Goal: Task Accomplishment & Management: Manage account settings

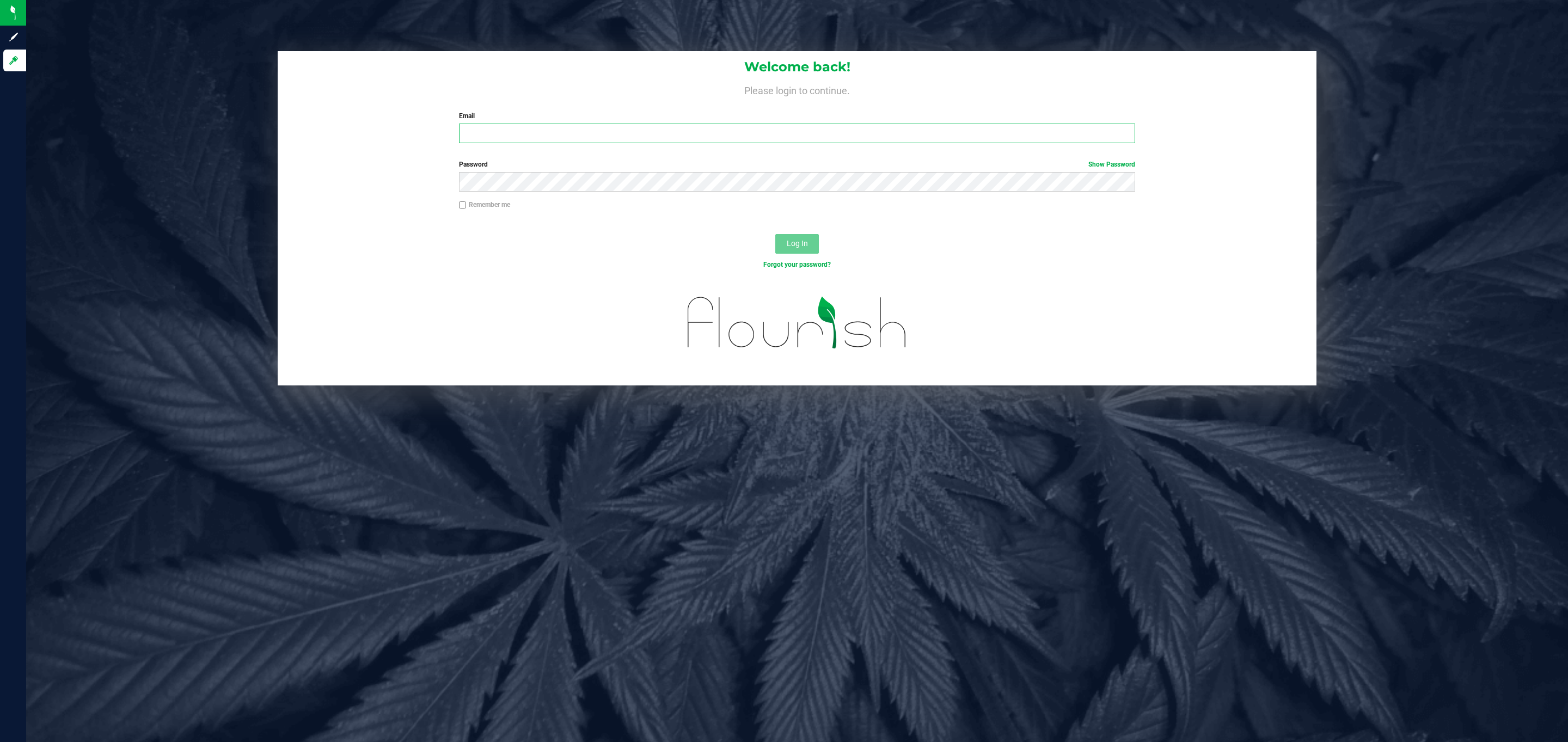
click at [616, 139] on input "Email" at bounding box center [796, 133] width 676 height 19
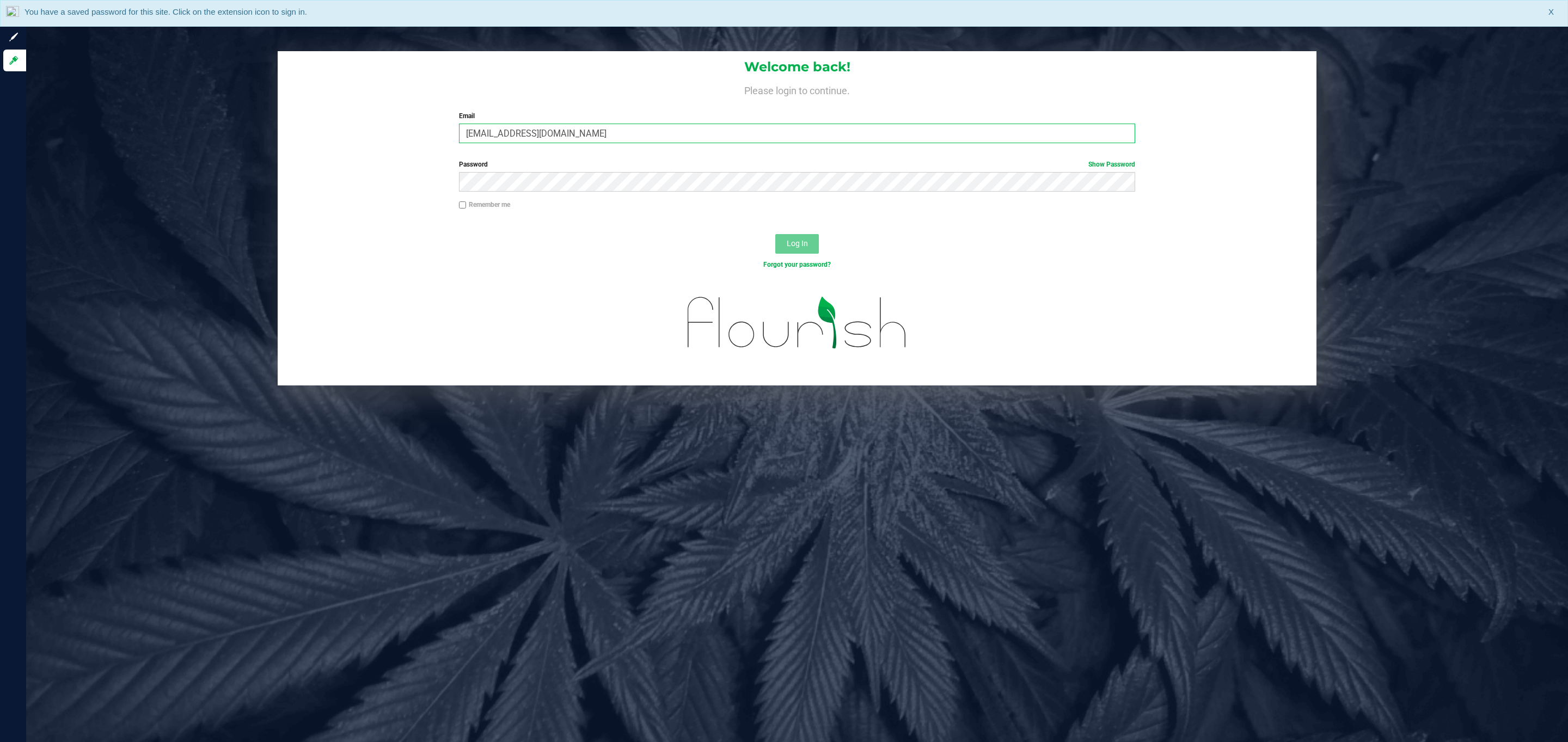
type input "[EMAIL_ADDRESS][DOMAIN_NAME]"
click at [775, 234] on button "Log In" at bounding box center [797, 243] width 44 height 19
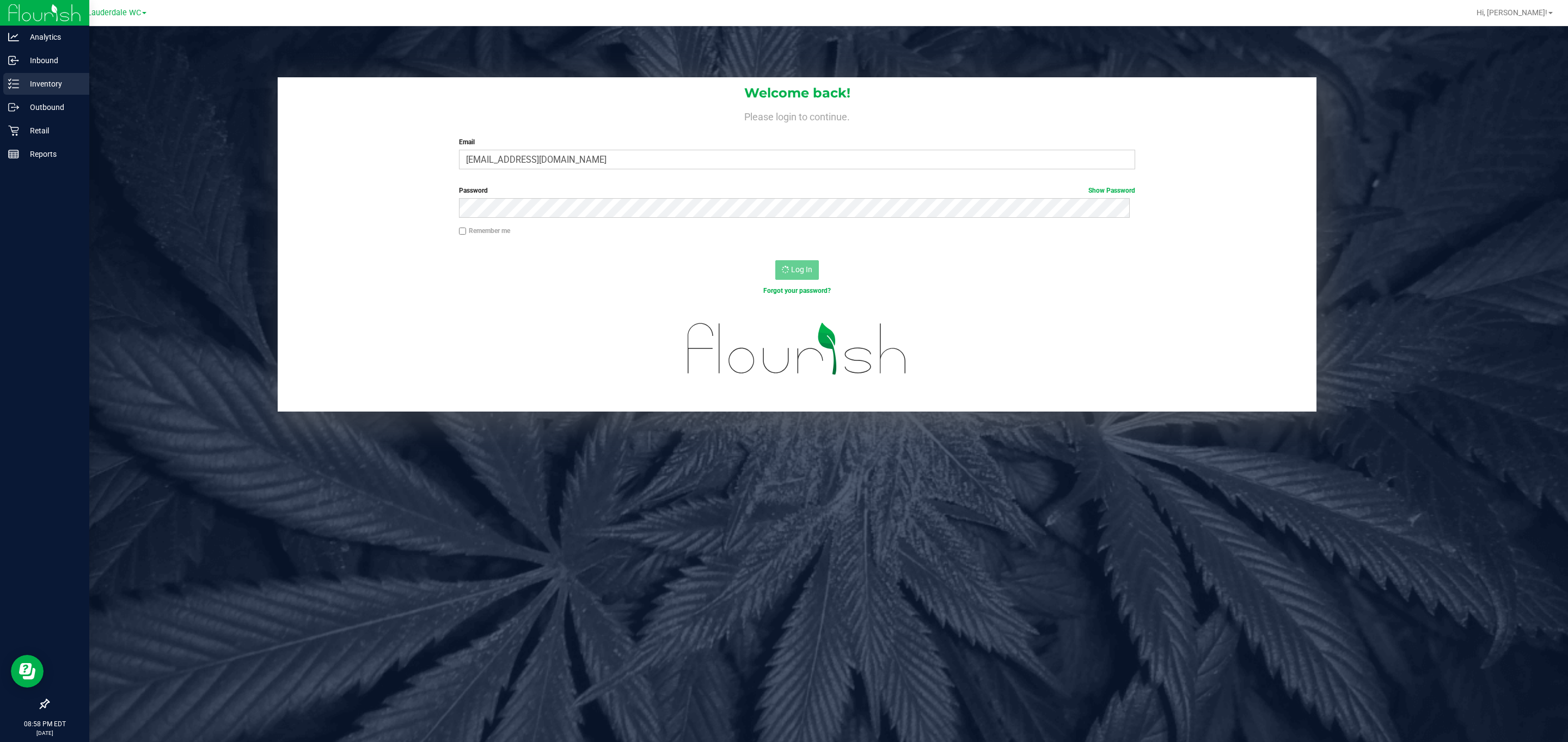
click at [15, 86] on icon at bounding box center [13, 84] width 10 height 10
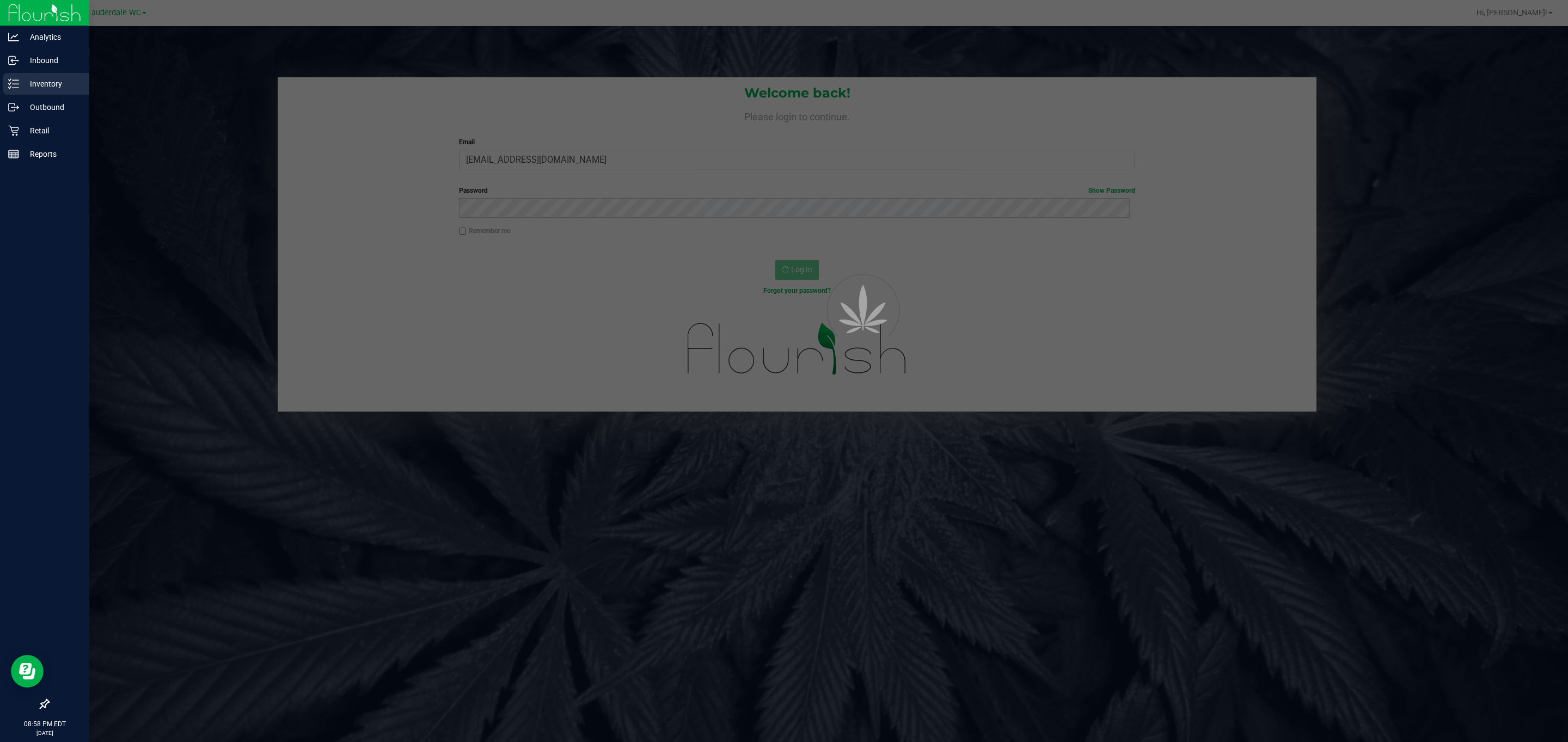
click at [15, 86] on icon at bounding box center [13, 84] width 10 height 10
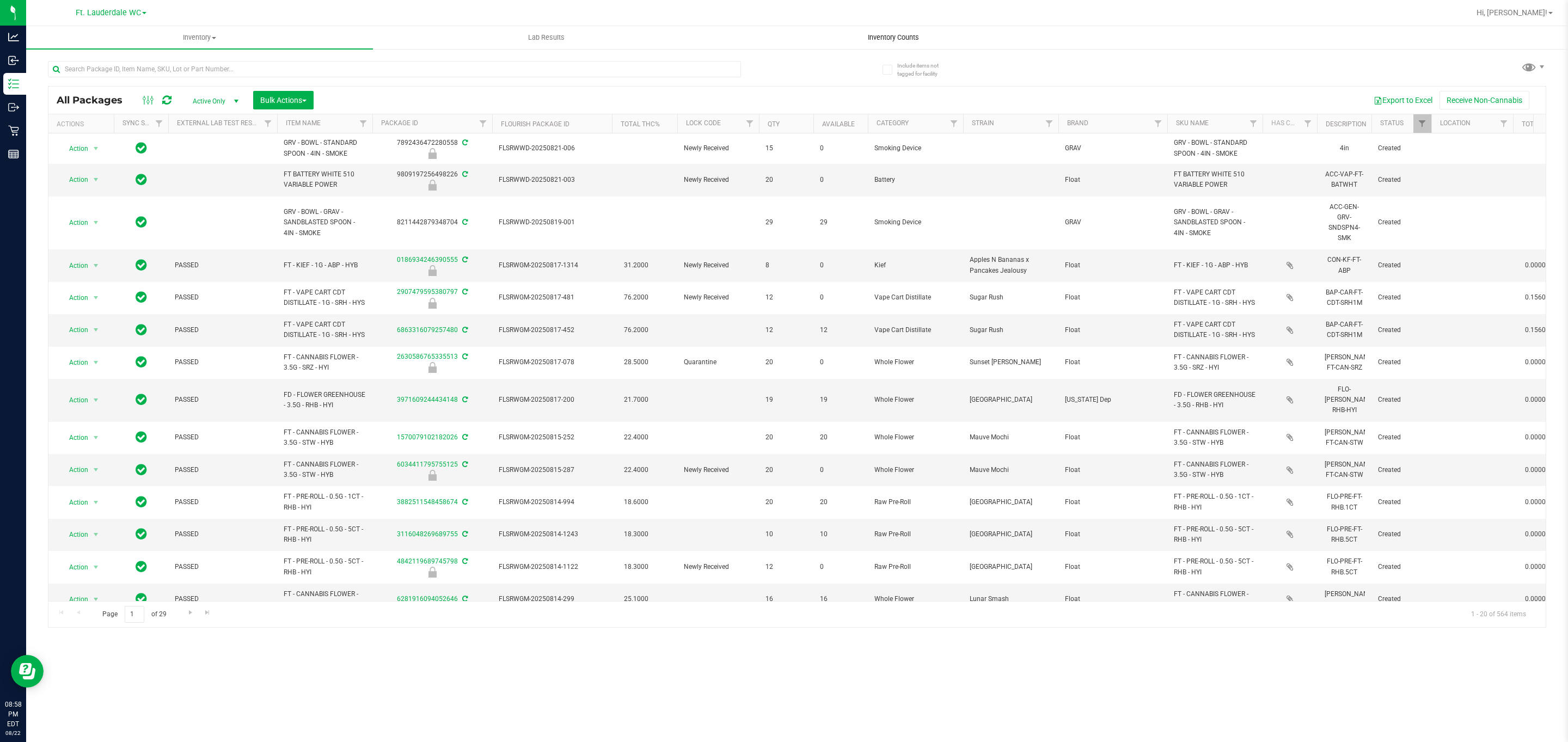
click at [906, 47] on link "Inventory Counts" at bounding box center [892, 38] width 346 height 23
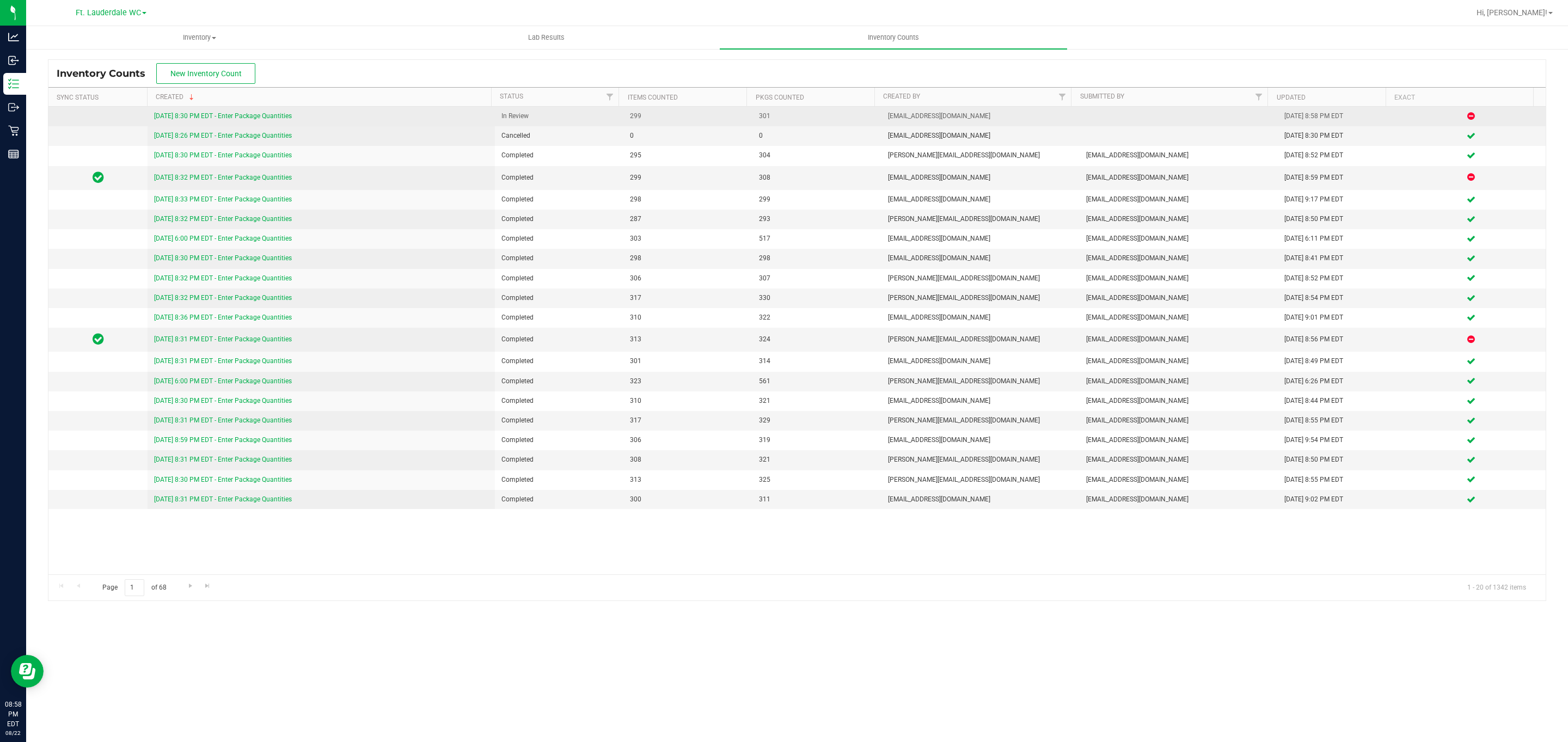
click at [266, 119] on link "8/22/25 8:30 PM EDT - Enter Package Quantities" at bounding box center [222, 116] width 137 height 8
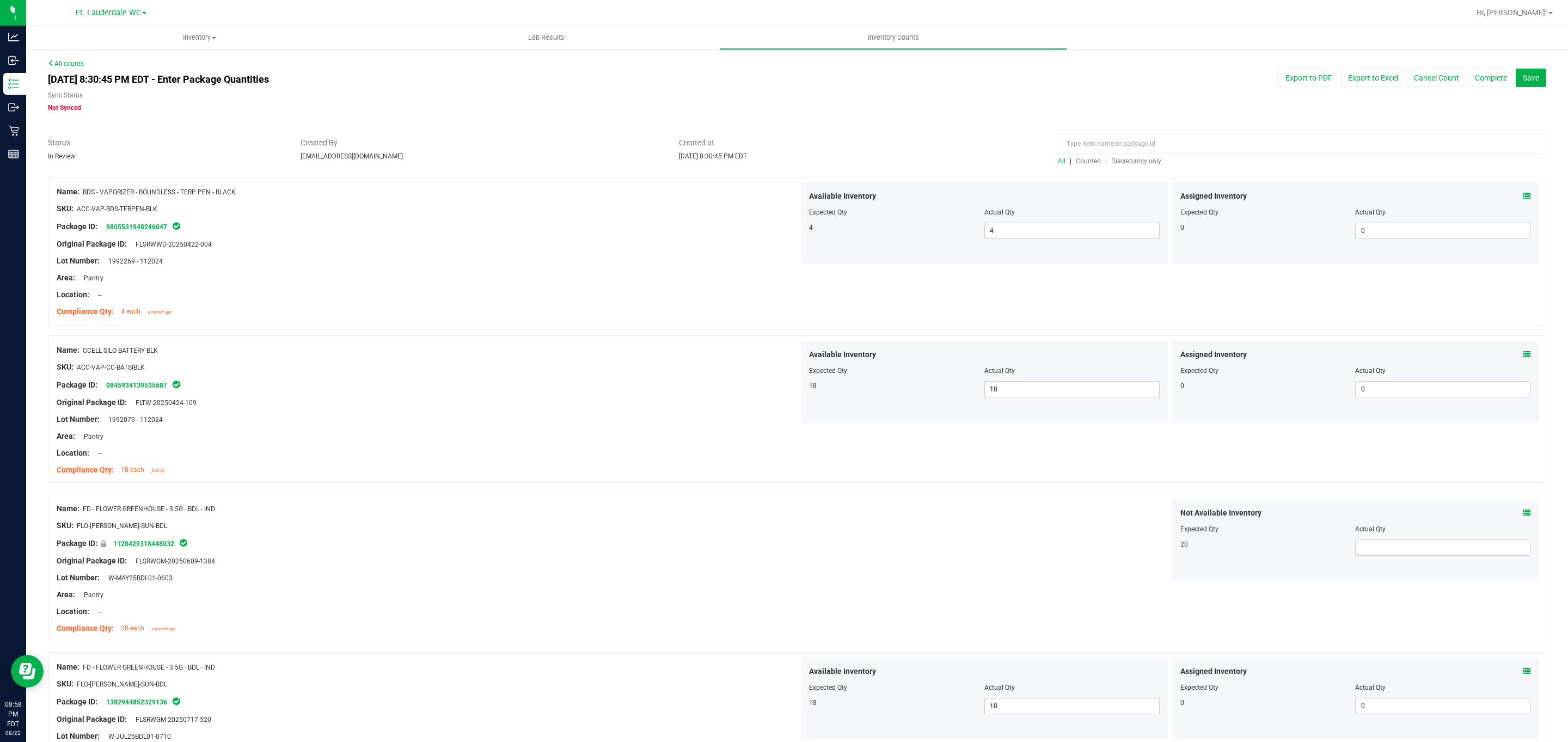
click at [1142, 161] on span "Discrepancy only" at bounding box center [1136, 161] width 50 height 8
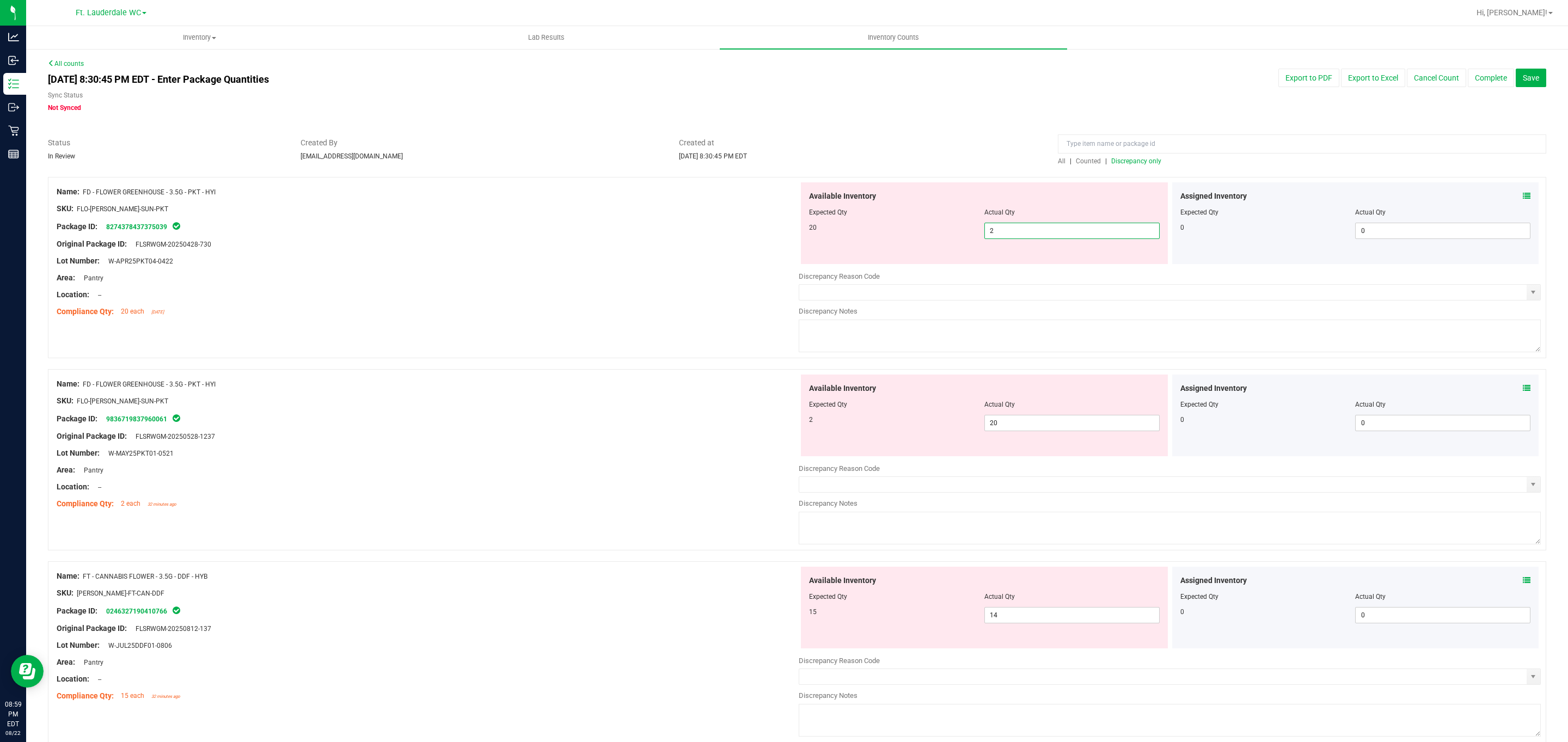
click at [993, 228] on span "2 2" at bounding box center [1072, 230] width 175 height 17
type input "20"
click at [1010, 422] on div "Available Inventory Expected Qty Actual Qty 2 20 20" at bounding box center [984, 415] width 367 height 81
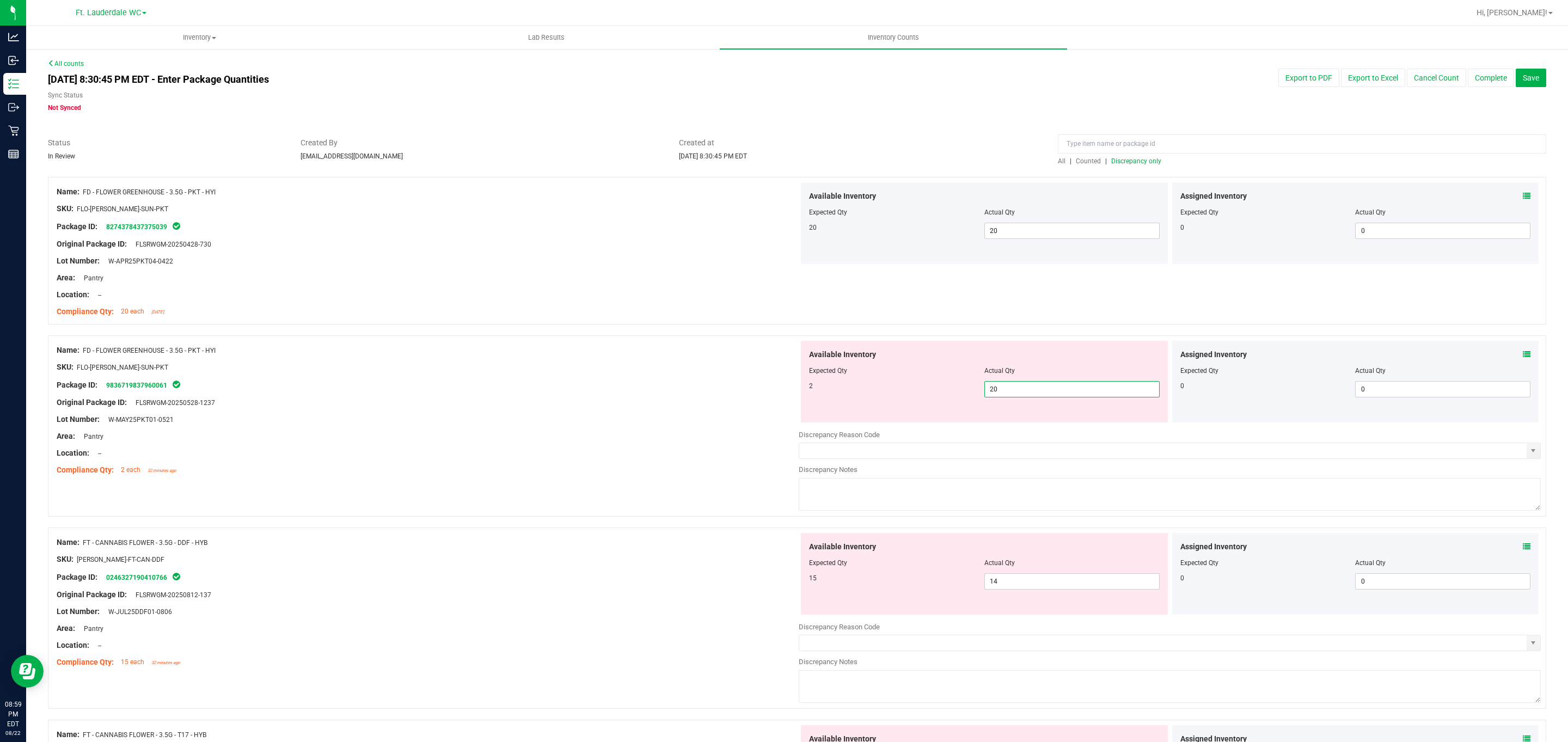
type input "2"
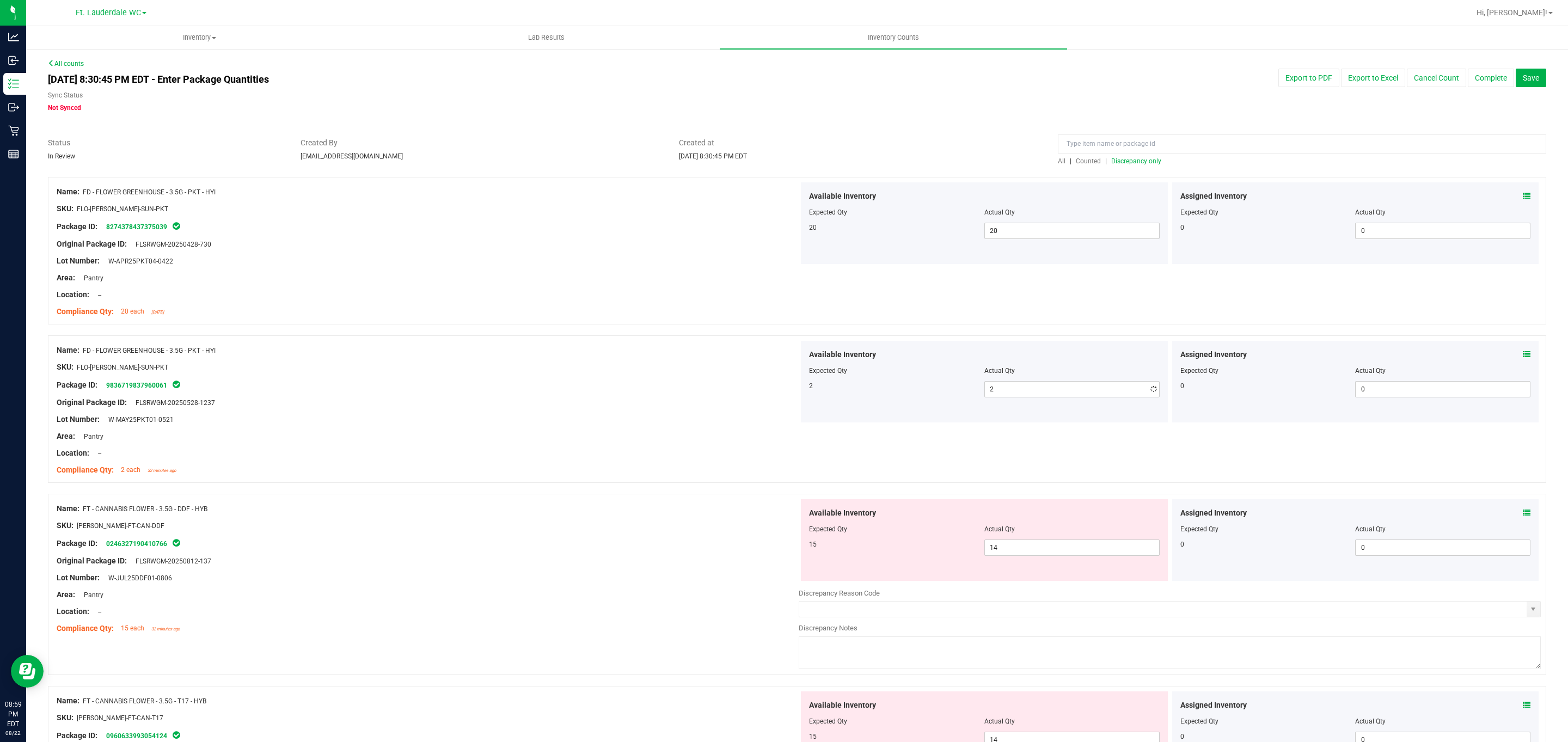
click at [914, 386] on div "2" at bounding box center [896, 385] width 175 height 10
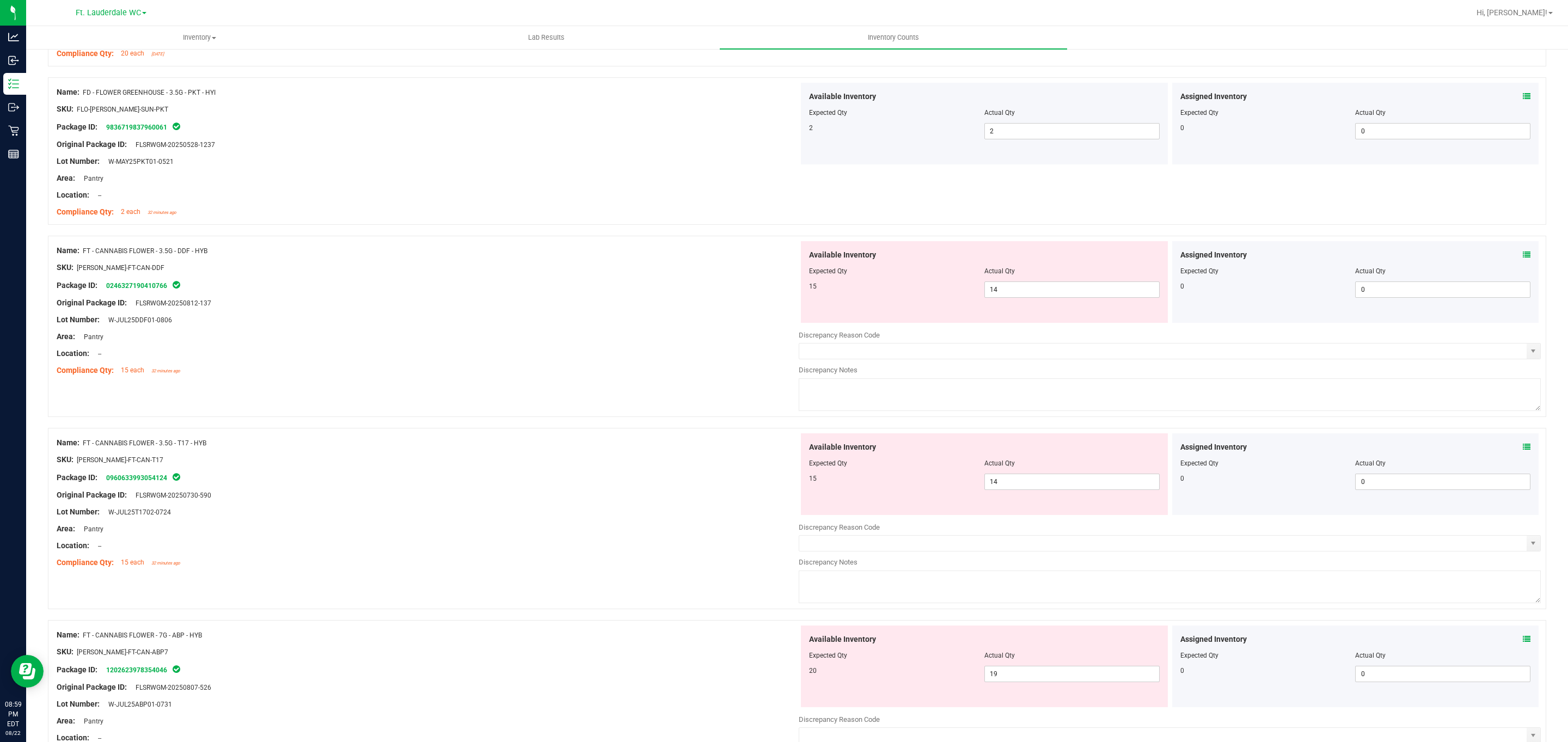
scroll to position [326, 0]
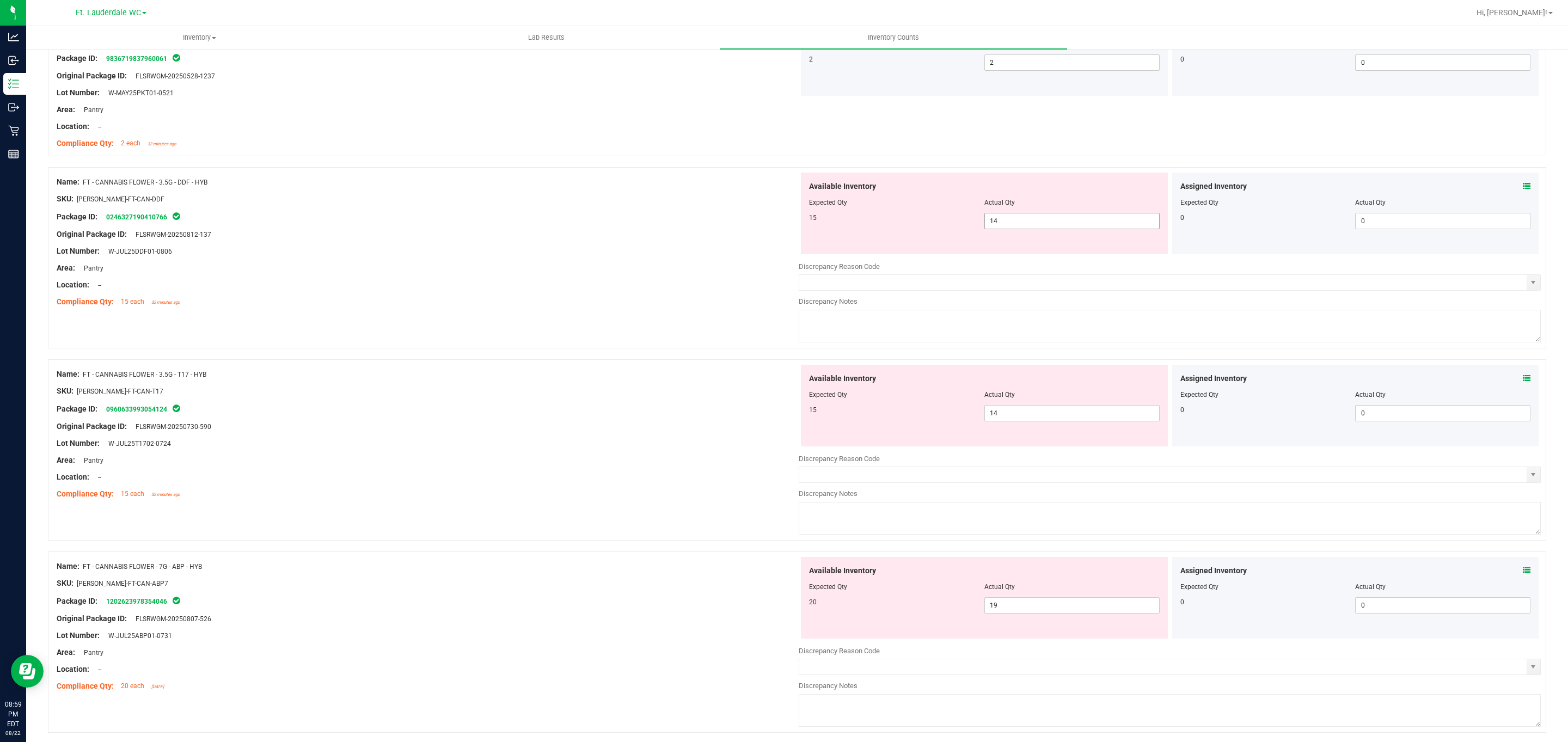
click at [1012, 221] on span "14 14" at bounding box center [1072, 220] width 175 height 17
type input "15"
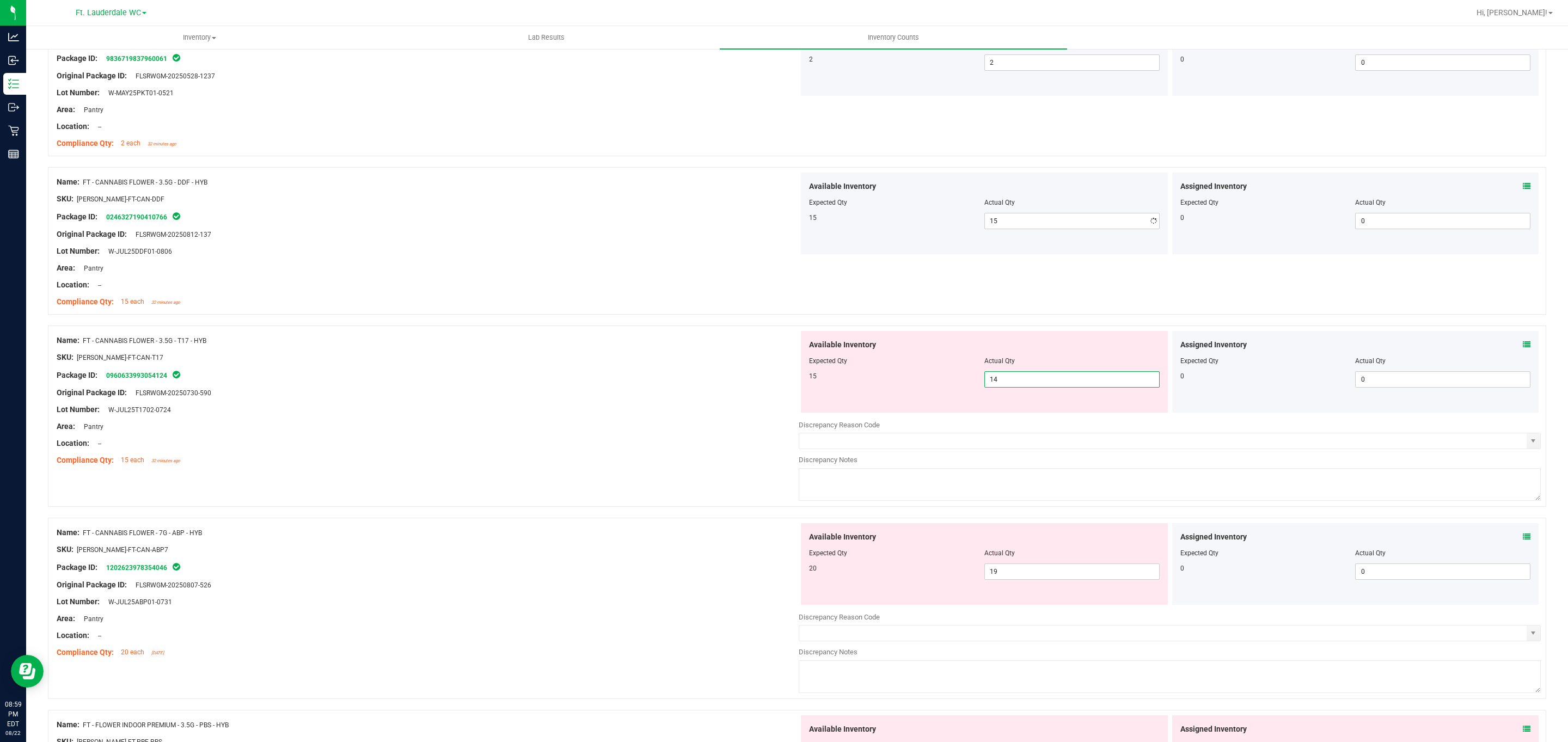
click at [1080, 417] on div "Available Inventory Expected Qty Actual Qty 15 14 14" at bounding box center [1170, 416] width 742 height 172
type input "15"
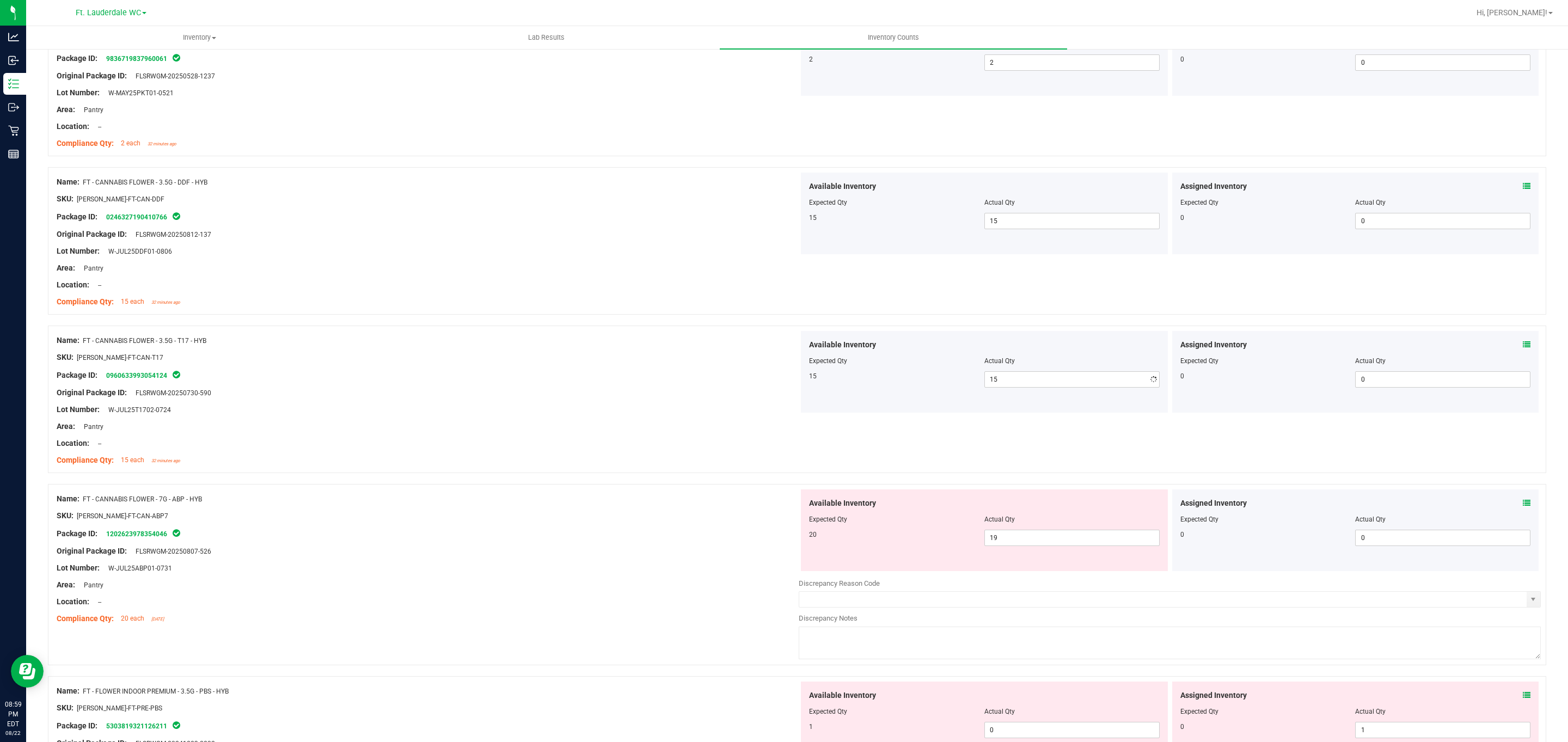
click at [830, 554] on div "Available Inventory Expected Qty Actual Qty 20 19 19" at bounding box center [984, 529] width 367 height 81
click at [1032, 538] on span "19 19" at bounding box center [1072, 537] width 175 height 17
click at [1032, 538] on input "19" at bounding box center [1071, 537] width 174 height 15
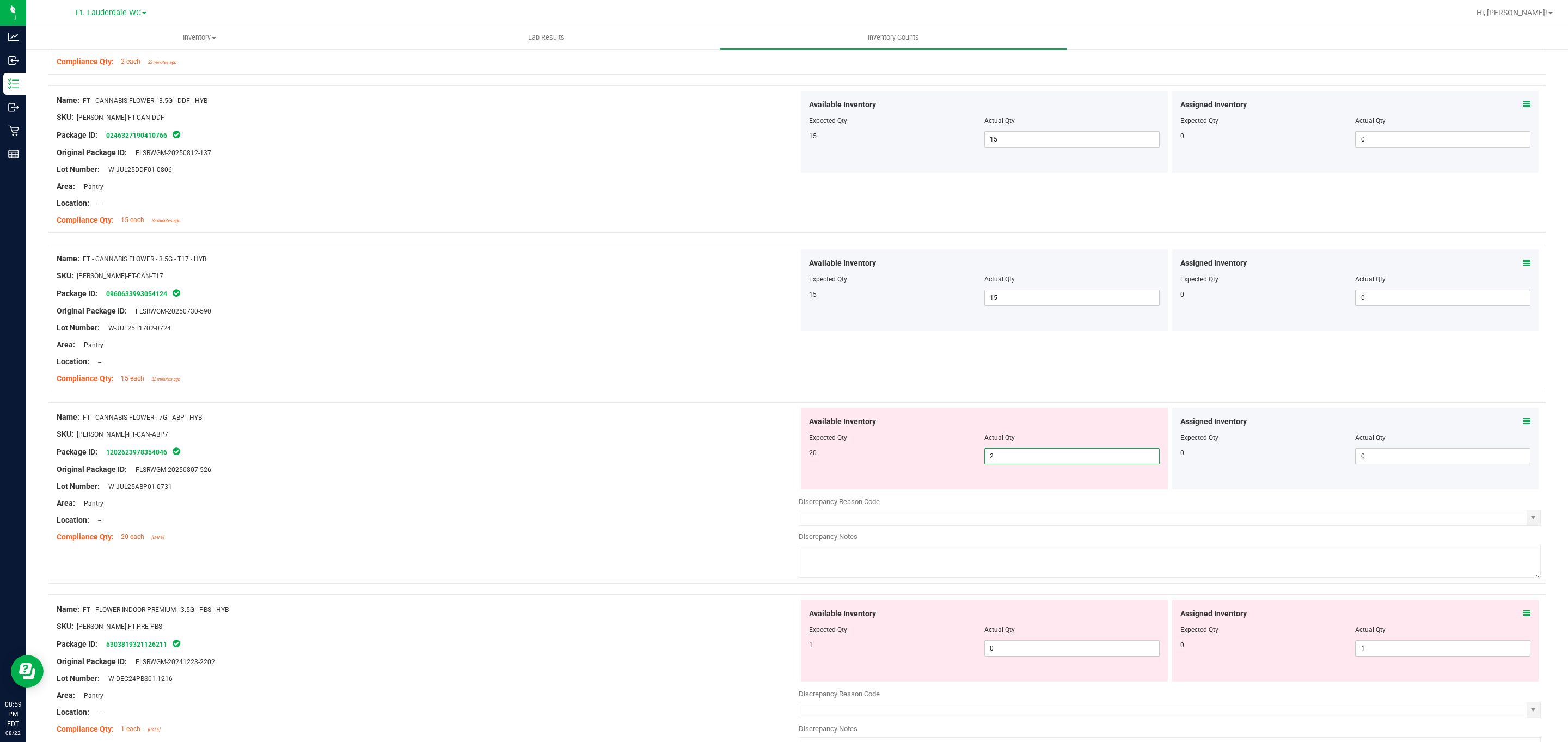
type input "20"
click at [1064, 489] on div "Available Inventory Expected Qty Actual Qty 20 20 20" at bounding box center [984, 448] width 367 height 81
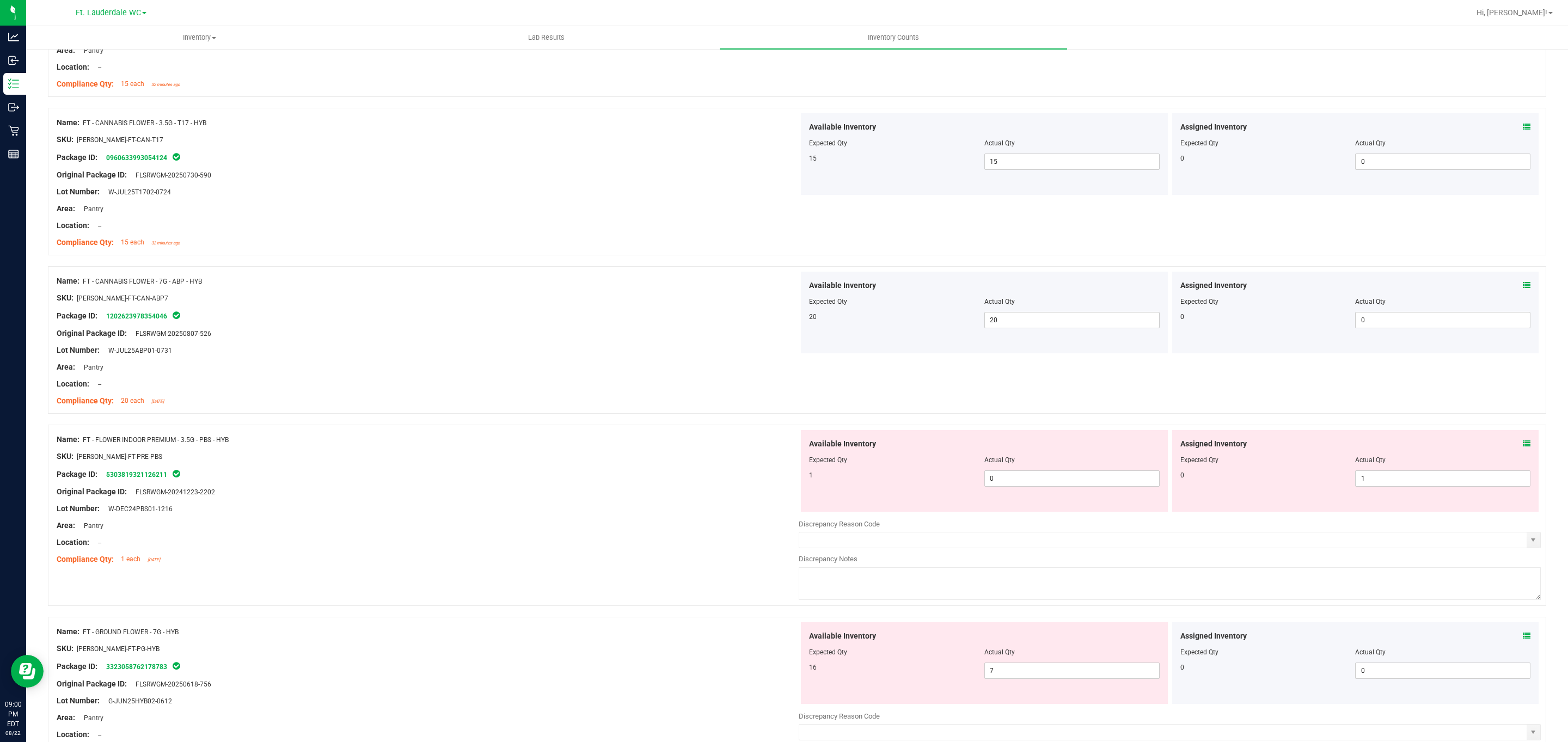
scroll to position [816, 0]
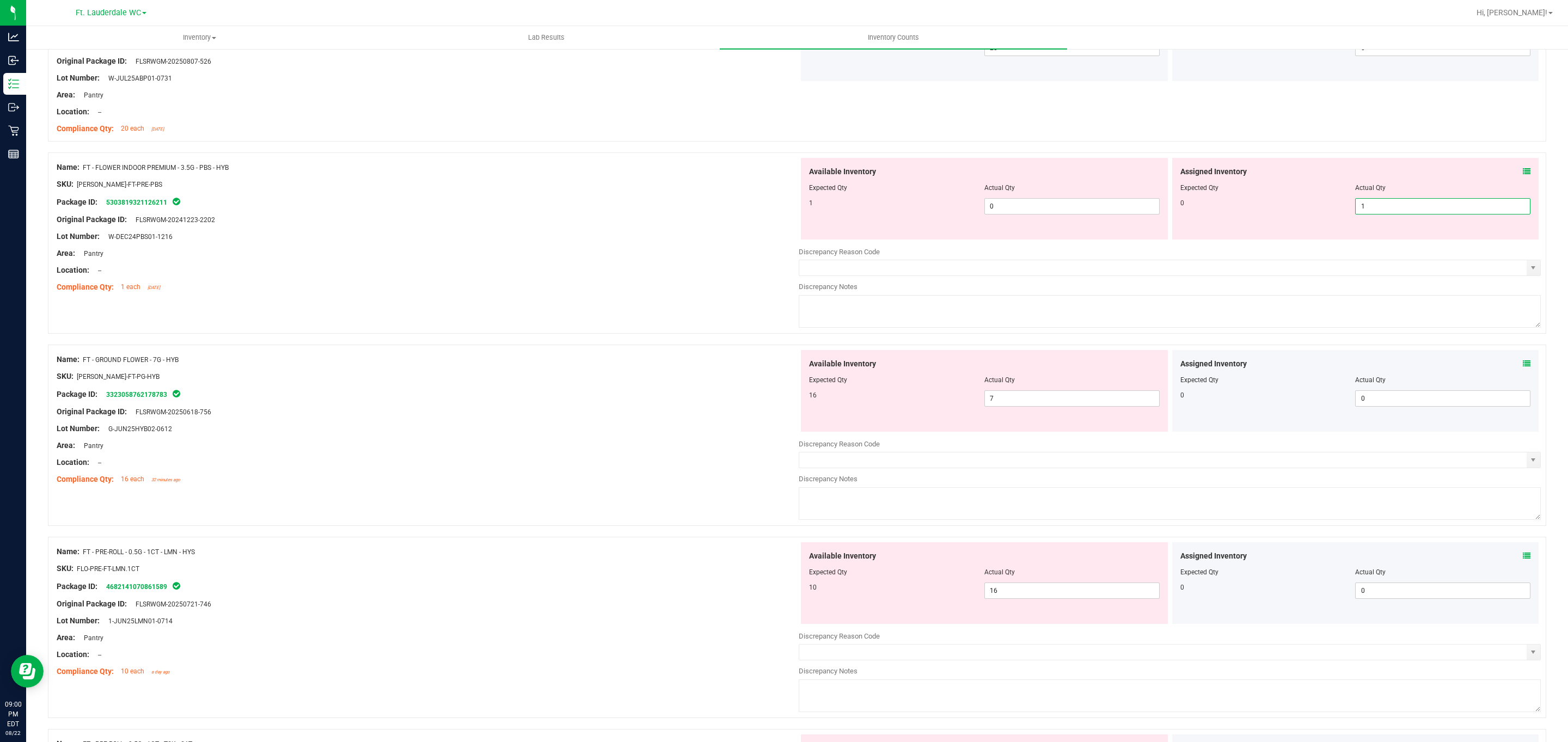
click at [1396, 206] on span "1 1" at bounding box center [1442, 206] width 175 height 17
type input "0"
click at [1074, 206] on span "0 0" at bounding box center [1072, 206] width 175 height 17
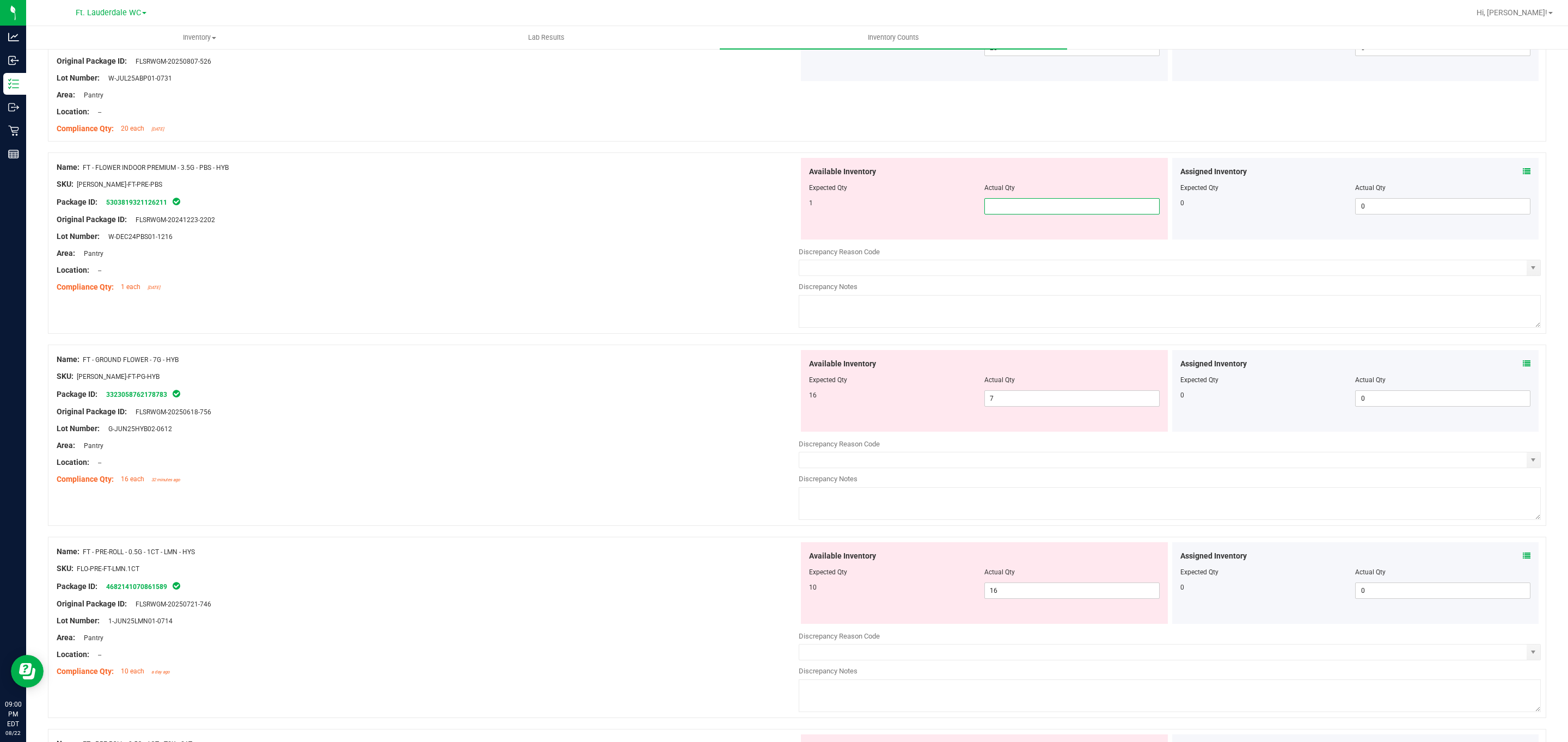
type input "1"
click at [937, 373] on div "Available Inventory Expected Qty Actual Qty 16 7 7" at bounding box center [984, 390] width 367 height 81
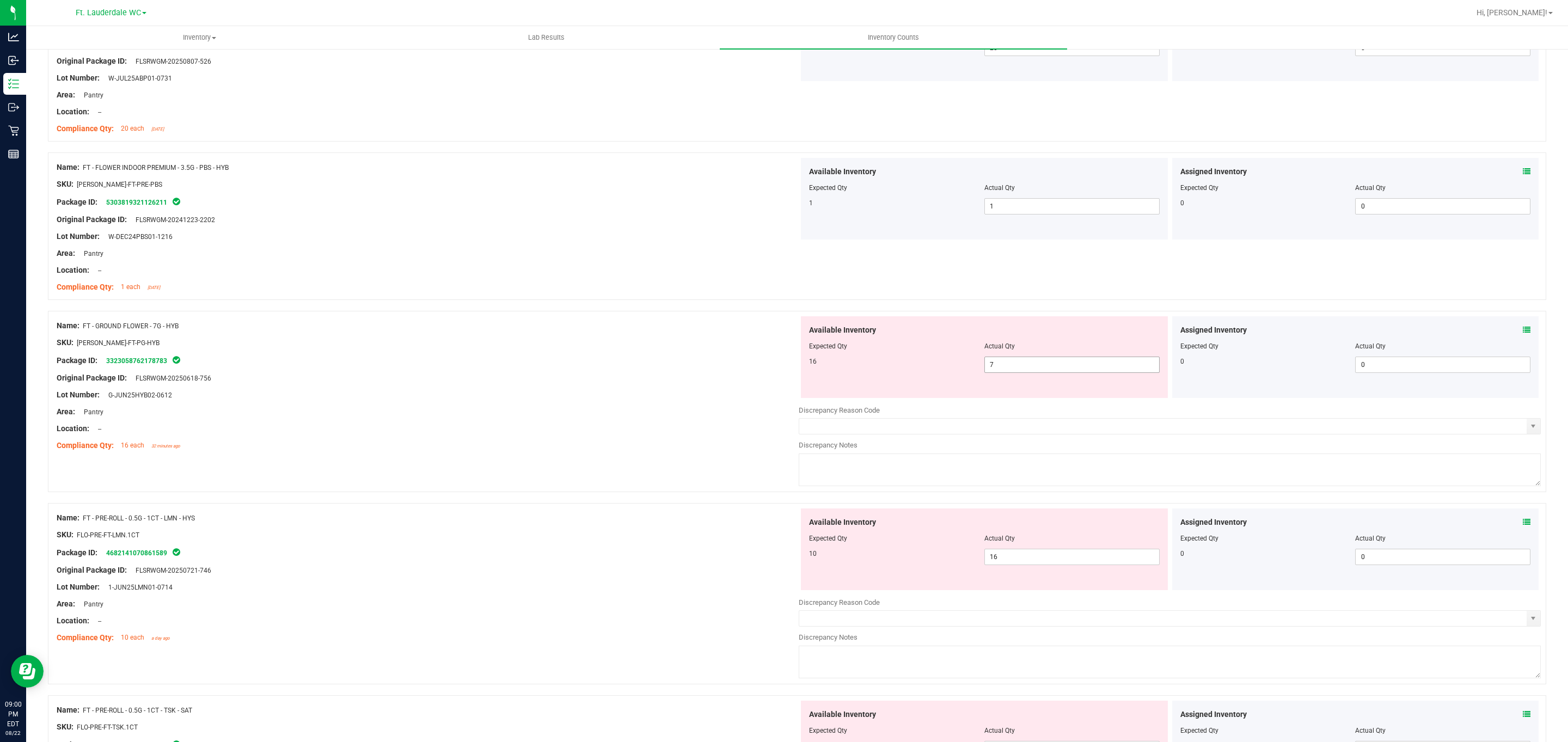
click at [1067, 363] on span "7 7" at bounding box center [1072, 364] width 175 height 17
click at [1067, 363] on input "7" at bounding box center [1071, 364] width 174 height 15
type input "16"
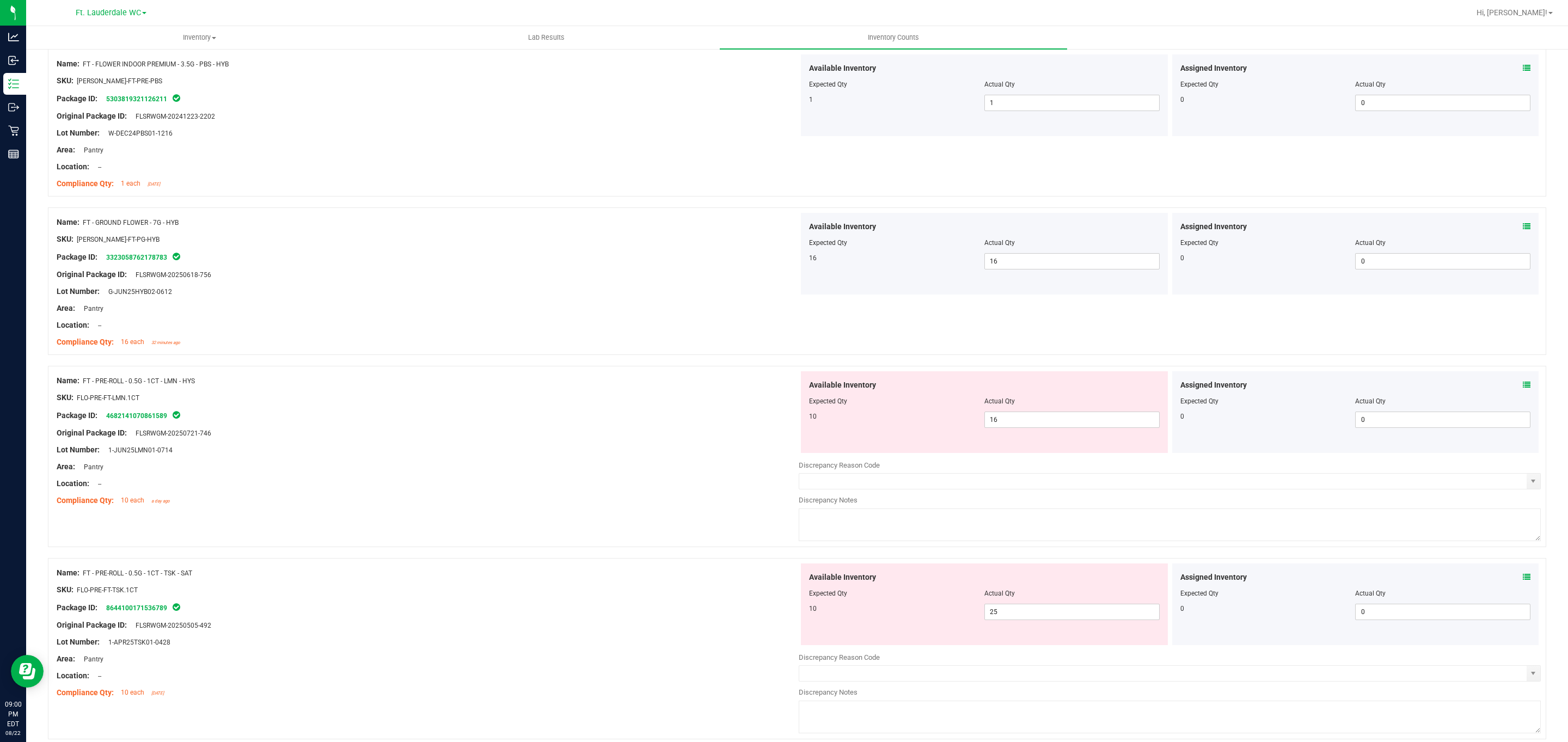
scroll to position [1061, 0]
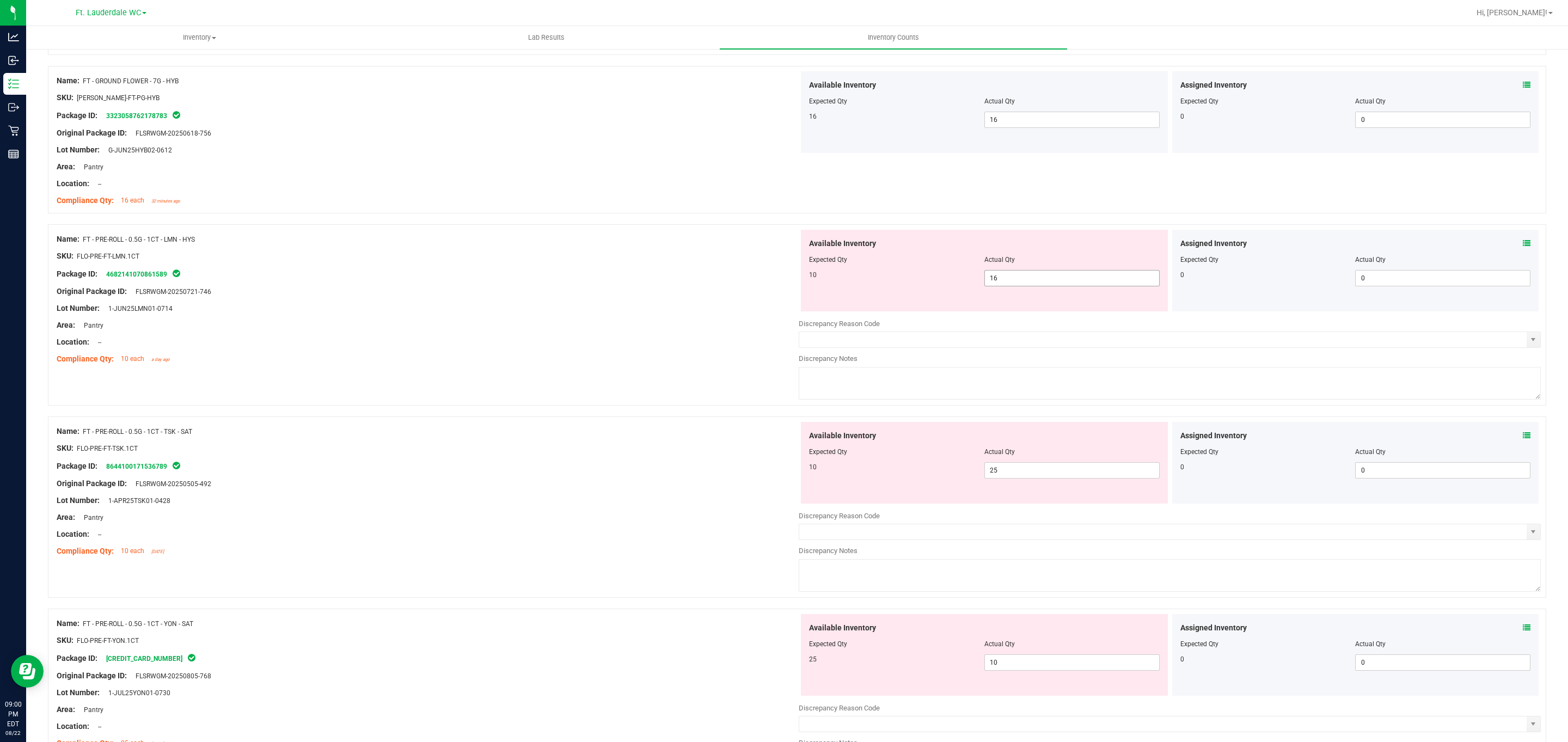
click at [1032, 279] on span "16 16" at bounding box center [1072, 278] width 175 height 17
type input "10"
click at [1004, 478] on div "Available Inventory Expected Qty Actual Qty 10 25 25" at bounding box center [1170, 508] width 742 height 172
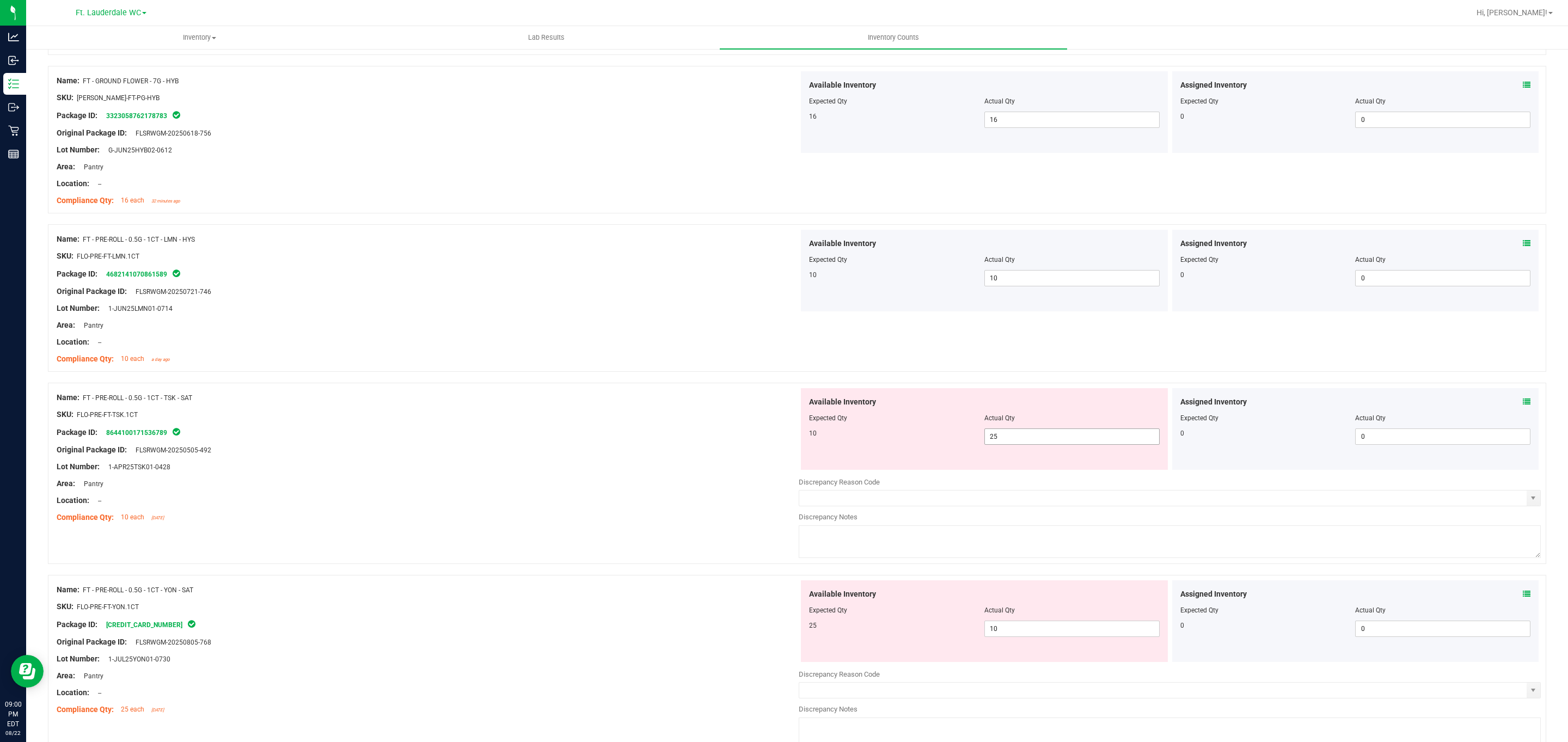
click at [1004, 477] on div at bounding box center [1170, 474] width 742 height 5
click at [1016, 444] on span "25 25" at bounding box center [1072, 437] width 175 height 17
click at [1016, 444] on input "25" at bounding box center [1071, 436] width 174 height 15
type input "10"
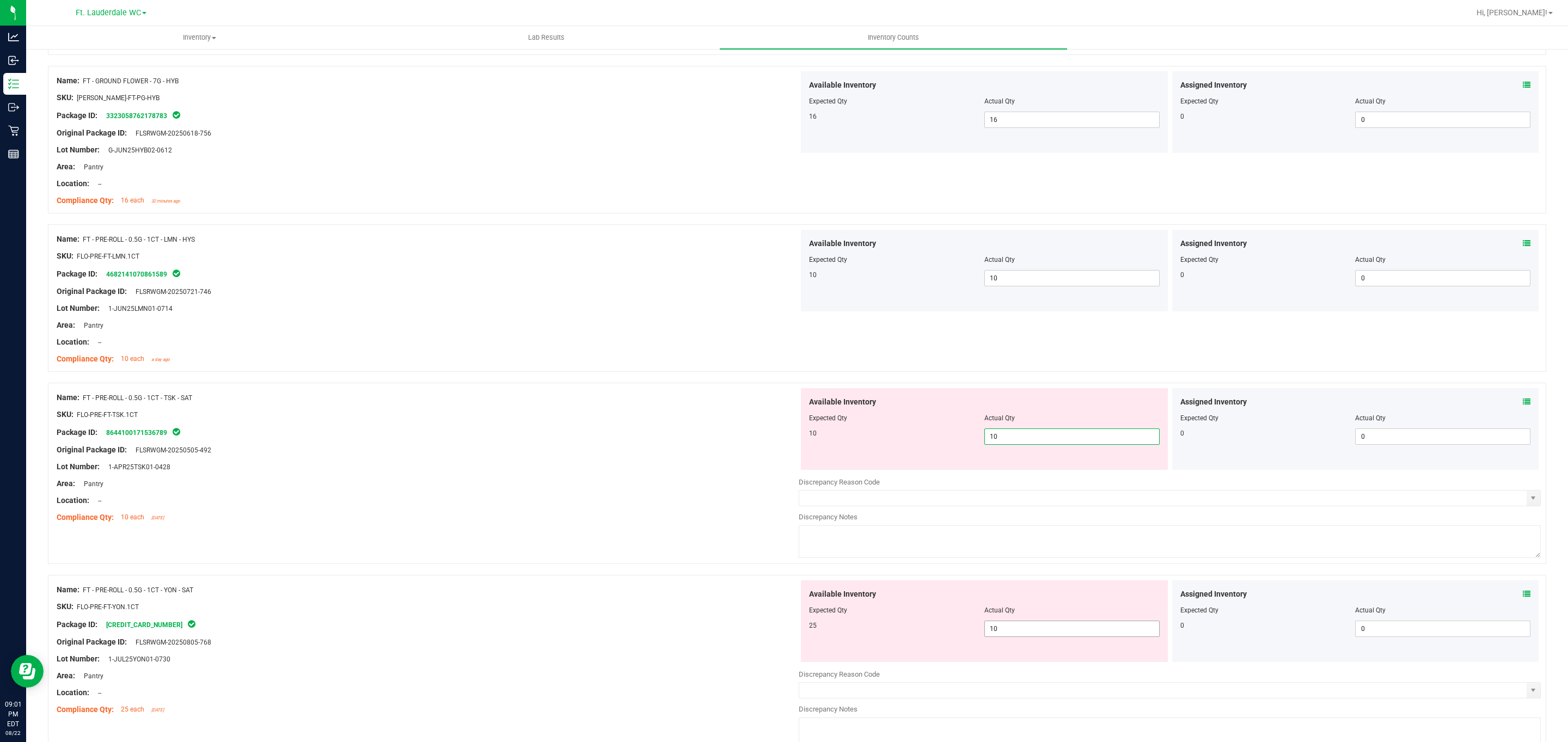
click at [1060, 630] on div "Available Inventory Expected Qty Actual Qty 25 10 10" at bounding box center [984, 620] width 367 height 81
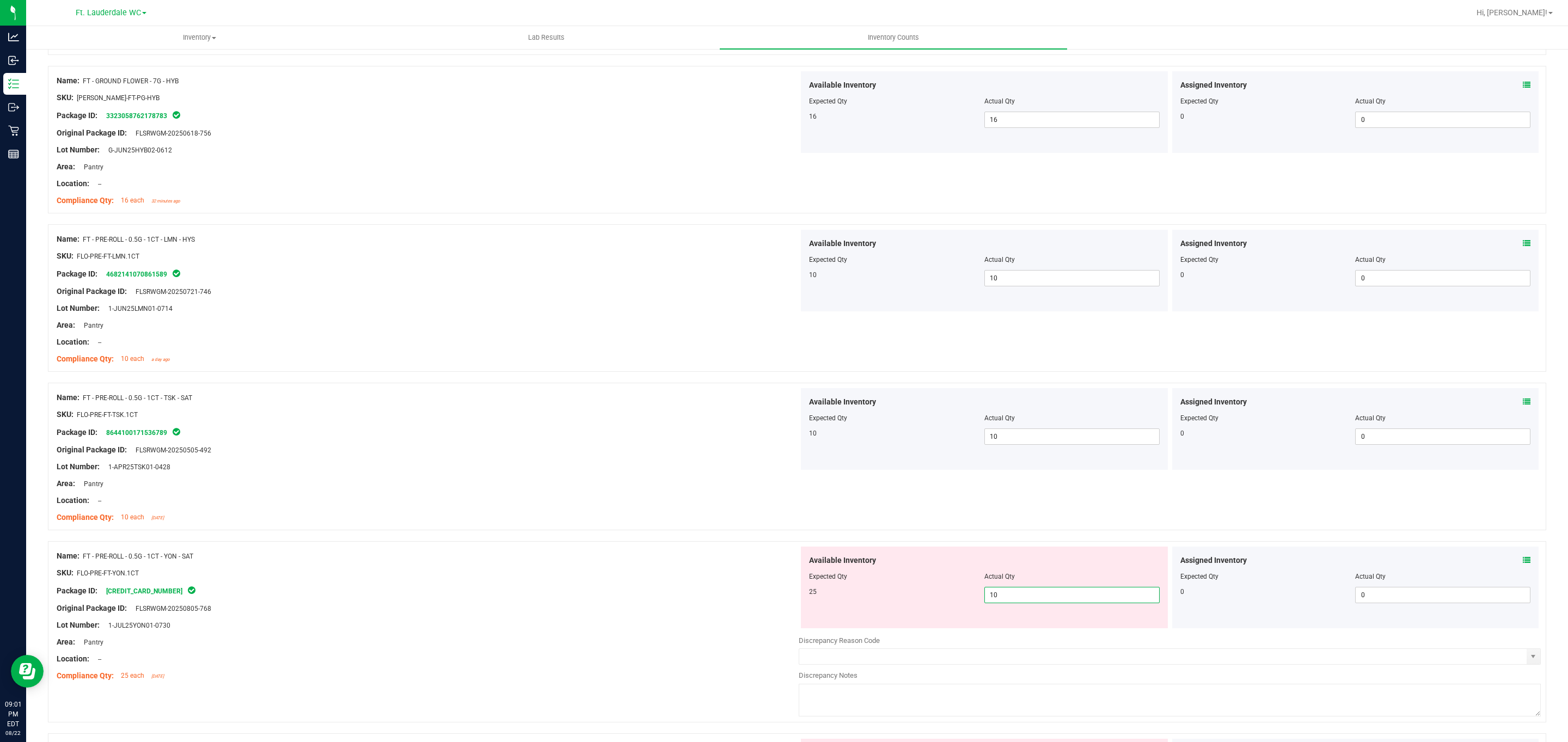
type input "1"
type input "25"
click at [962, 603] on div "25 25 25" at bounding box center [984, 595] width 351 height 17
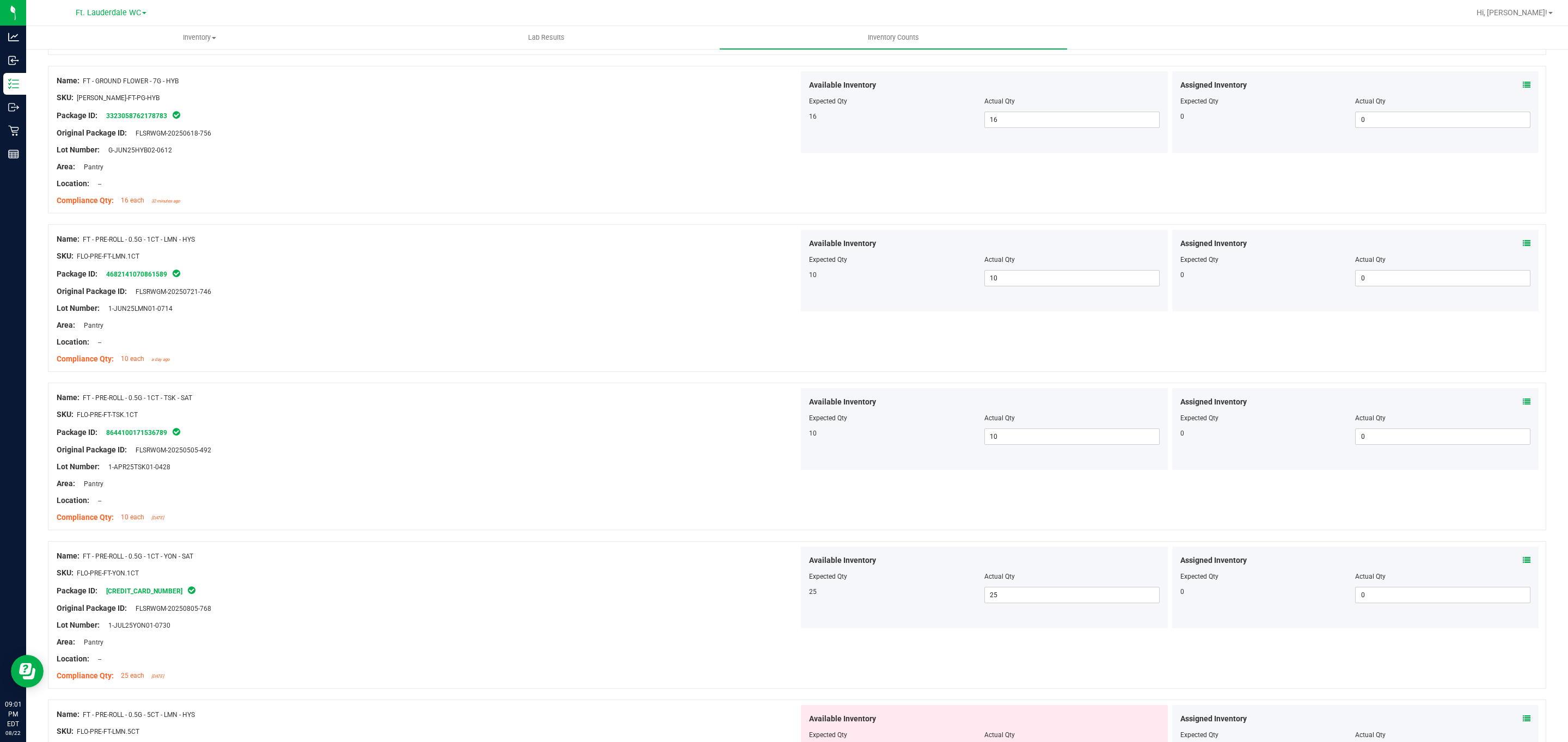
scroll to position [1470, 0]
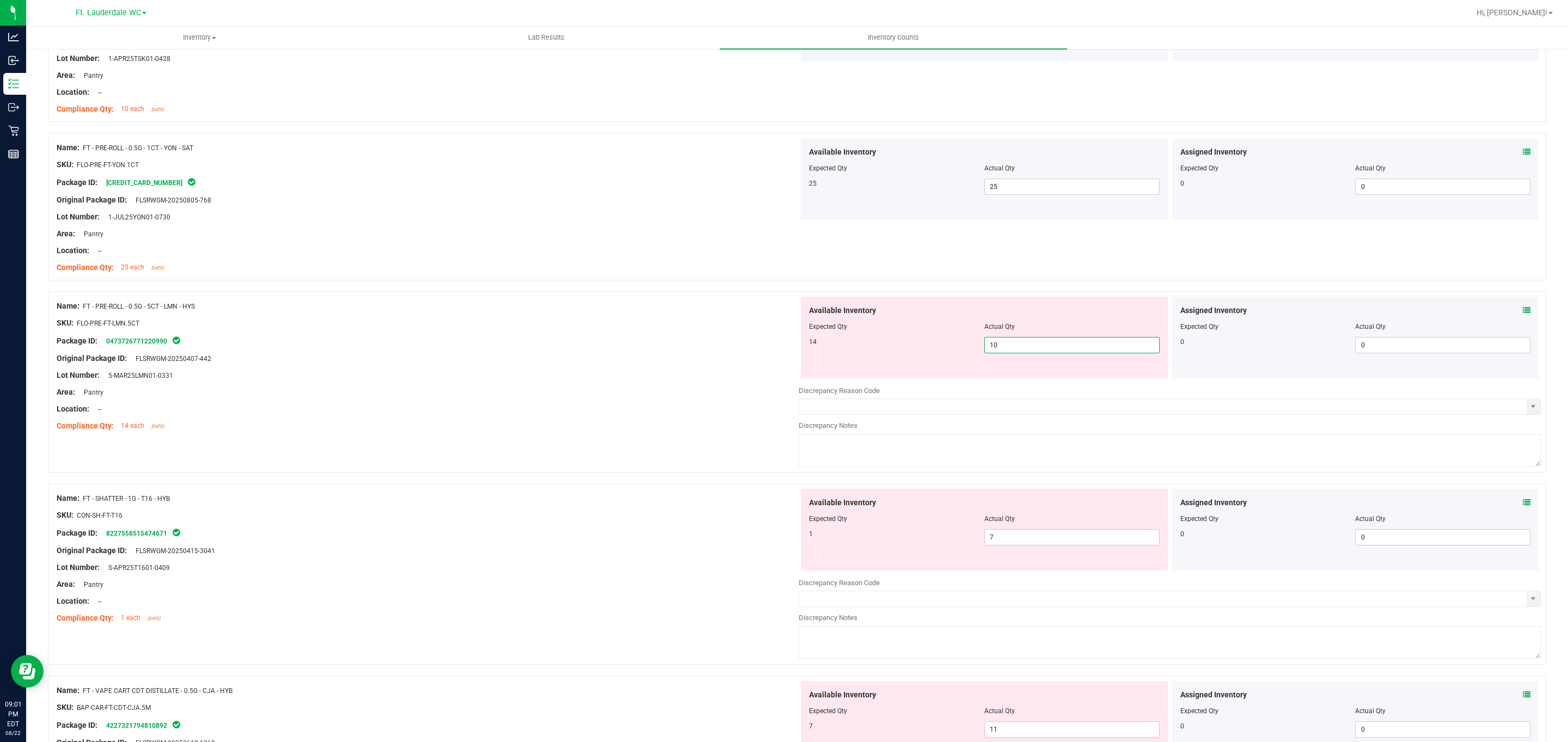
click at [1040, 348] on span "10 10" at bounding box center [1072, 345] width 175 height 17
click at [1040, 348] on input "10" at bounding box center [1071, 345] width 174 height 15
type input "14"
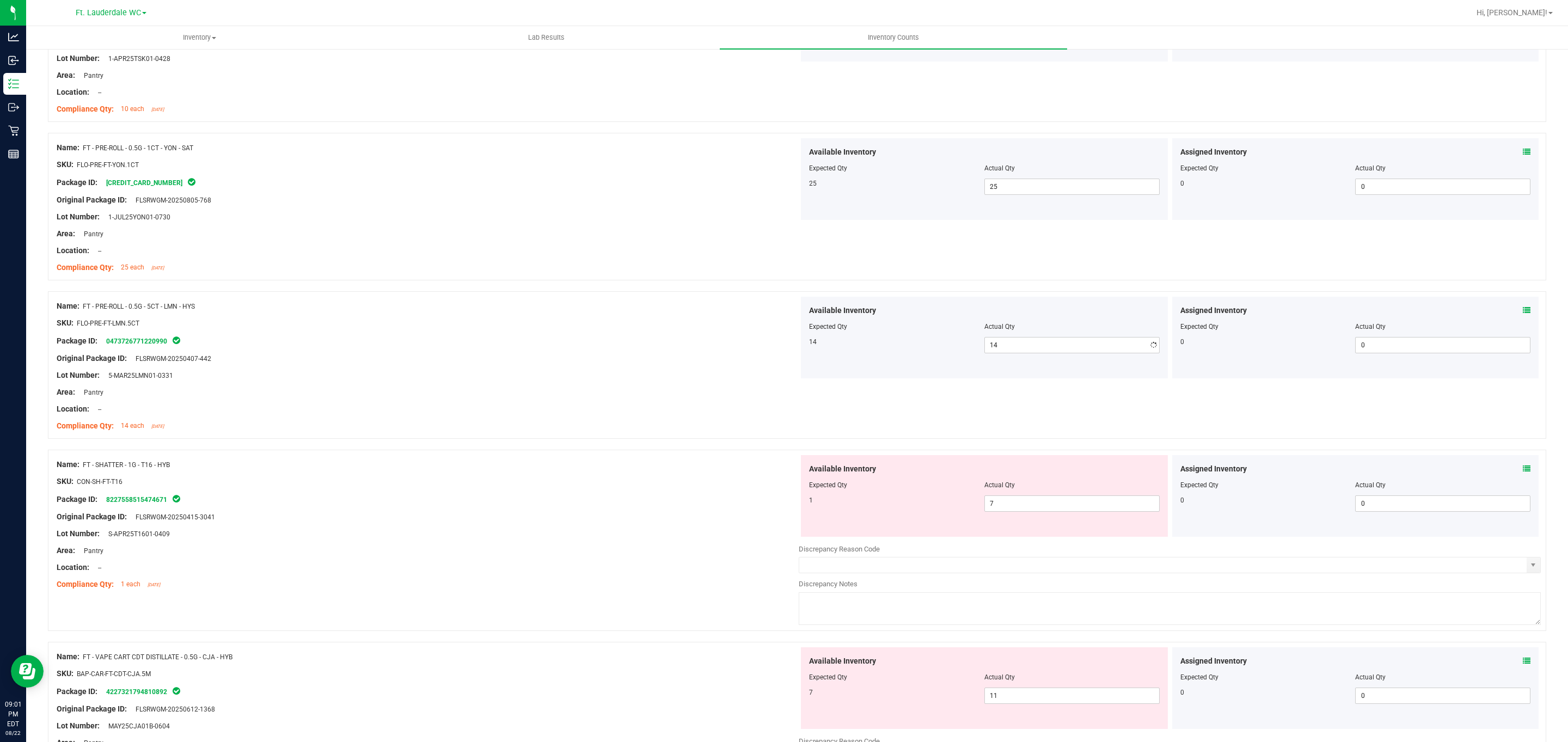
click at [941, 368] on div "Available Inventory Expected Qty Actual Qty 14 14 14" at bounding box center [984, 337] width 367 height 81
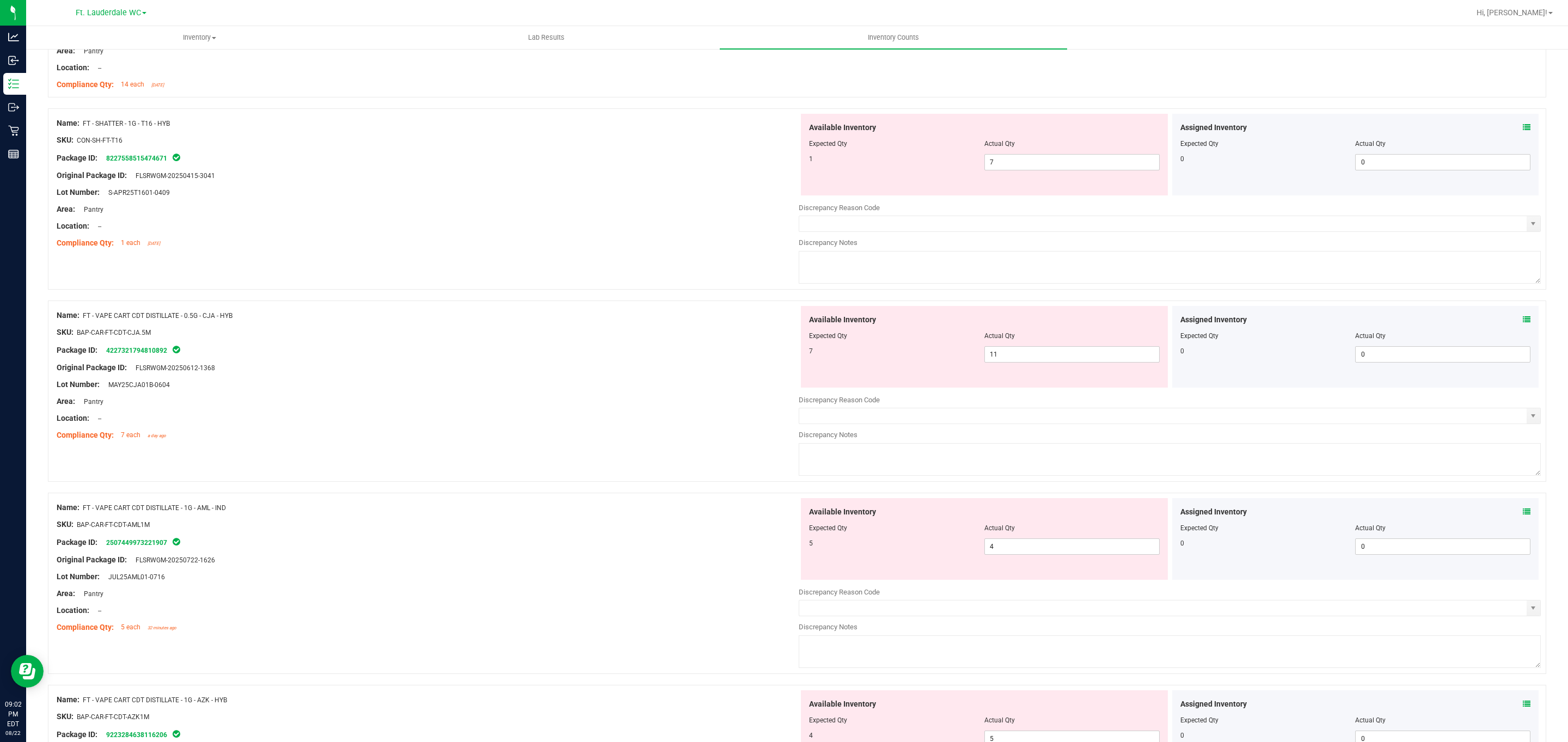
scroll to position [1648, 0]
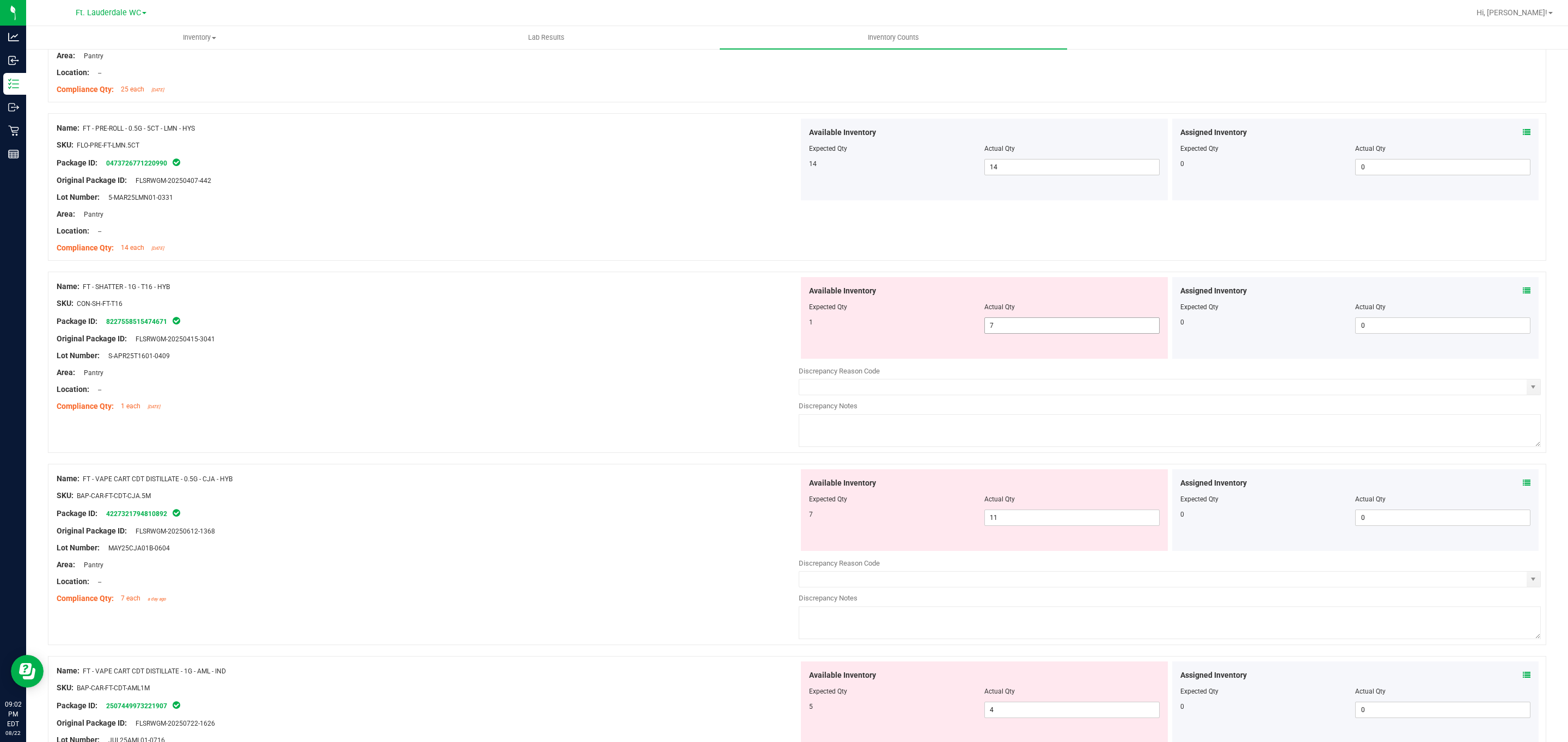
click at [1051, 333] on span "7 7" at bounding box center [1072, 326] width 175 height 17
click at [1051, 333] on input "7" at bounding box center [1071, 325] width 174 height 15
type input "1"
click at [1054, 520] on div "Available Inventory Expected Qty Actual Qty 7 11 11" at bounding box center [984, 509] width 367 height 81
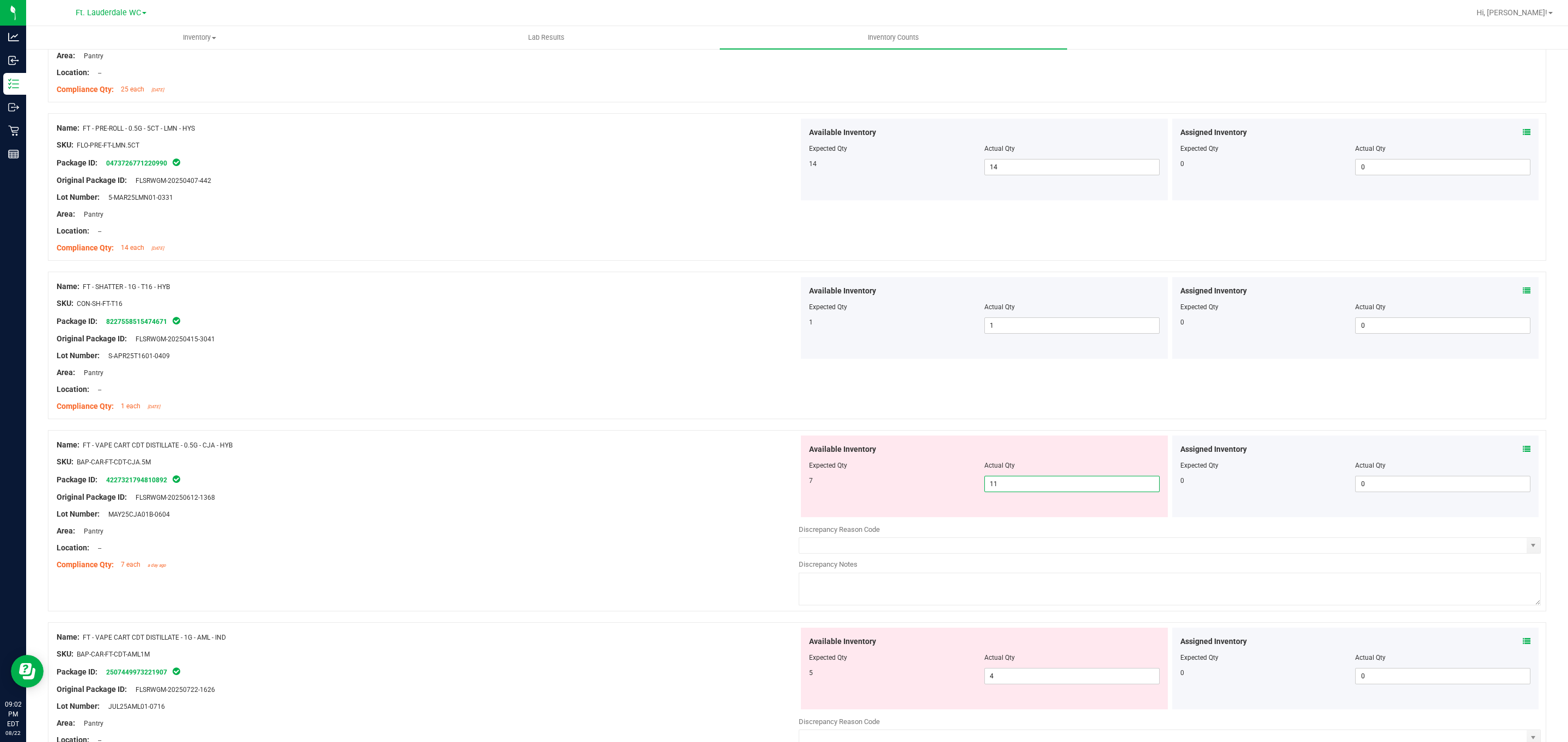
type input "1"
type input "7"
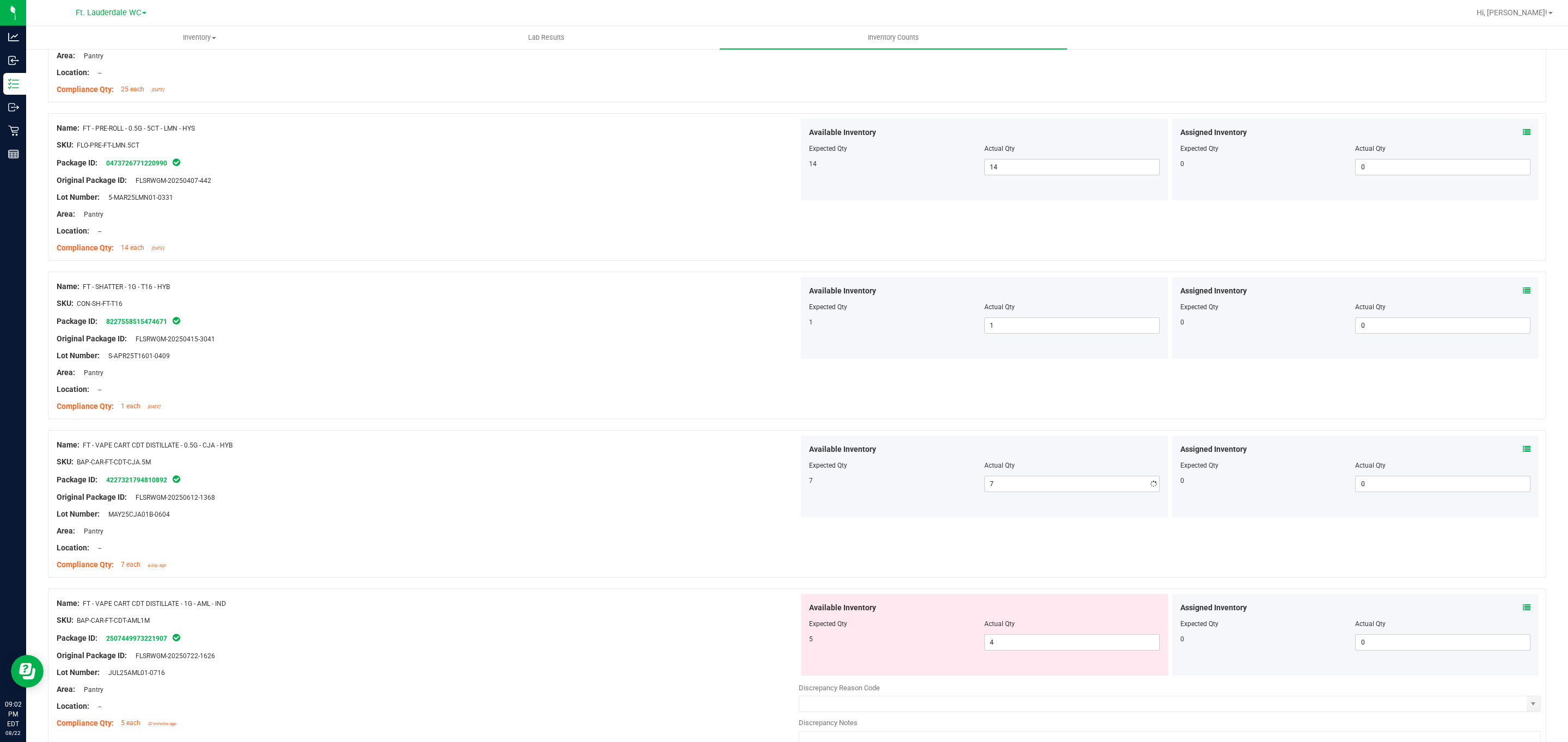
click at [835, 498] on div "Available Inventory Expected Qty Actual Qty 7 7 7" at bounding box center [984, 476] width 367 height 81
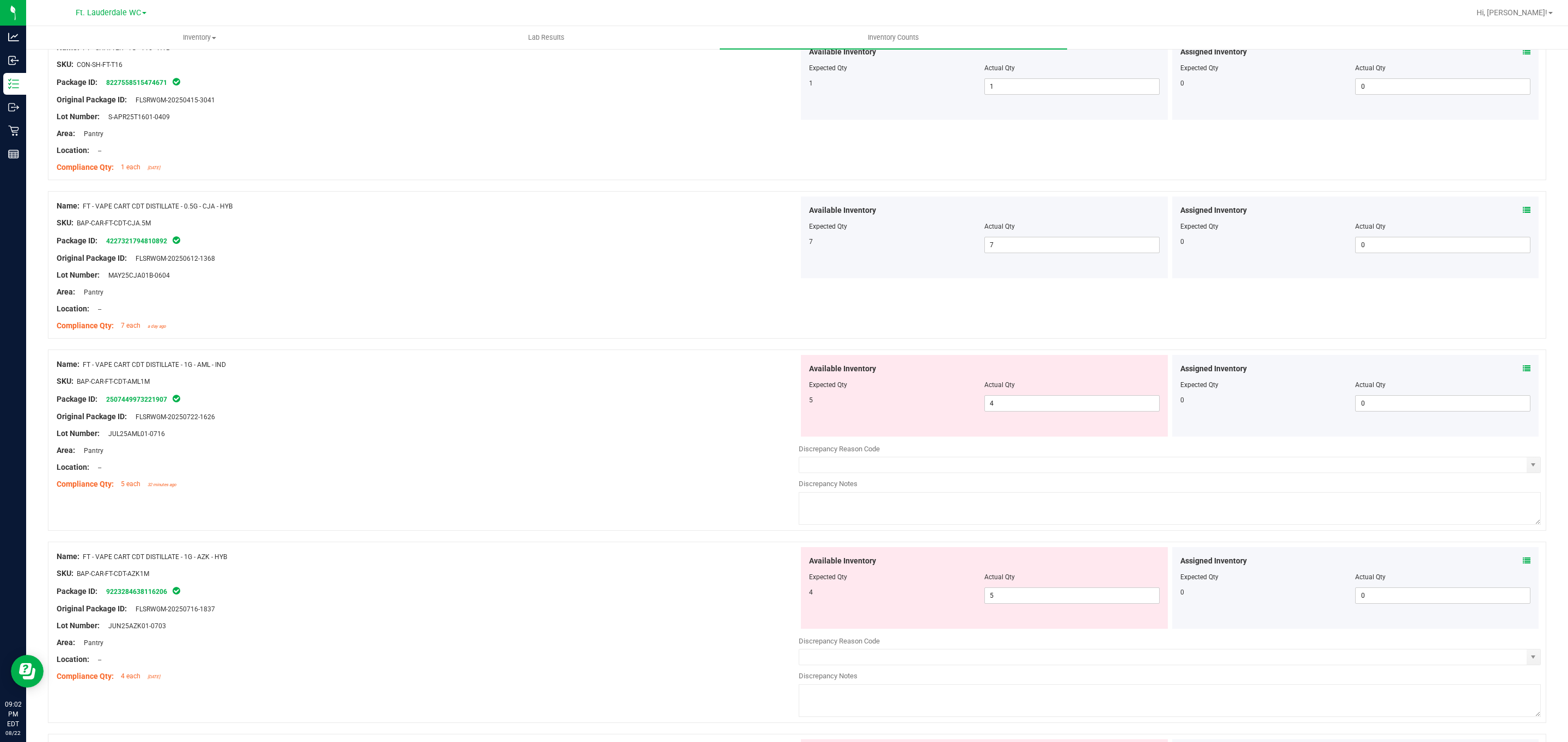
scroll to position [1893, 0]
click at [1049, 398] on span "4 4" at bounding box center [1072, 397] width 175 height 17
click at [1049, 398] on input "4" at bounding box center [1071, 396] width 174 height 15
type input "5"
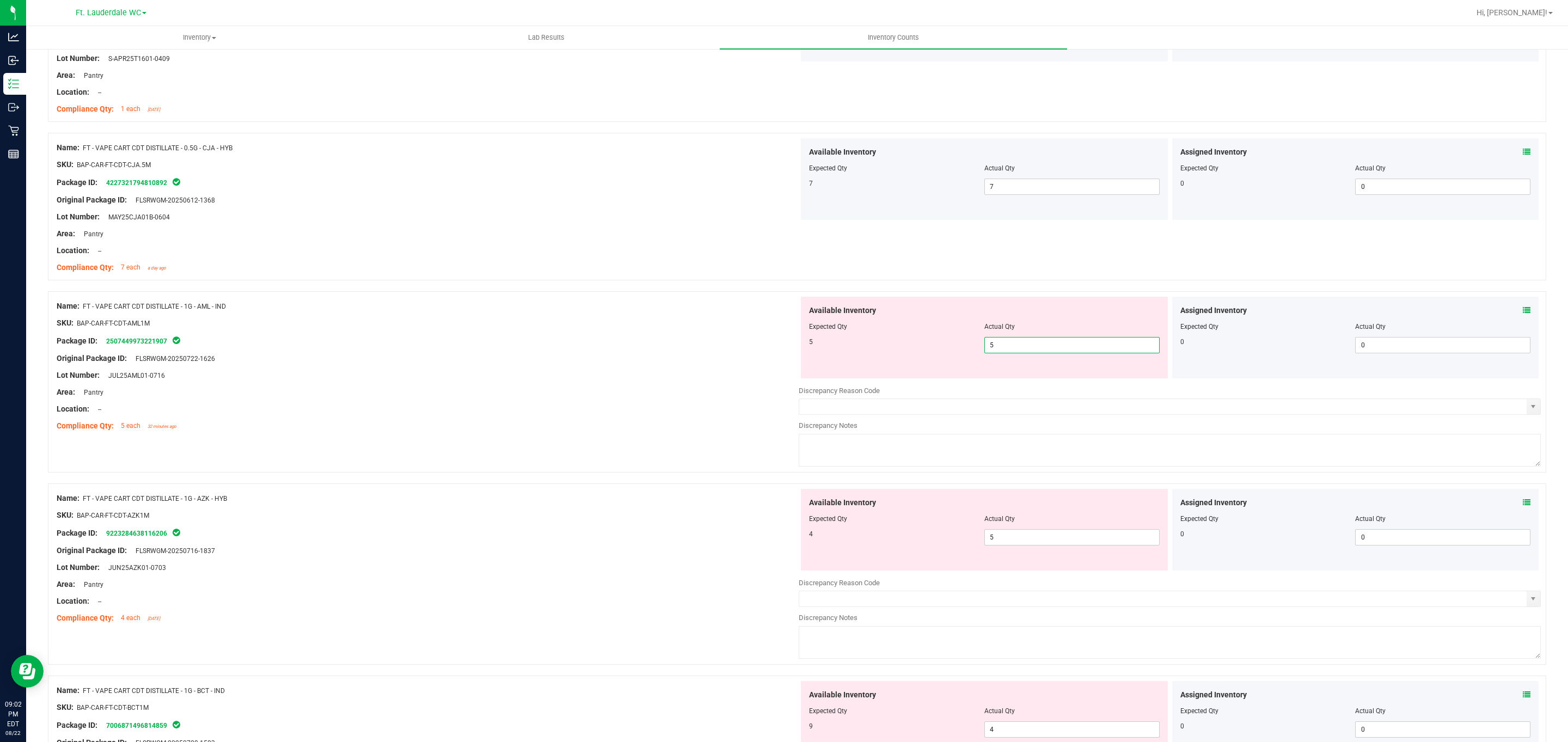
scroll to position [1974, 0]
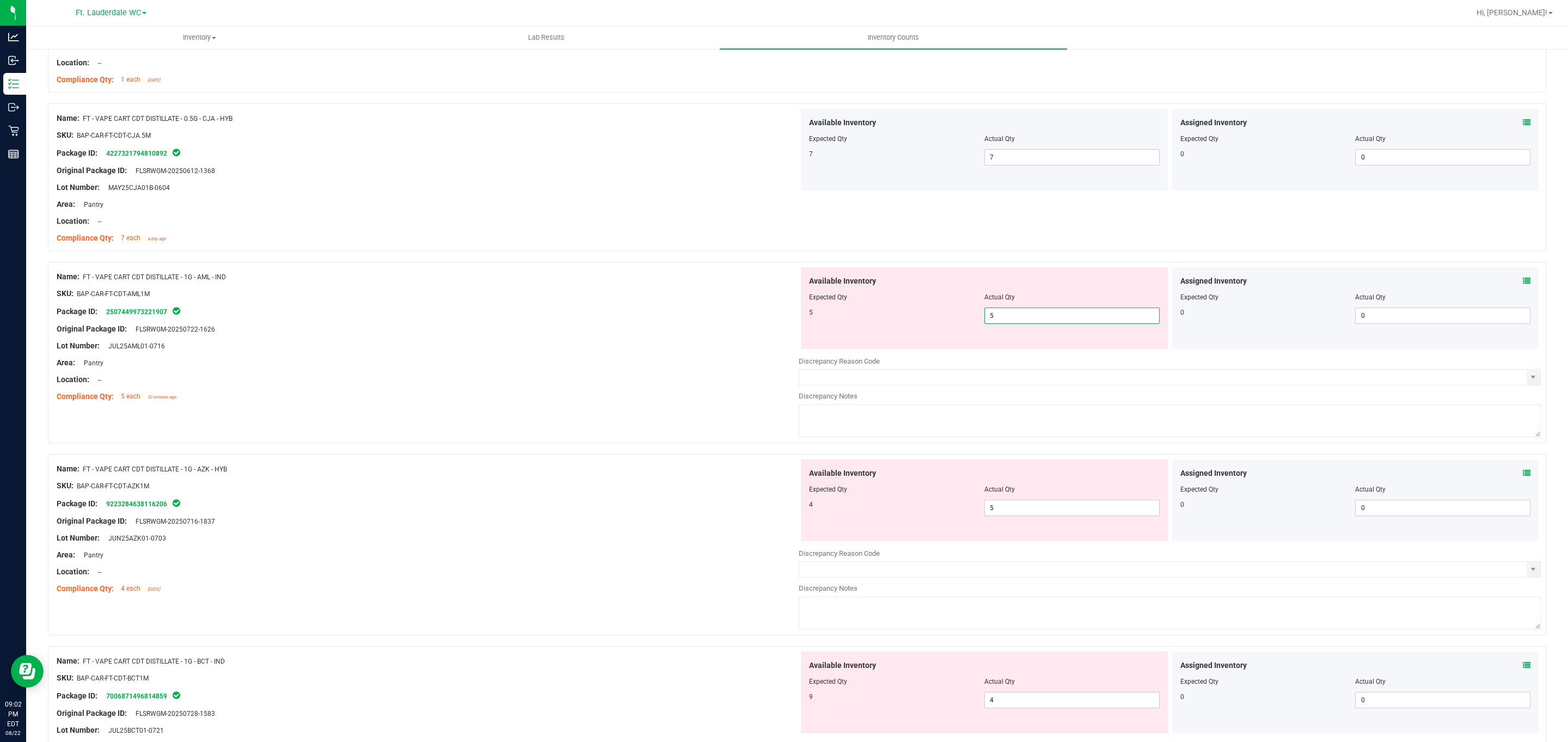
type input "5"
click at [940, 480] on div "Available Inventory Expected Qty Actual Qty 4 5 5" at bounding box center [984, 500] width 367 height 81
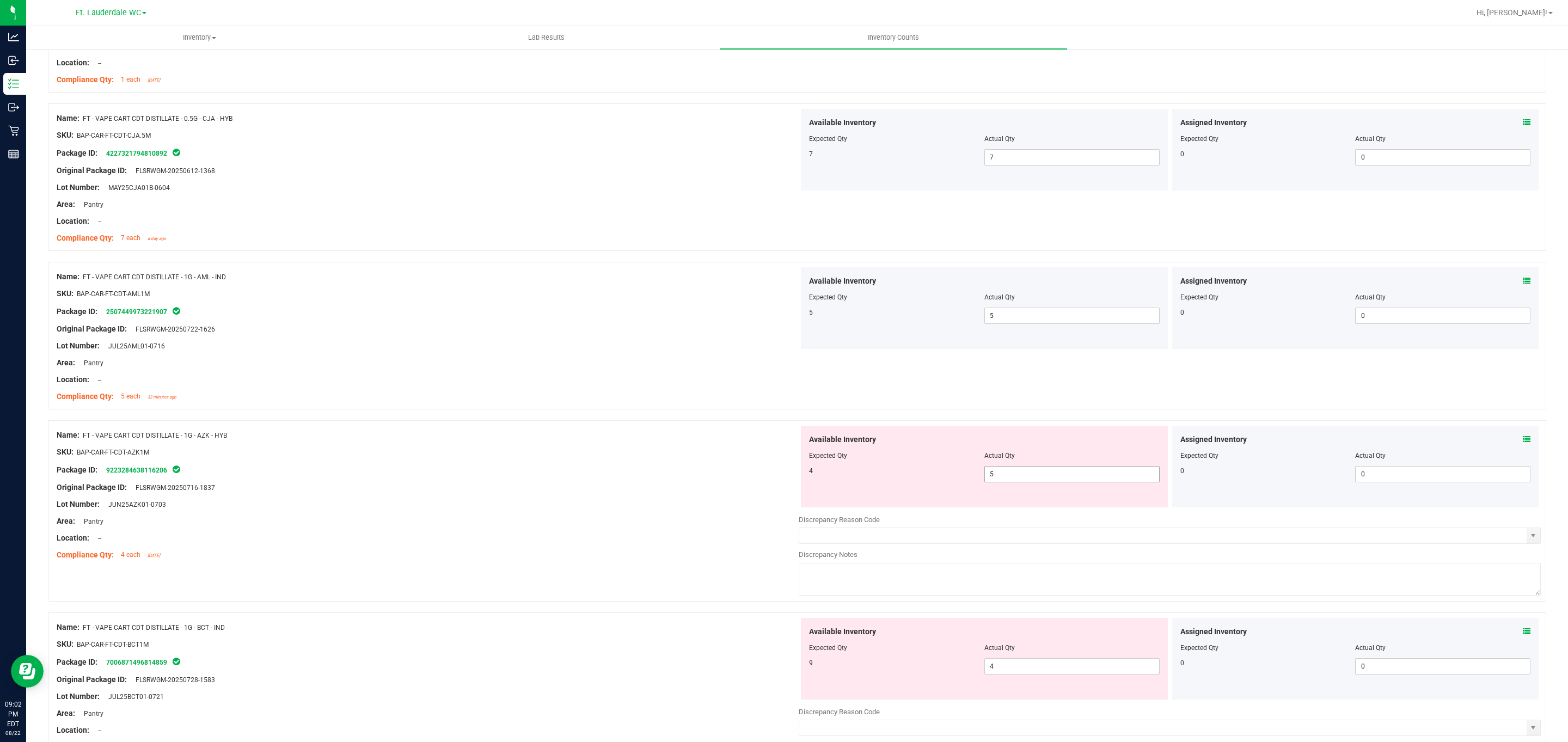
click at [1012, 479] on span "5 5" at bounding box center [1072, 474] width 175 height 17
click at [1012, 479] on input "5" at bounding box center [1071, 473] width 174 height 15
type input "4"
click at [954, 473] on div "4" at bounding box center [896, 471] width 175 height 10
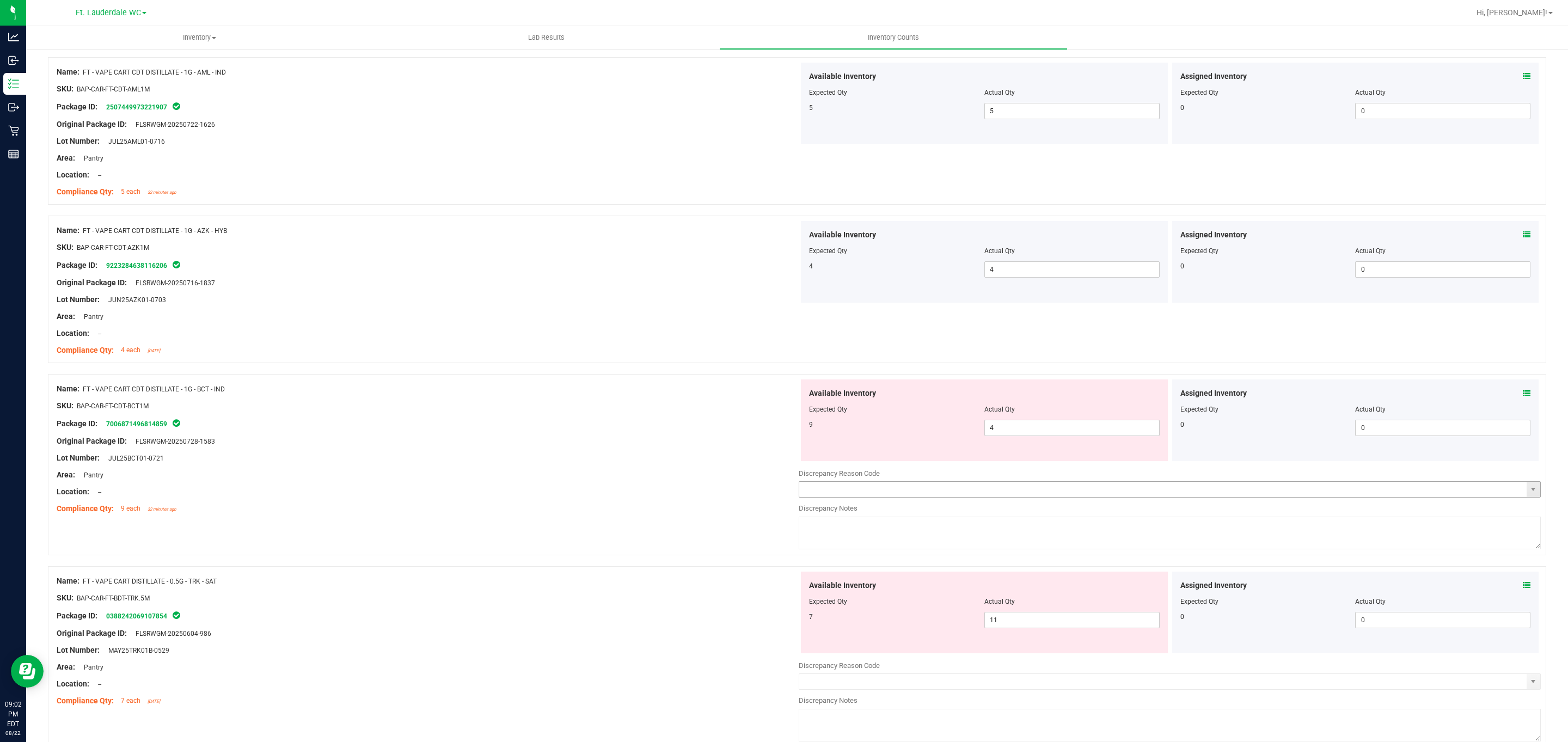
scroll to position [2219, 0]
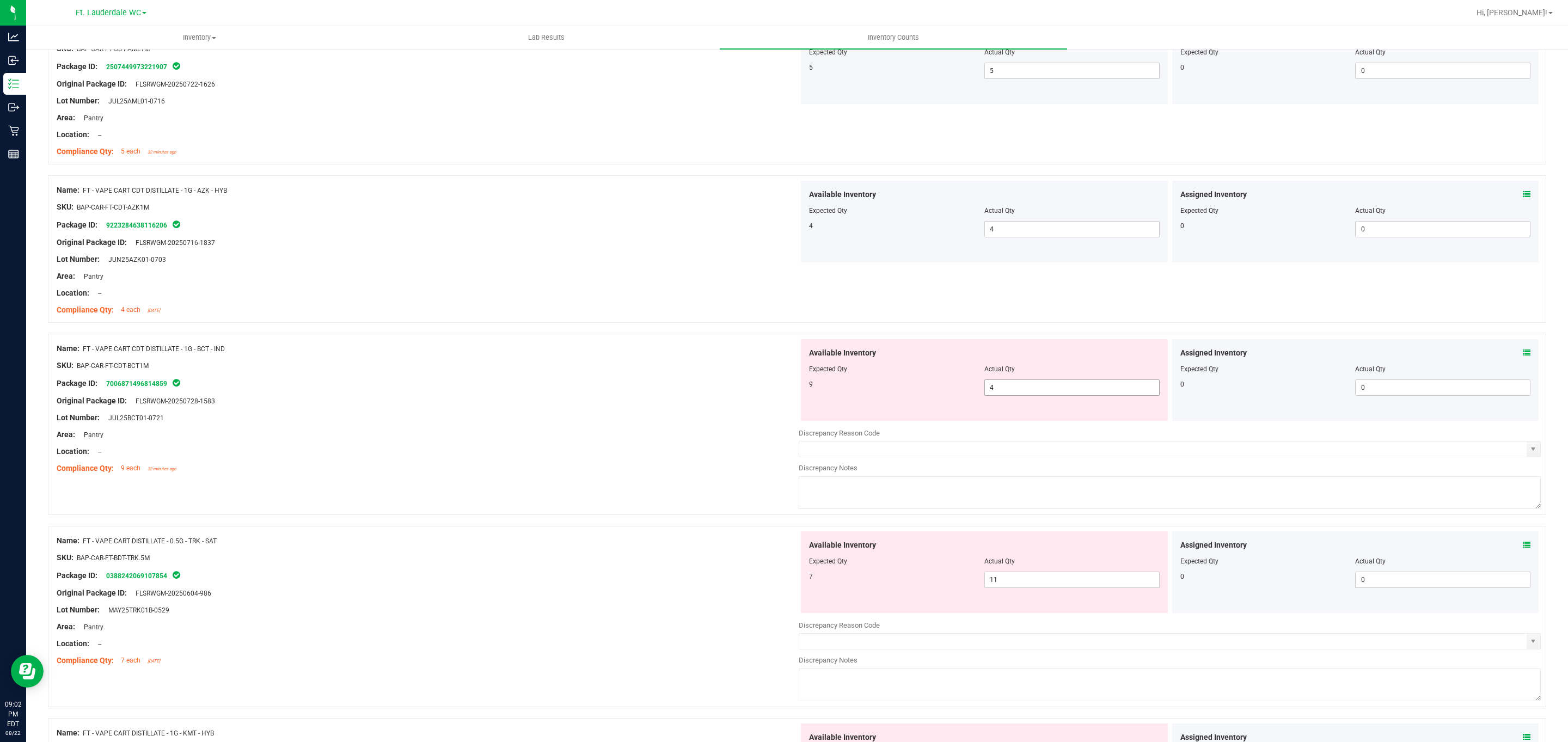
click at [1008, 393] on span "4 4" at bounding box center [1072, 388] width 175 height 17
click at [1008, 393] on input "4" at bounding box center [1071, 387] width 174 height 15
type input "9"
click at [1008, 405] on div "Available Inventory Expected Qty Actual Qty 9 9 9" at bounding box center [984, 380] width 367 height 81
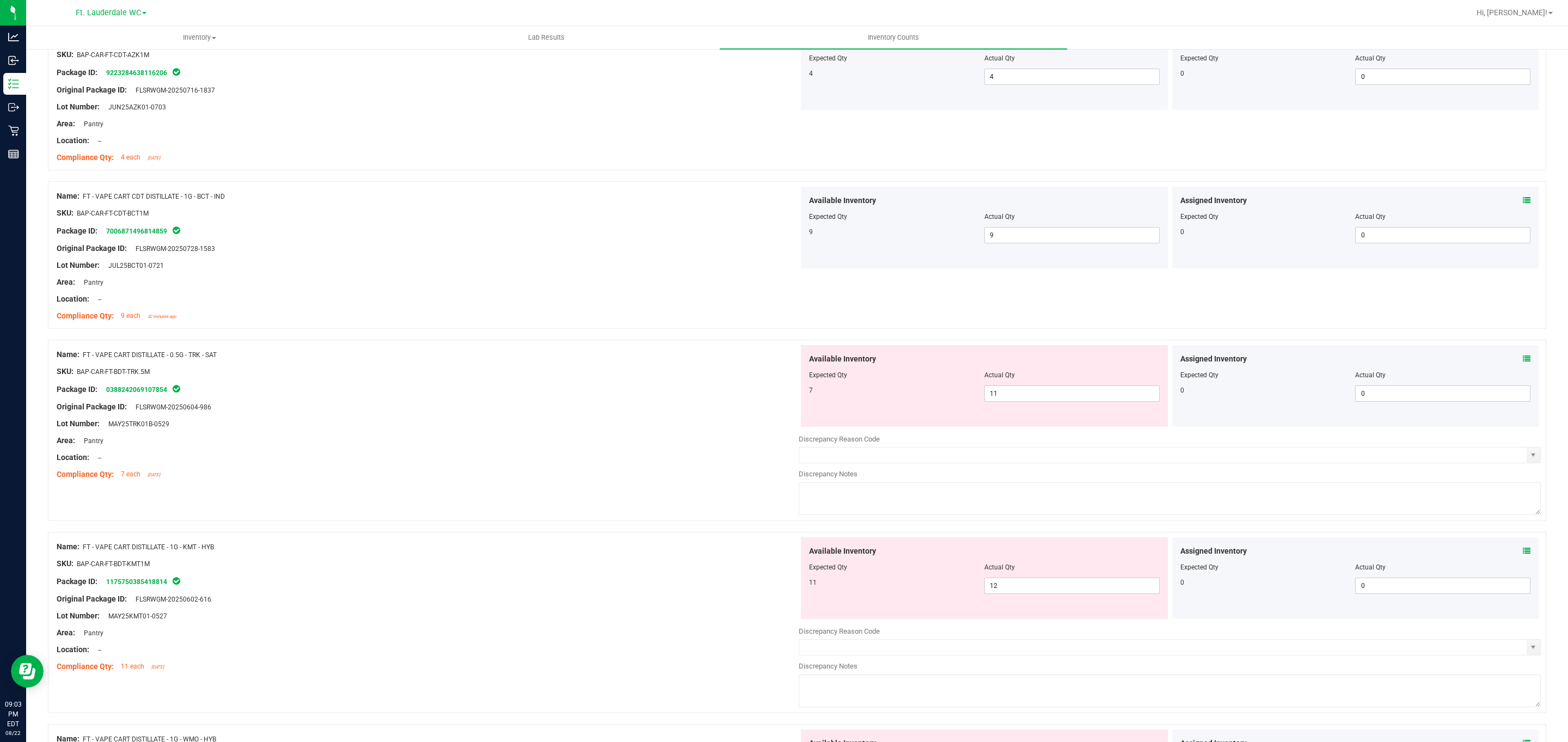
scroll to position [2383, 0]
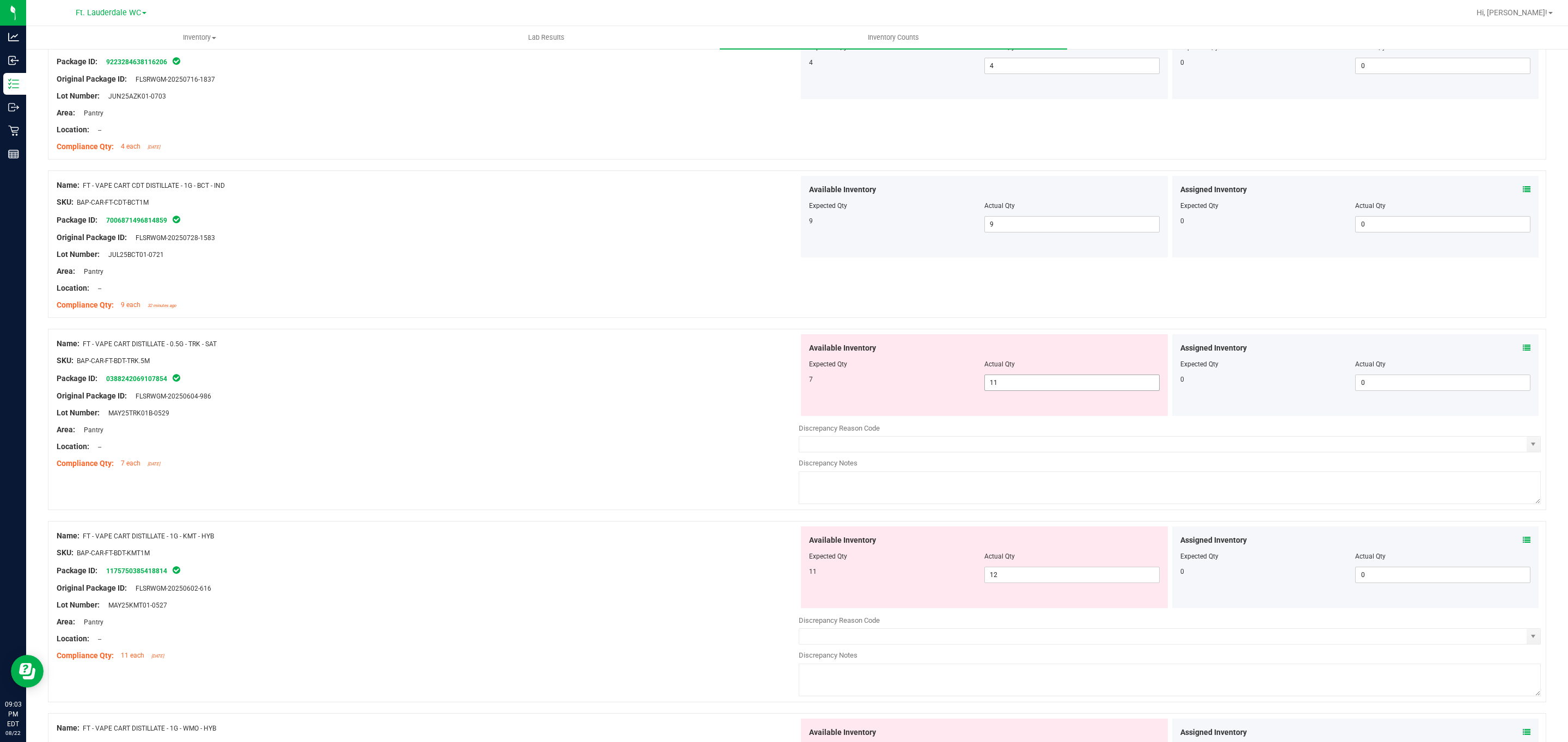
click at [1004, 388] on span "11 11" at bounding box center [1072, 382] width 175 height 17
click at [1004, 388] on input "11" at bounding box center [1071, 382] width 174 height 15
type input "7"
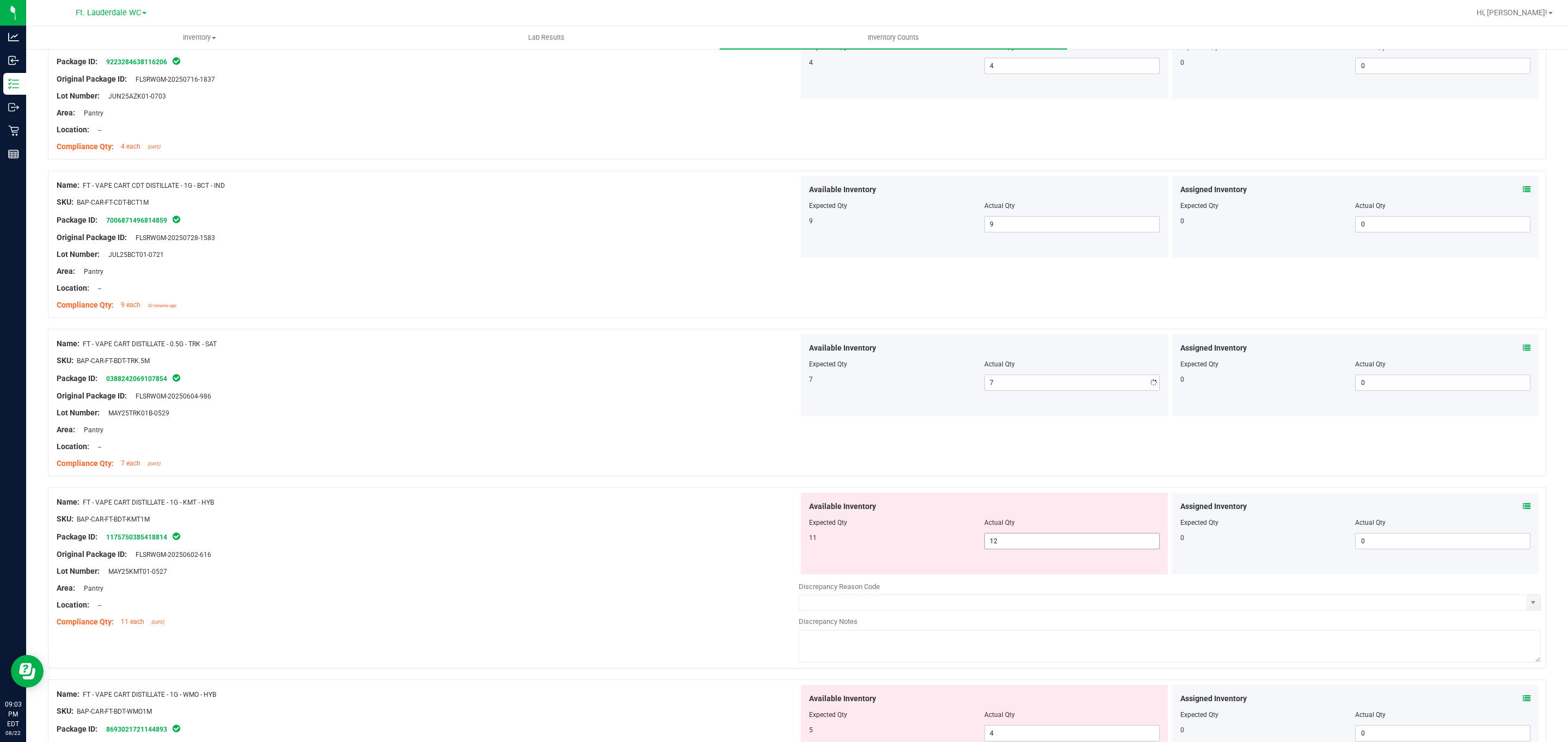
click at [1000, 590] on div "Available Inventory Expected Qty Actual Qty 11 12 12" at bounding box center [1170, 578] width 742 height 172
click at [998, 574] on div "Available Inventory Expected Qty Actual Qty 11 12 12" at bounding box center [984, 533] width 367 height 81
click at [1046, 550] on span "12 12" at bounding box center [1072, 541] width 175 height 17
type input "11"
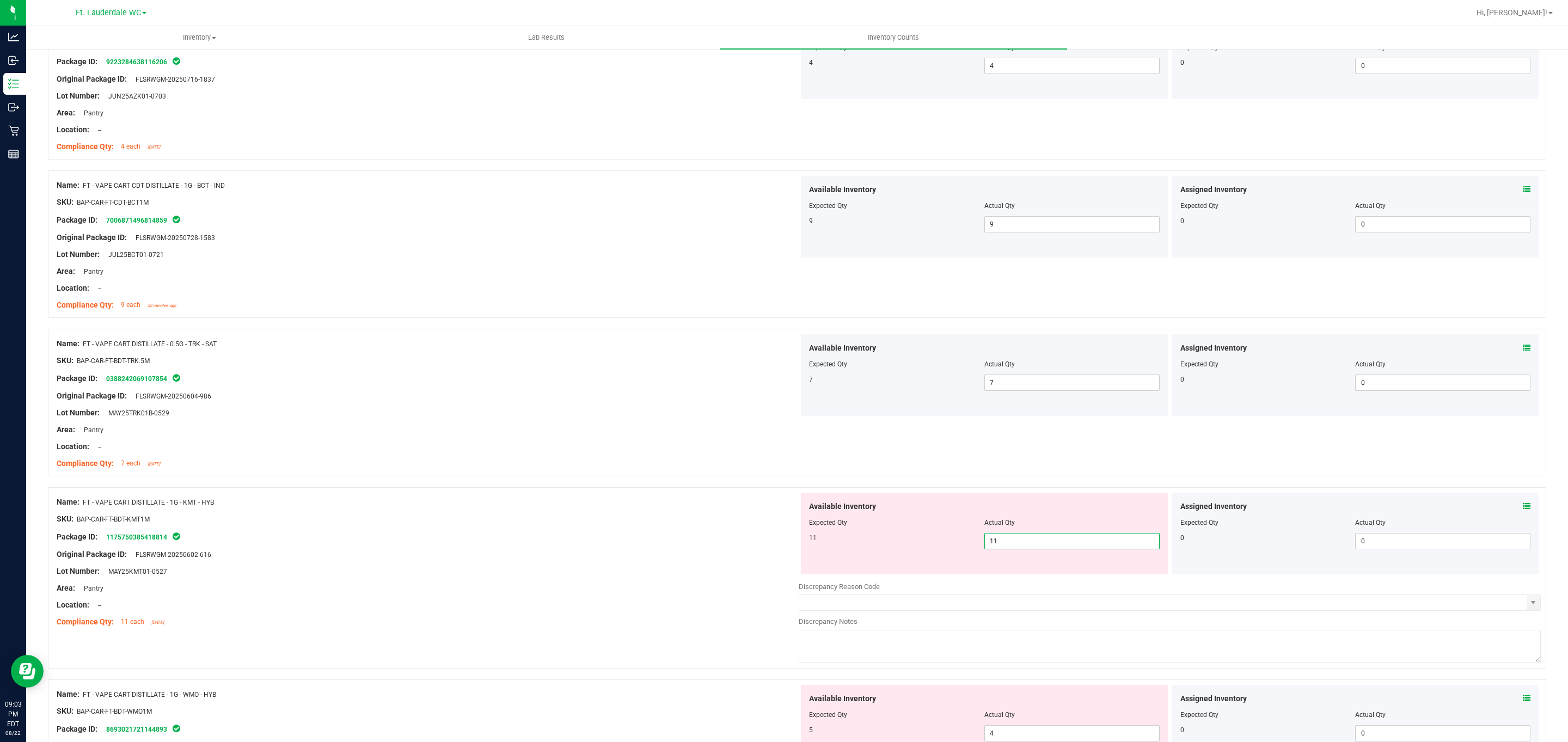
click at [944, 528] on div "Expected Qty" at bounding box center [896, 522] width 175 height 10
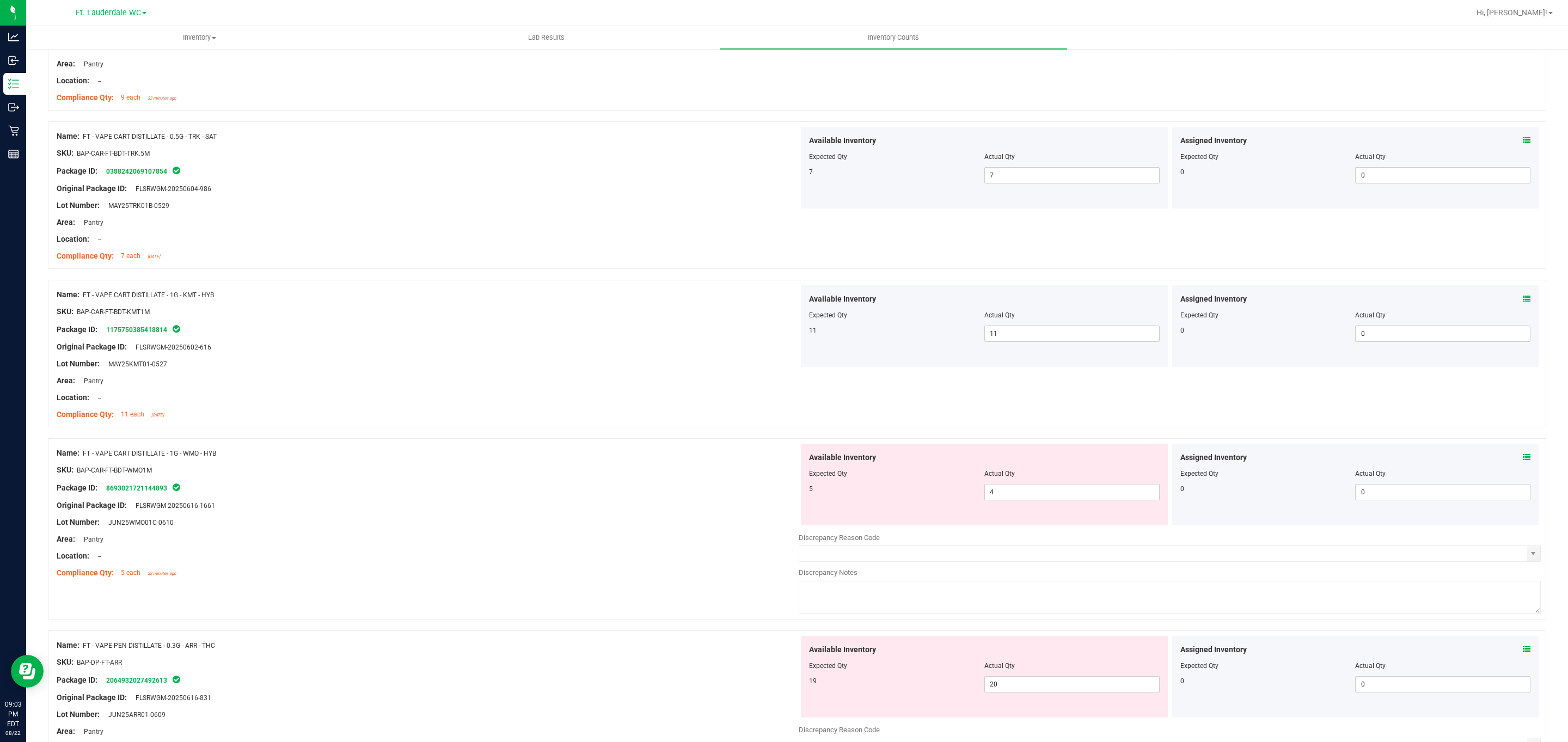
scroll to position [2714, 0]
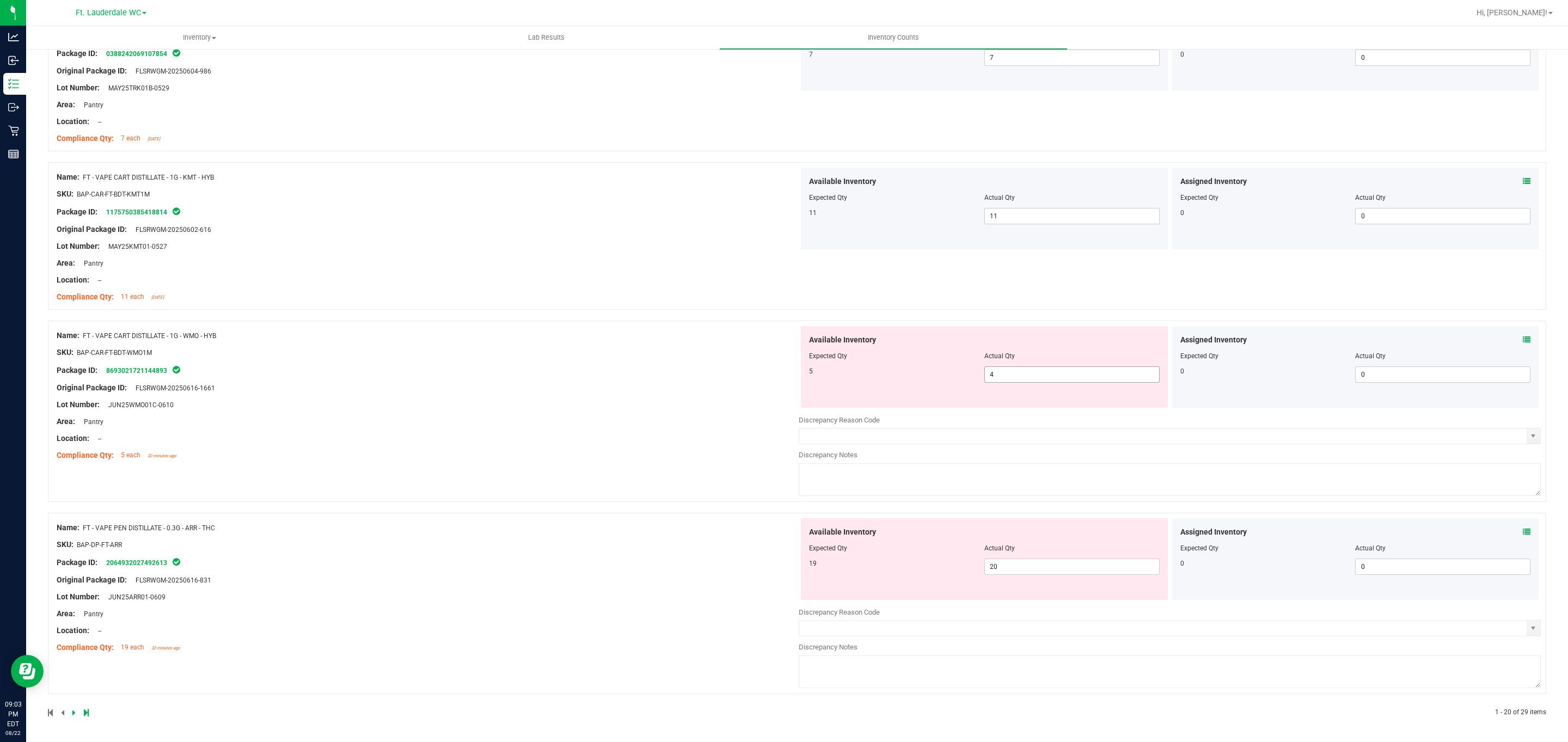
click at [1046, 380] on span "4 4" at bounding box center [1072, 374] width 175 height 17
click at [1046, 380] on input "4" at bounding box center [1071, 374] width 174 height 15
click at [859, 564] on div "19" at bounding box center [896, 563] width 175 height 10
click at [851, 386] on div "Available Inventory Expected Qty Actual Qty 5 4 4" at bounding box center [984, 367] width 367 height 81
click at [991, 565] on span "20 20" at bounding box center [1072, 566] width 175 height 17
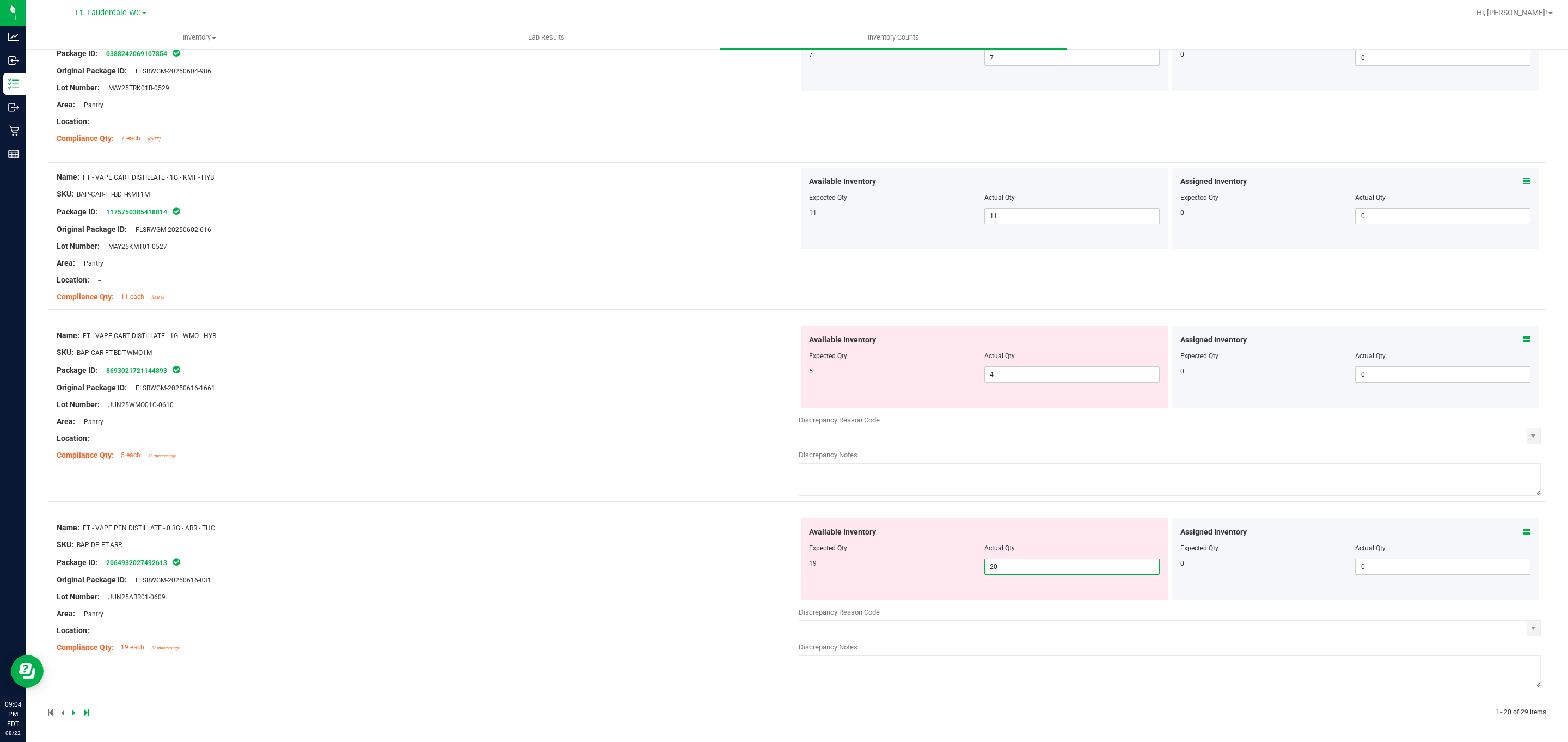
click at [991, 565] on input "20" at bounding box center [1071, 566] width 174 height 15
type input "19"
click at [911, 385] on div "Available Inventory Expected Qty Actual Qty 5 4 4" at bounding box center [984, 367] width 367 height 81
type input "19"
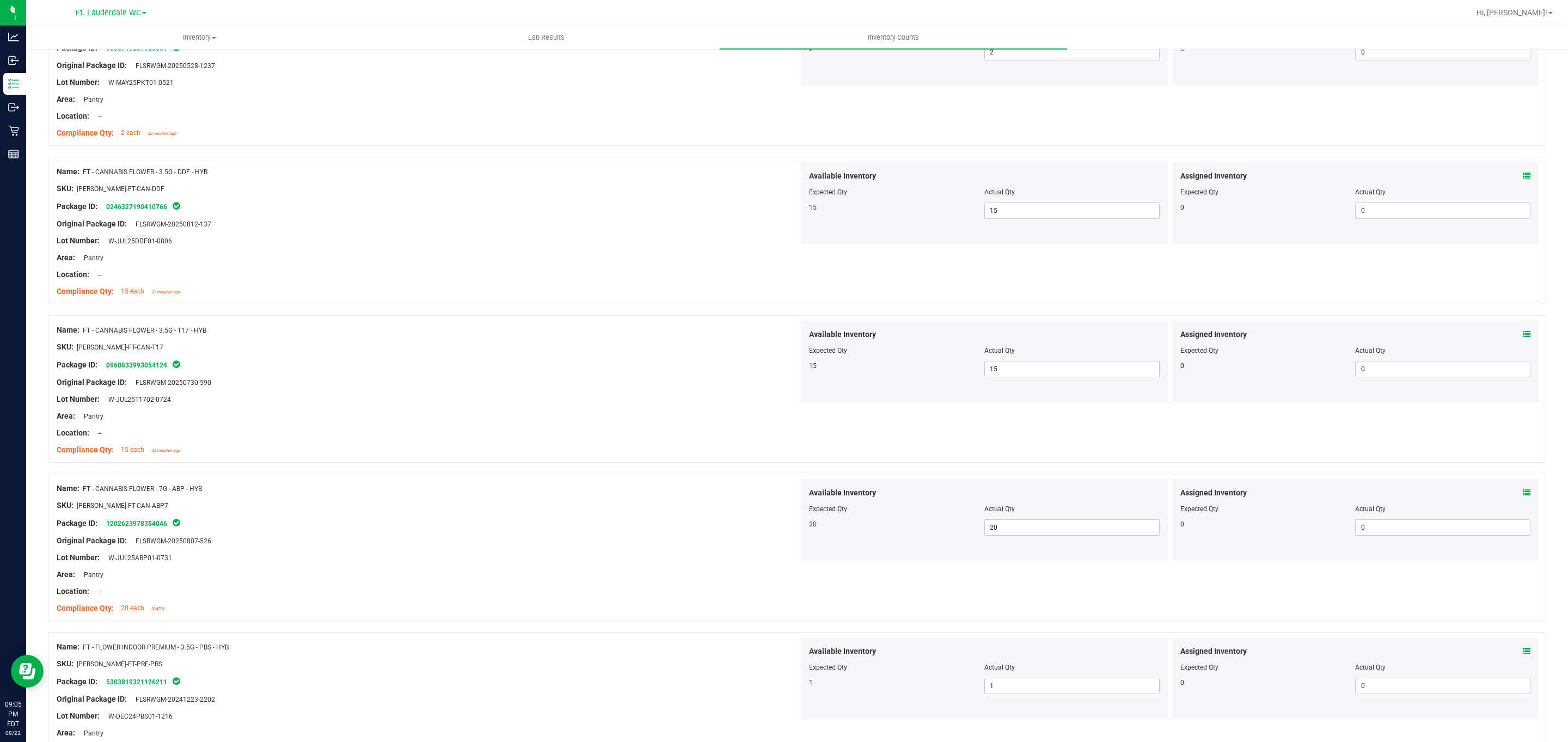
scroll to position [0, 0]
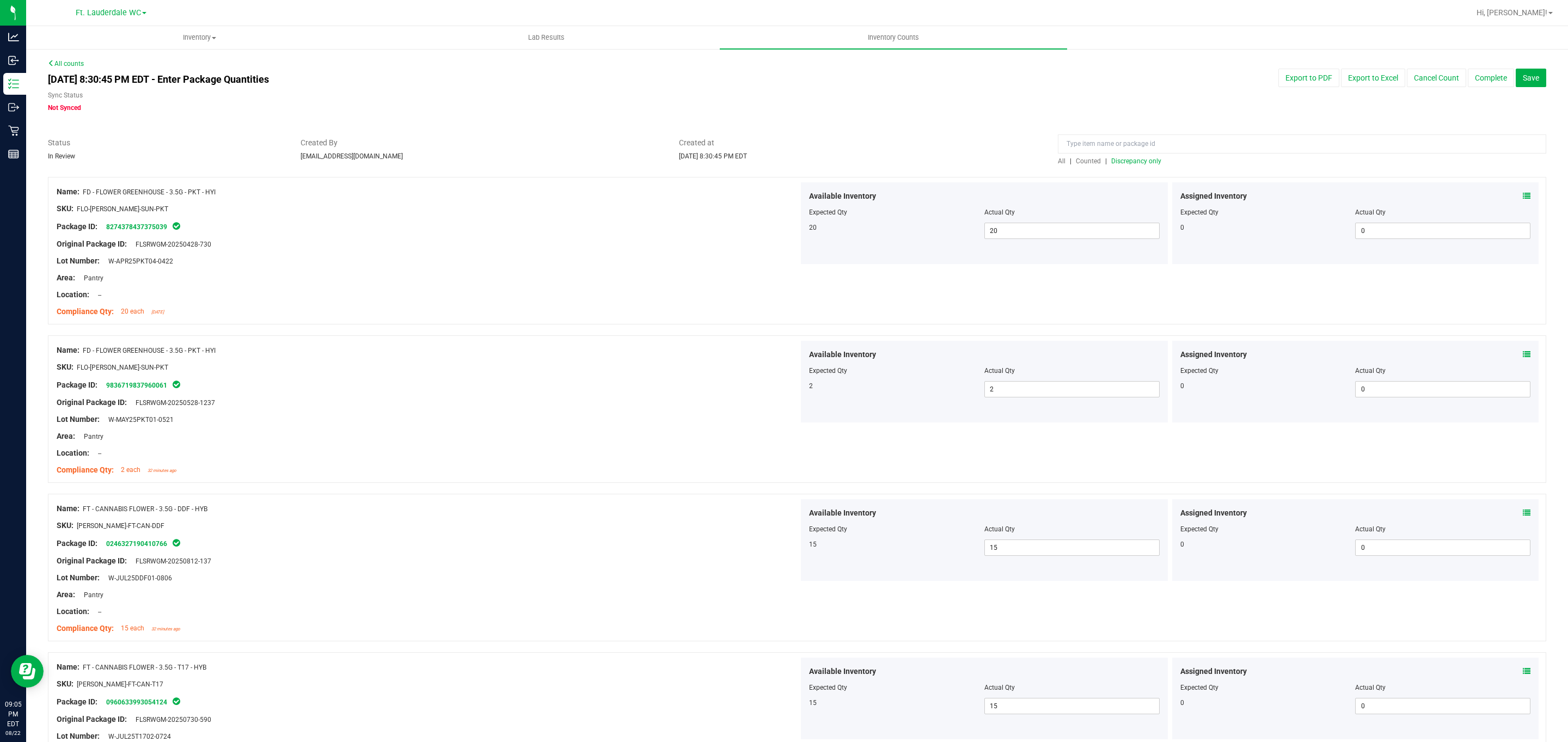
click at [1121, 162] on span "Discrepancy only" at bounding box center [1136, 161] width 50 height 8
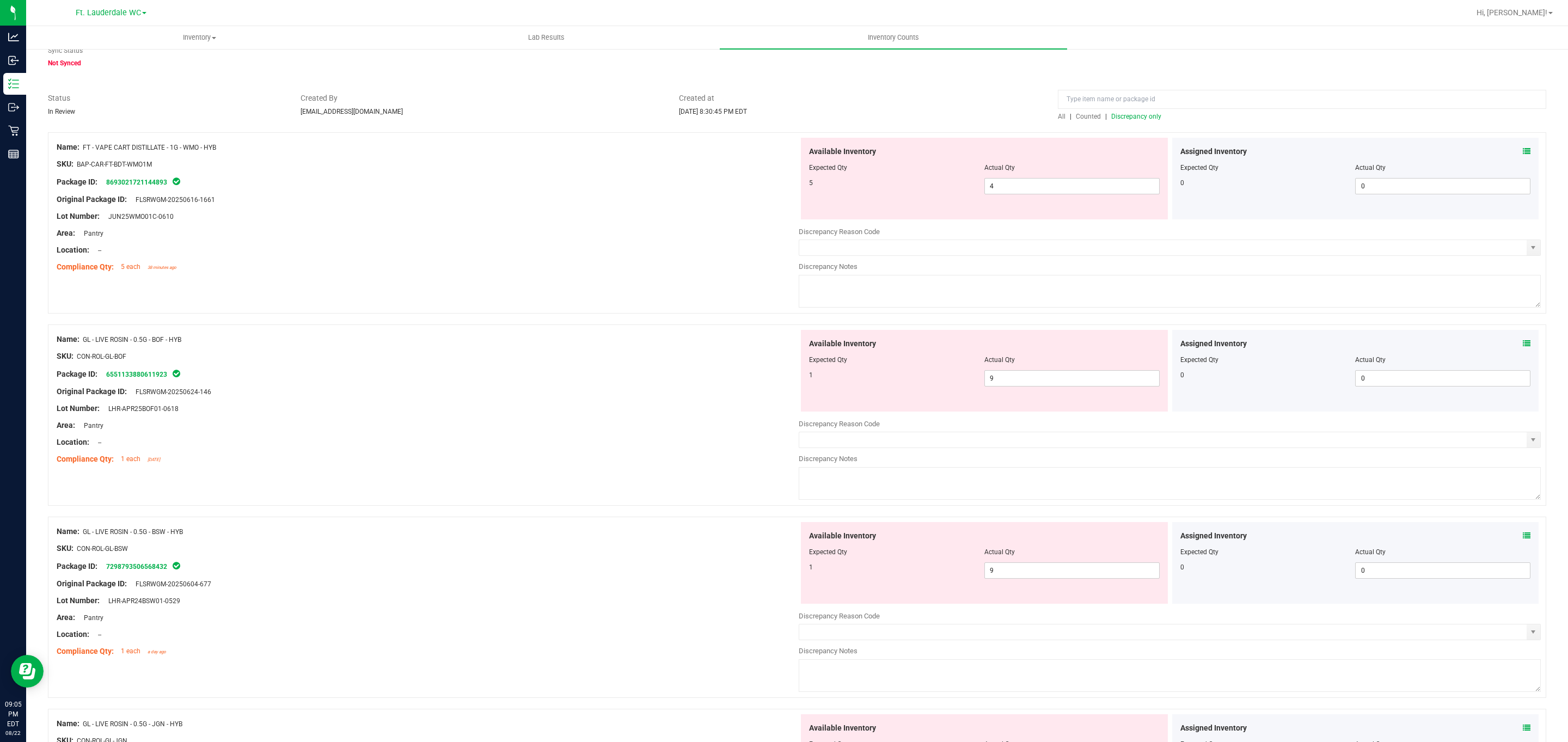
scroll to position [55, 0]
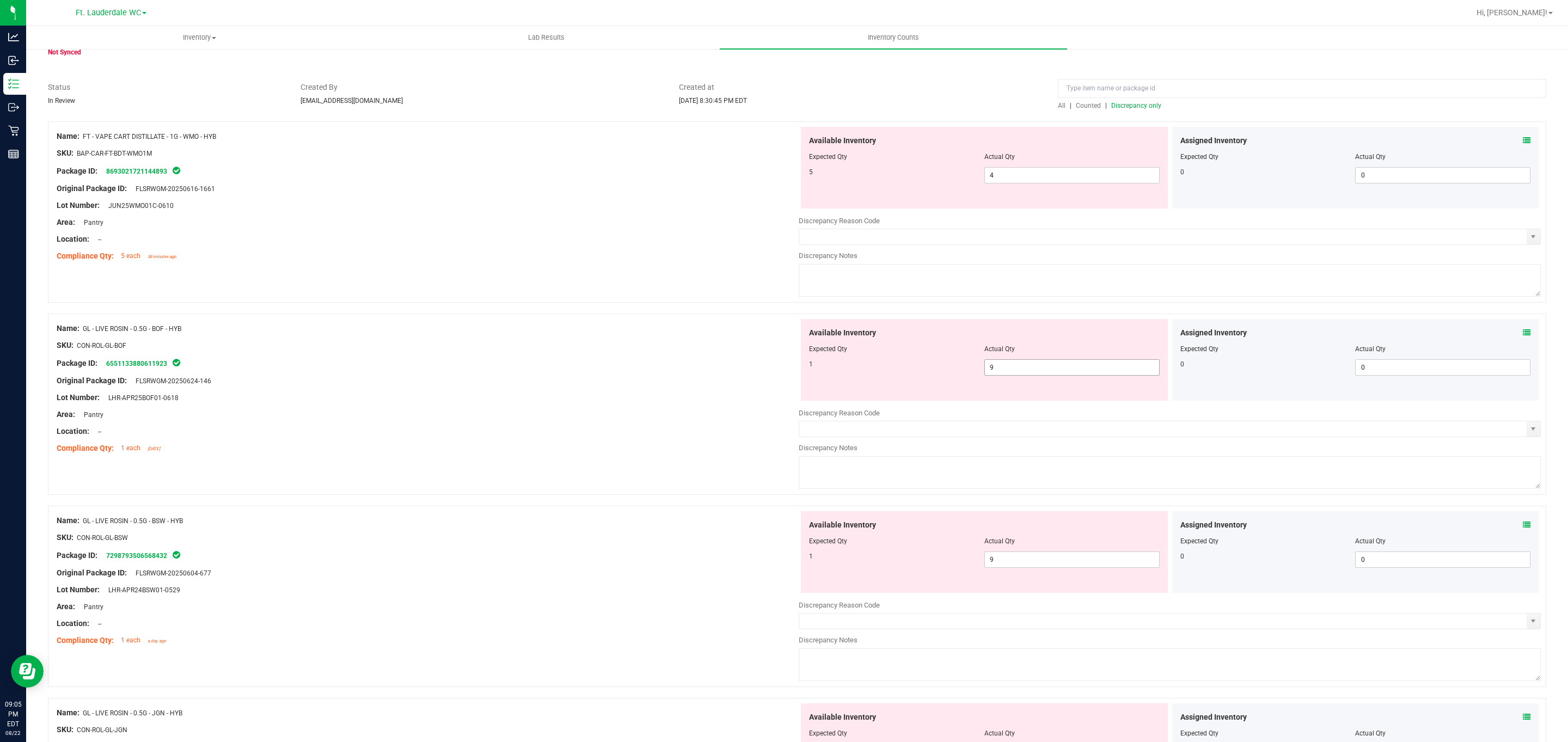
click at [1034, 368] on input "9" at bounding box center [1071, 367] width 174 height 15
type input "1"
click at [882, 557] on div "Available Inventory Expected Qty Actual Qty 1 9 9" at bounding box center [984, 551] width 367 height 81
type input "1"
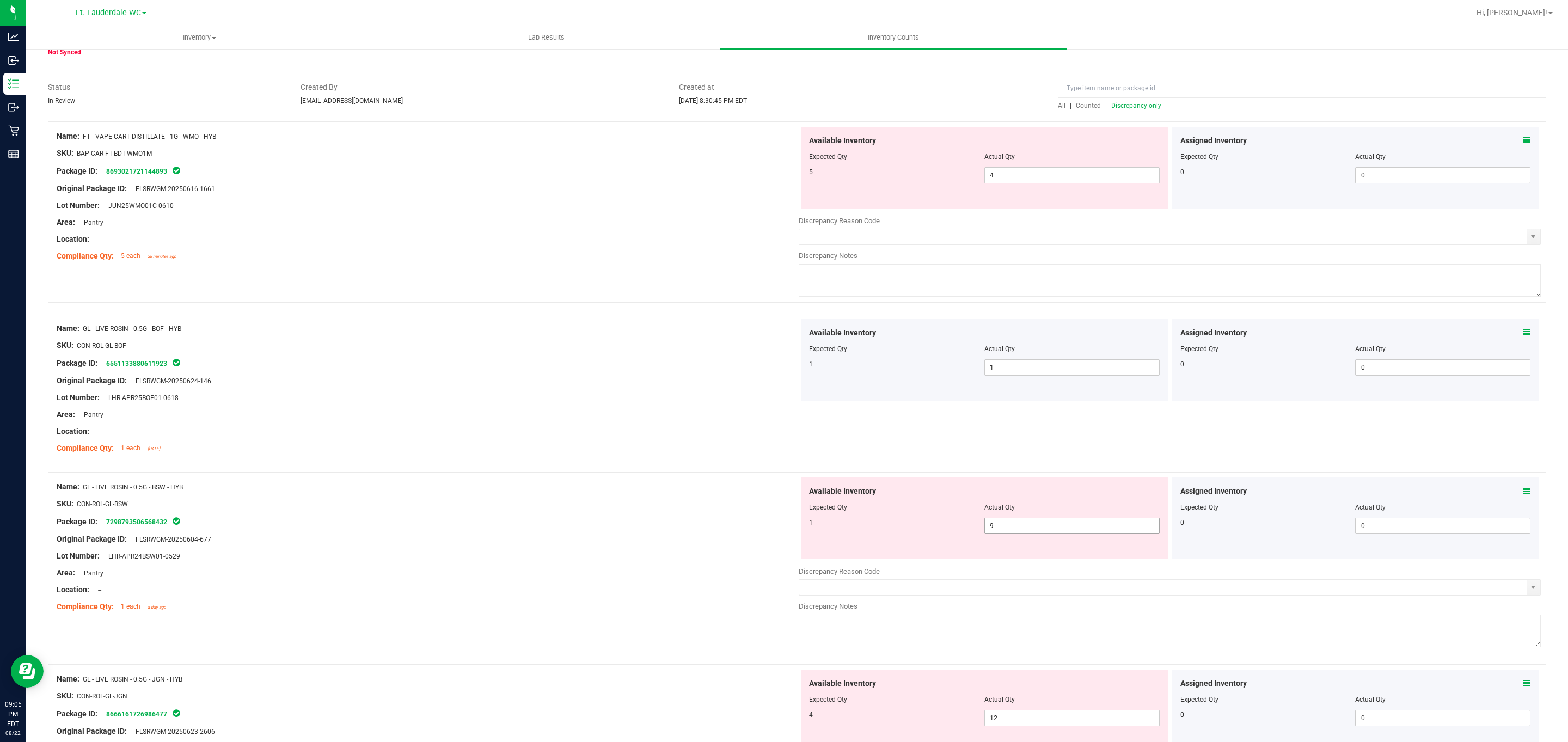
click at [1039, 529] on input "9" at bounding box center [1071, 525] width 174 height 15
type input "1"
click at [880, 523] on div "1" at bounding box center [896, 522] width 175 height 10
type input "1"
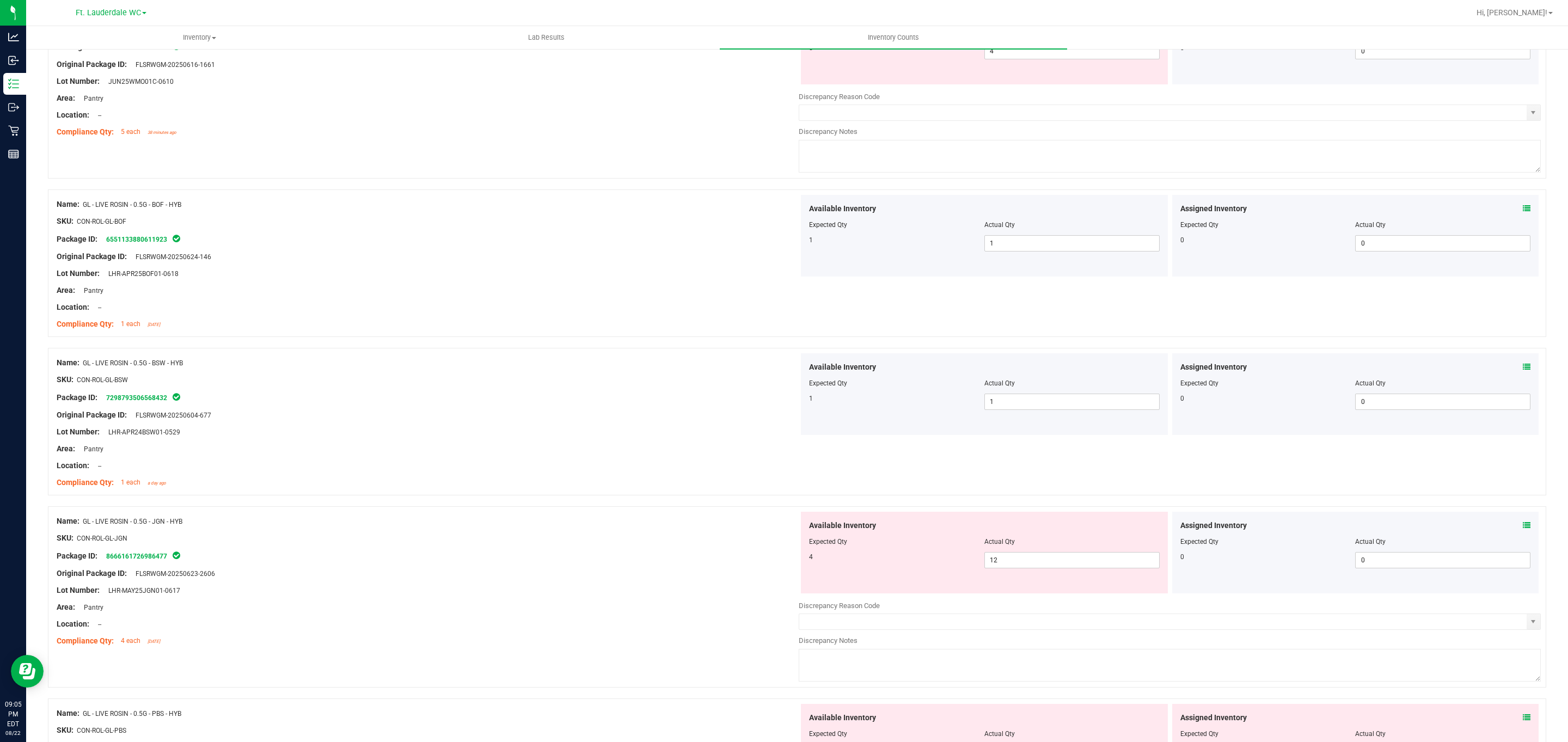
scroll to position [299, 0]
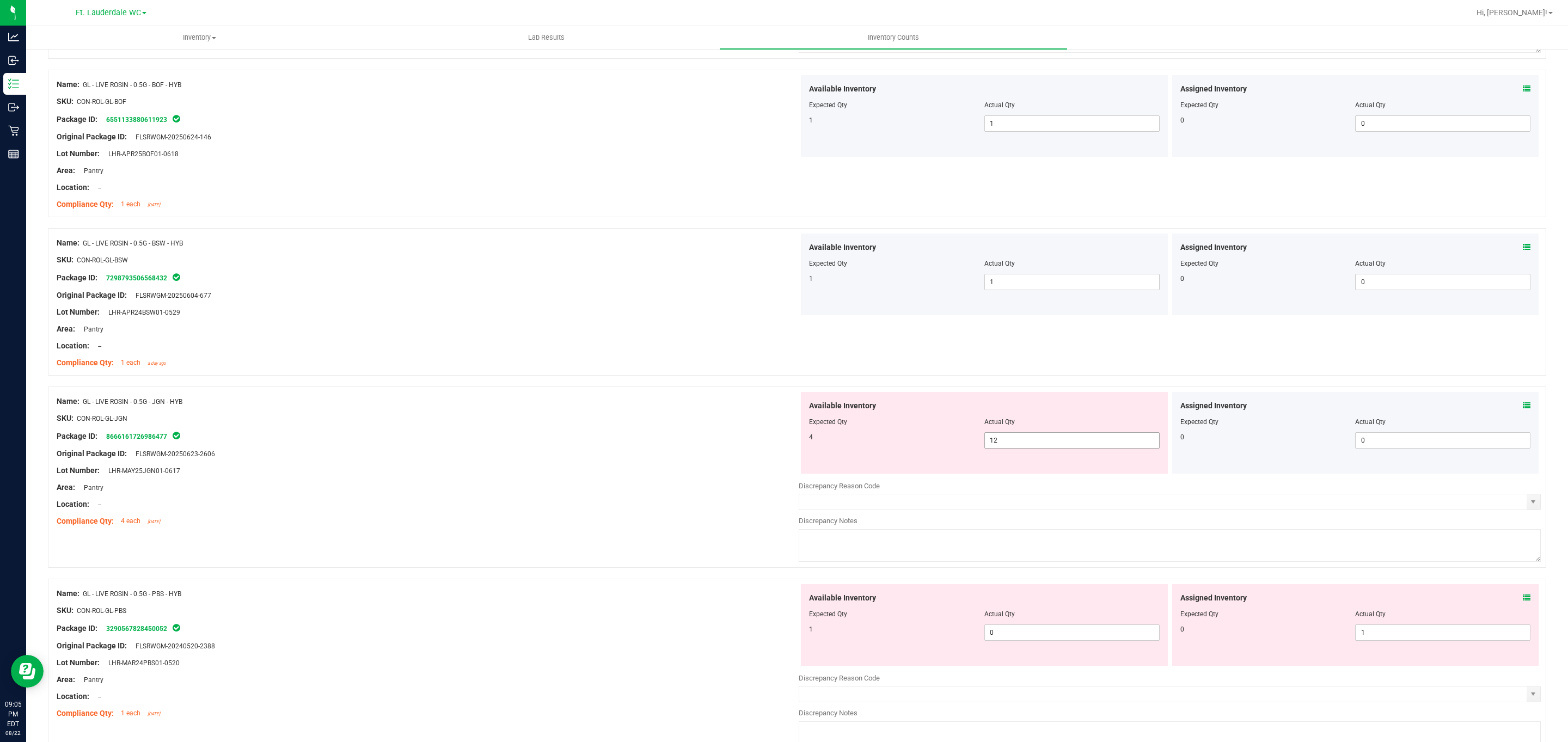
click at [1002, 438] on input "12" at bounding box center [1071, 440] width 174 height 15
type input "1"
type input "4"
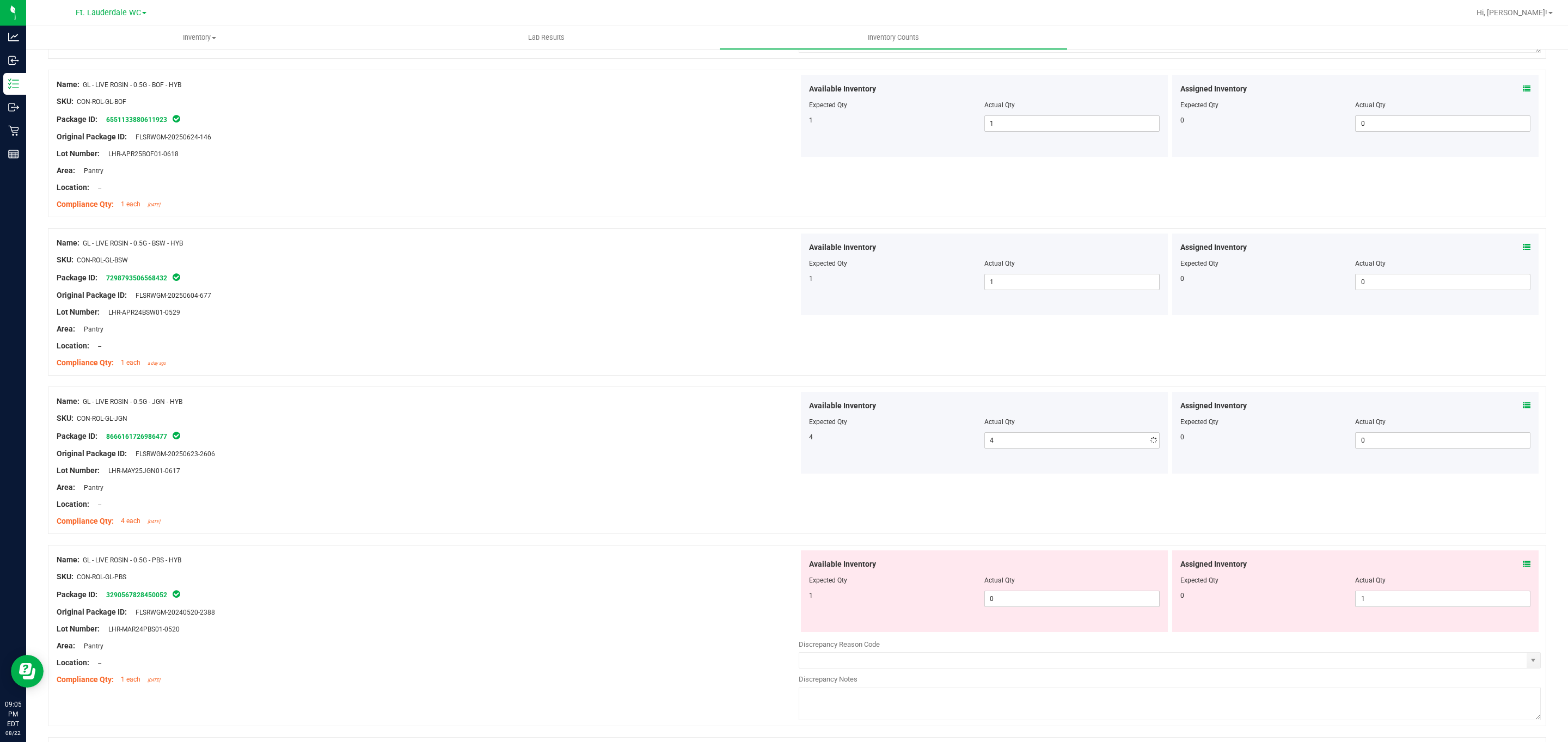
click at [933, 368] on div "Name: GL - LIVE ROSIN - 0.5G - BSW - HYB SKU: CON-ROL-GL-BSW Package ID: 729879…" at bounding box center [797, 302] width 1498 height 148
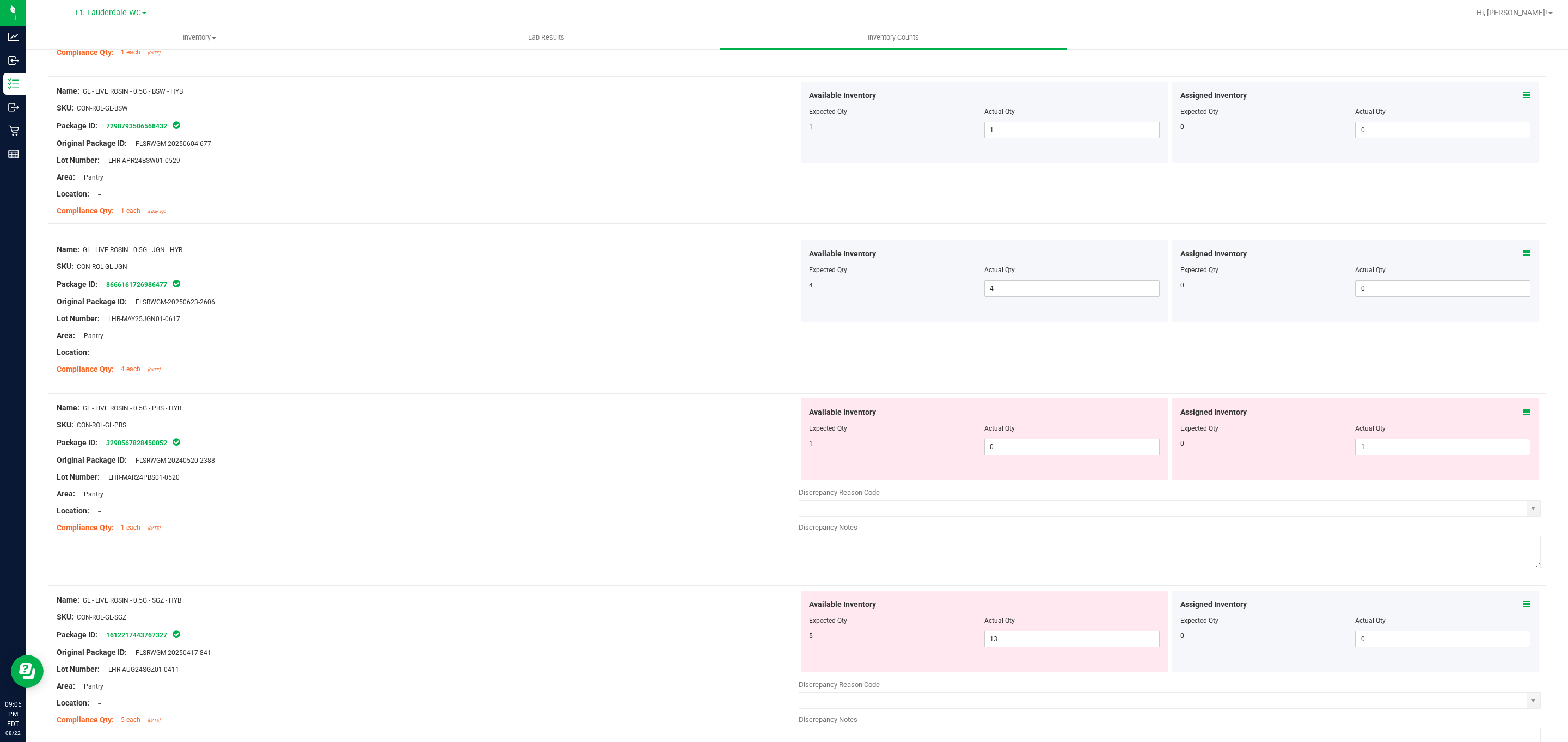
scroll to position [463, 0]
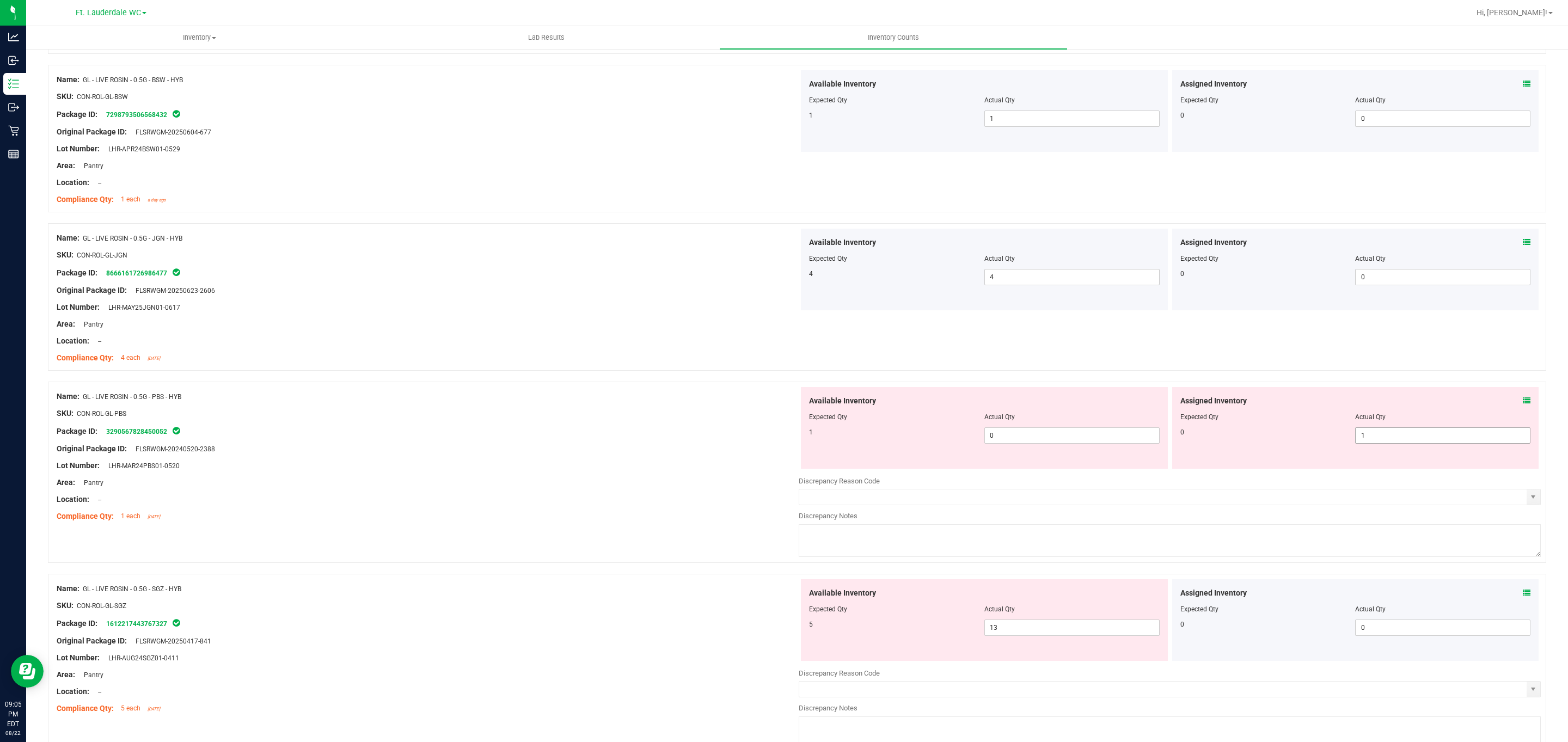
click at [1368, 437] on span "1 1" at bounding box center [1442, 435] width 175 height 17
type input "0"
click at [1083, 433] on span "0 0" at bounding box center [1072, 435] width 175 height 17
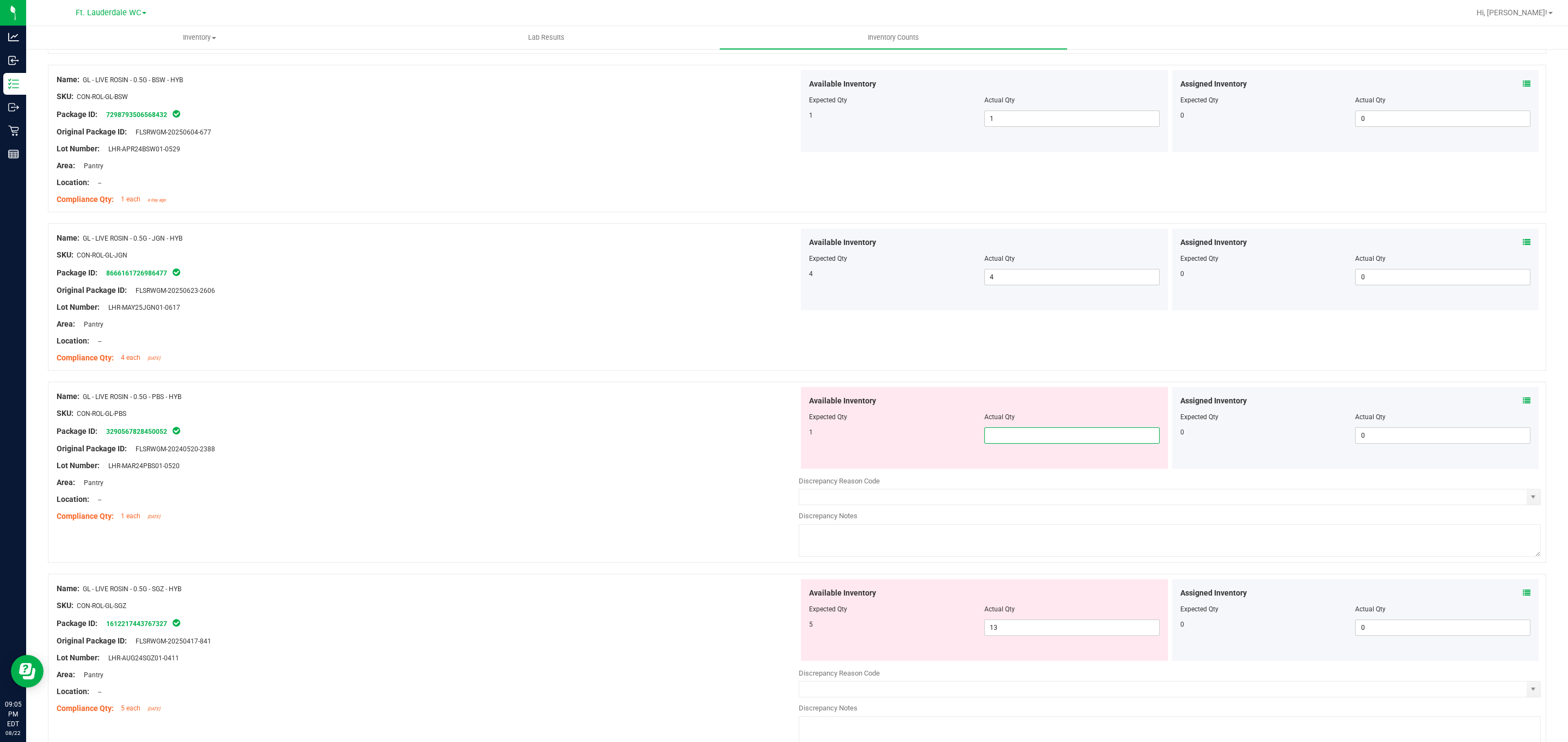
type input "1"
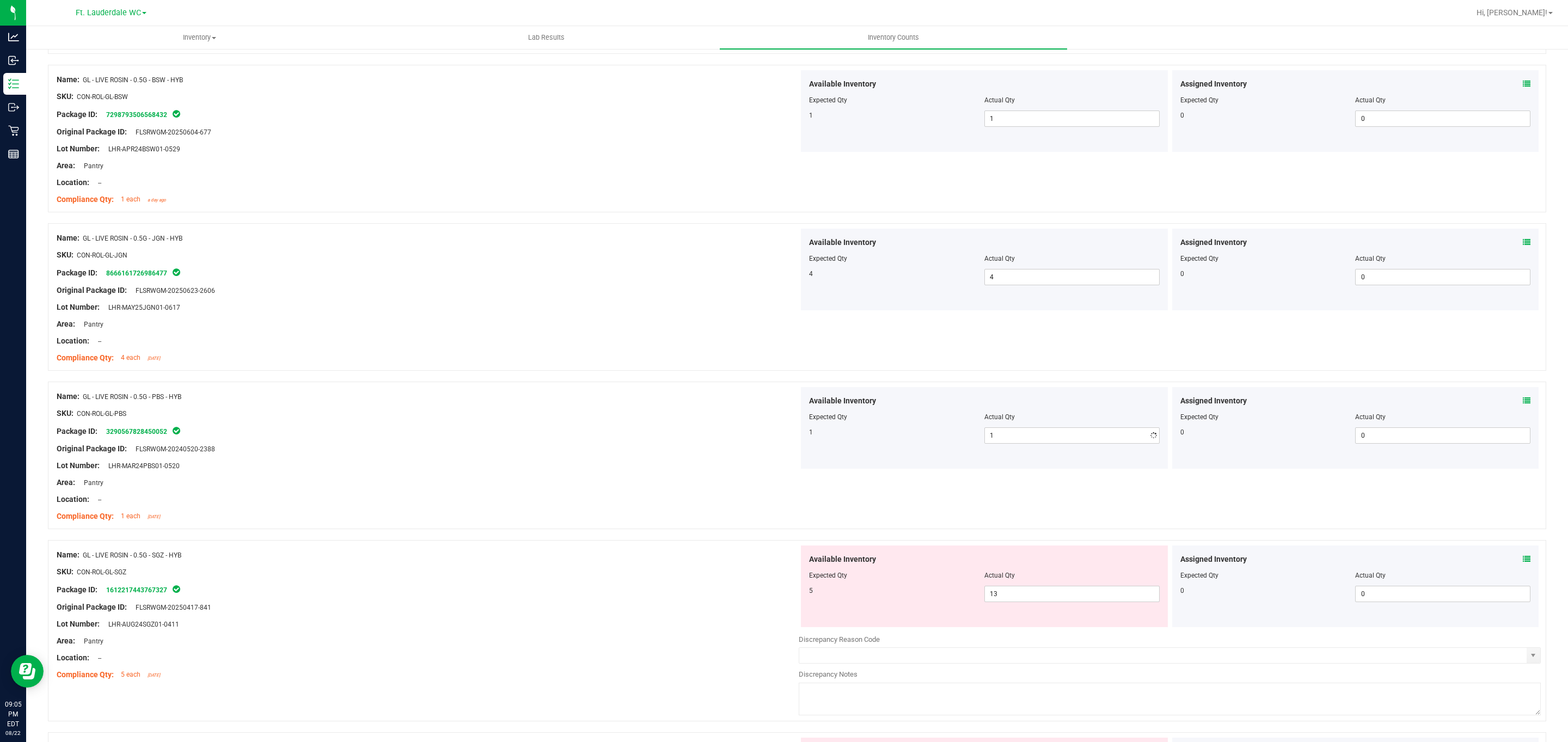
click at [802, 413] on div "Available Inventory Expected Qty Actual Qty 1 1 1" at bounding box center [984, 427] width 367 height 81
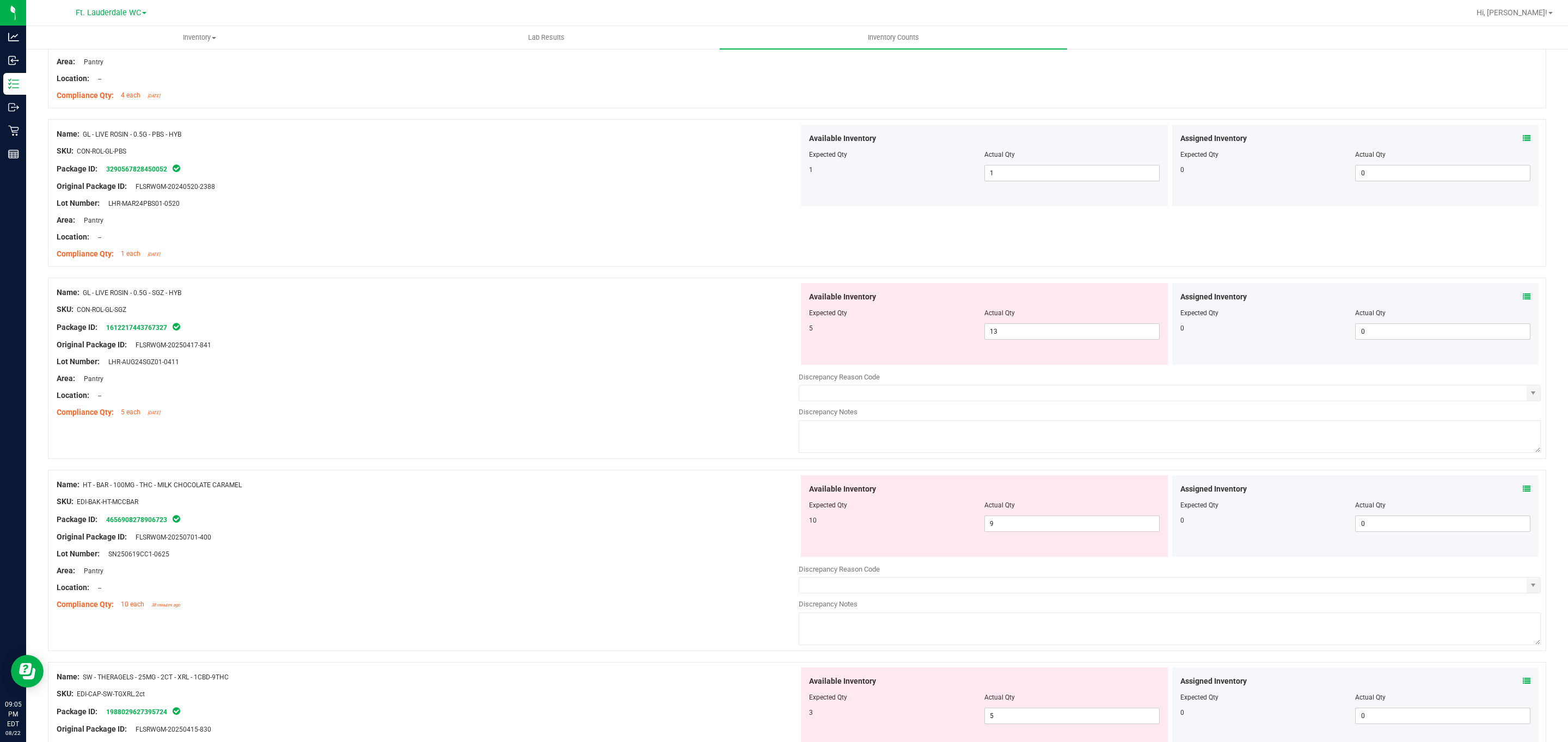
scroll to position [789, 0]
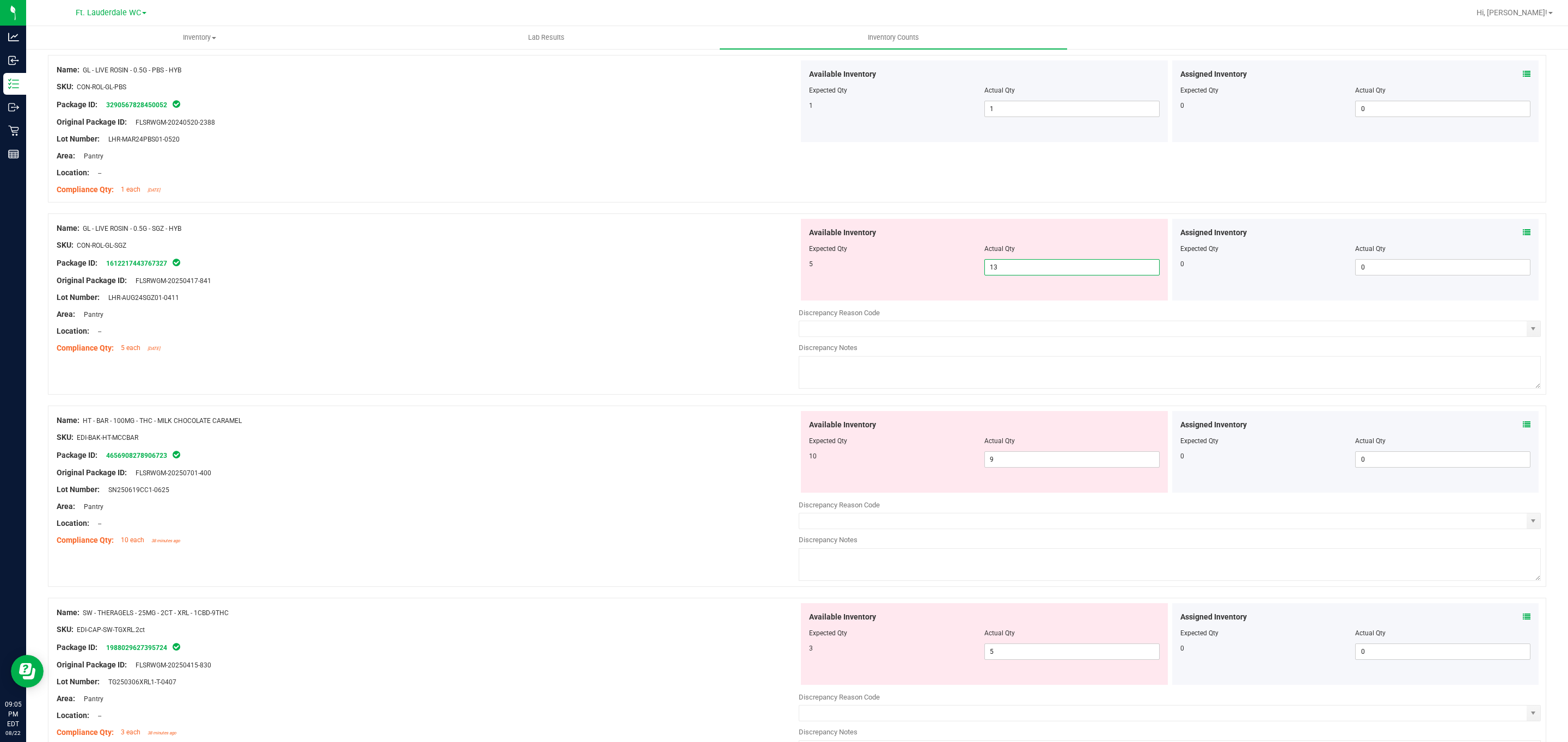
click at [1006, 273] on span "13 13" at bounding box center [1072, 267] width 175 height 17
click at [1006, 273] on input "13" at bounding box center [1071, 267] width 174 height 15
type input "5"
click at [1147, 295] on div "Available Inventory Expected Qty Actual Qty 5 5 5" at bounding box center [984, 259] width 367 height 81
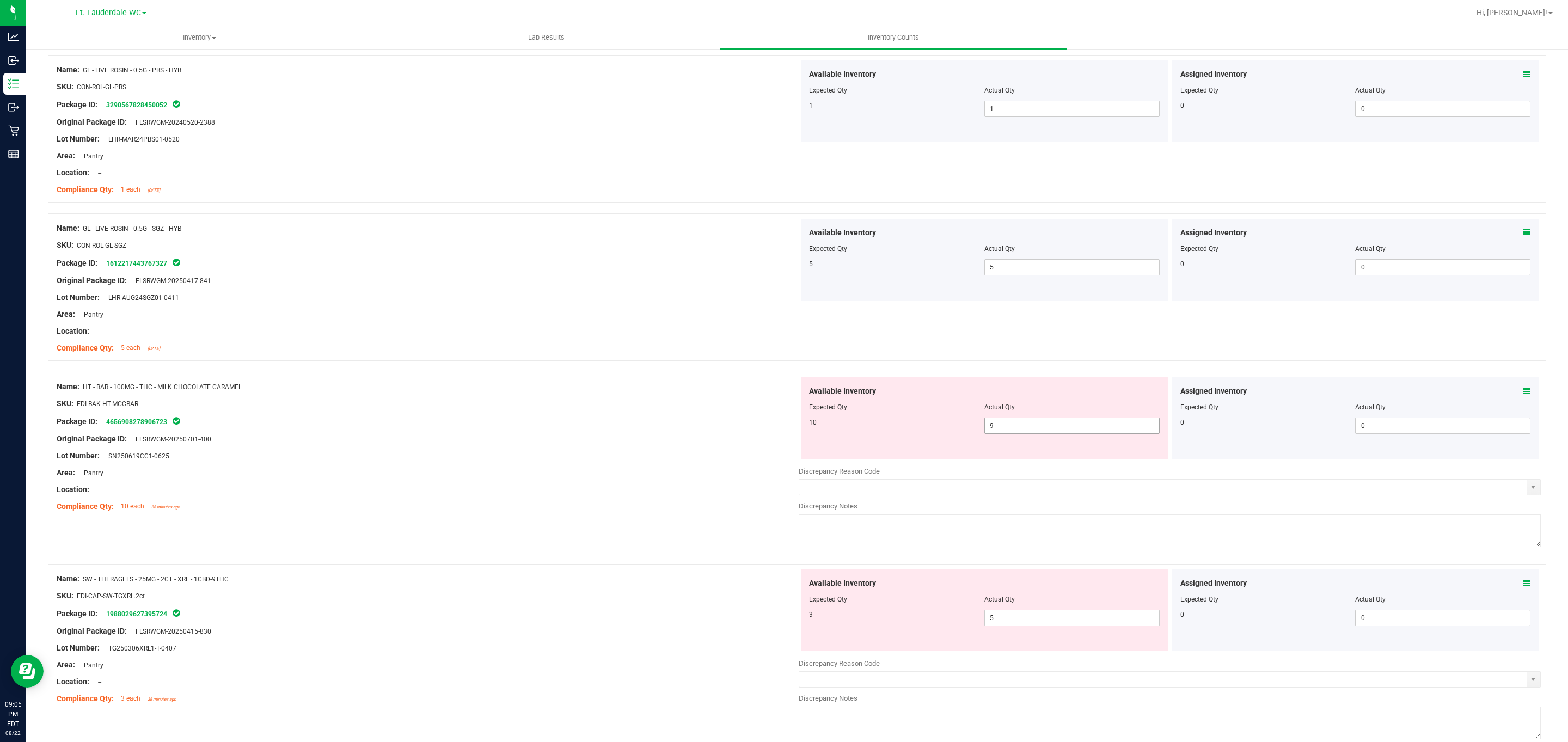
click at [1093, 427] on span "9 9" at bounding box center [1072, 425] width 175 height 17
click at [1093, 427] on input "9" at bounding box center [1071, 425] width 174 height 15
type input "10"
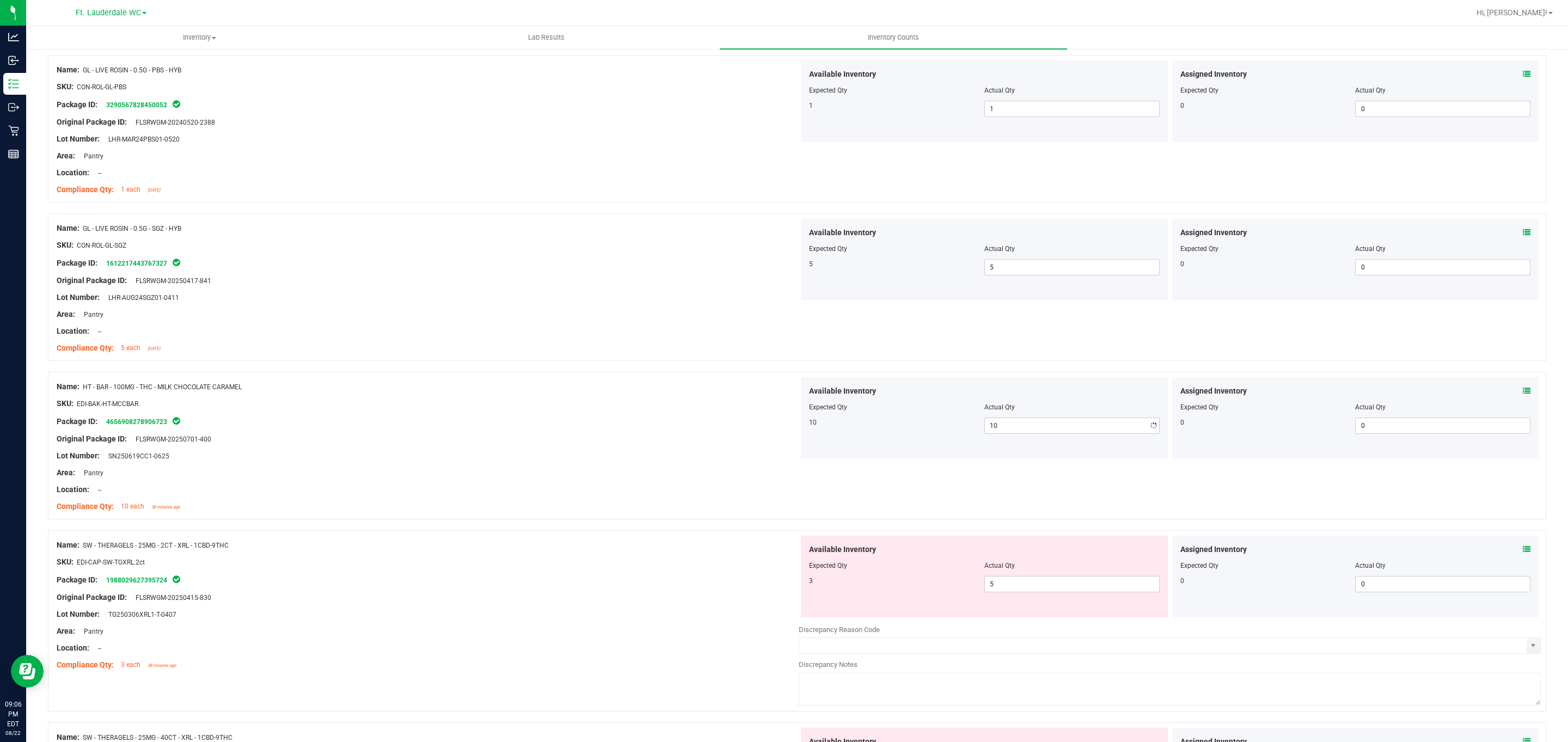
click at [980, 397] on div "Available Inventory" at bounding box center [984, 390] width 351 height 11
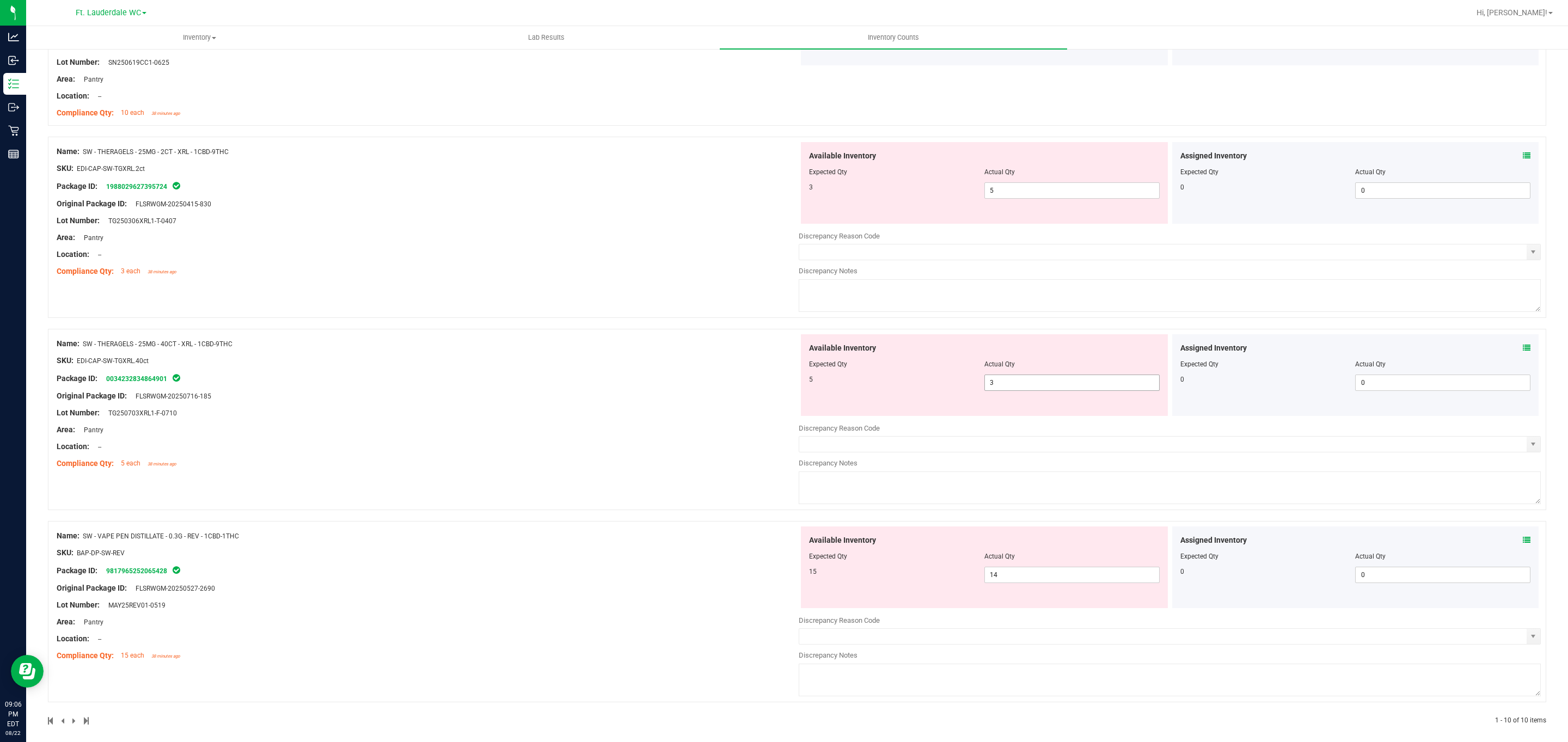
scroll to position [1196, 0]
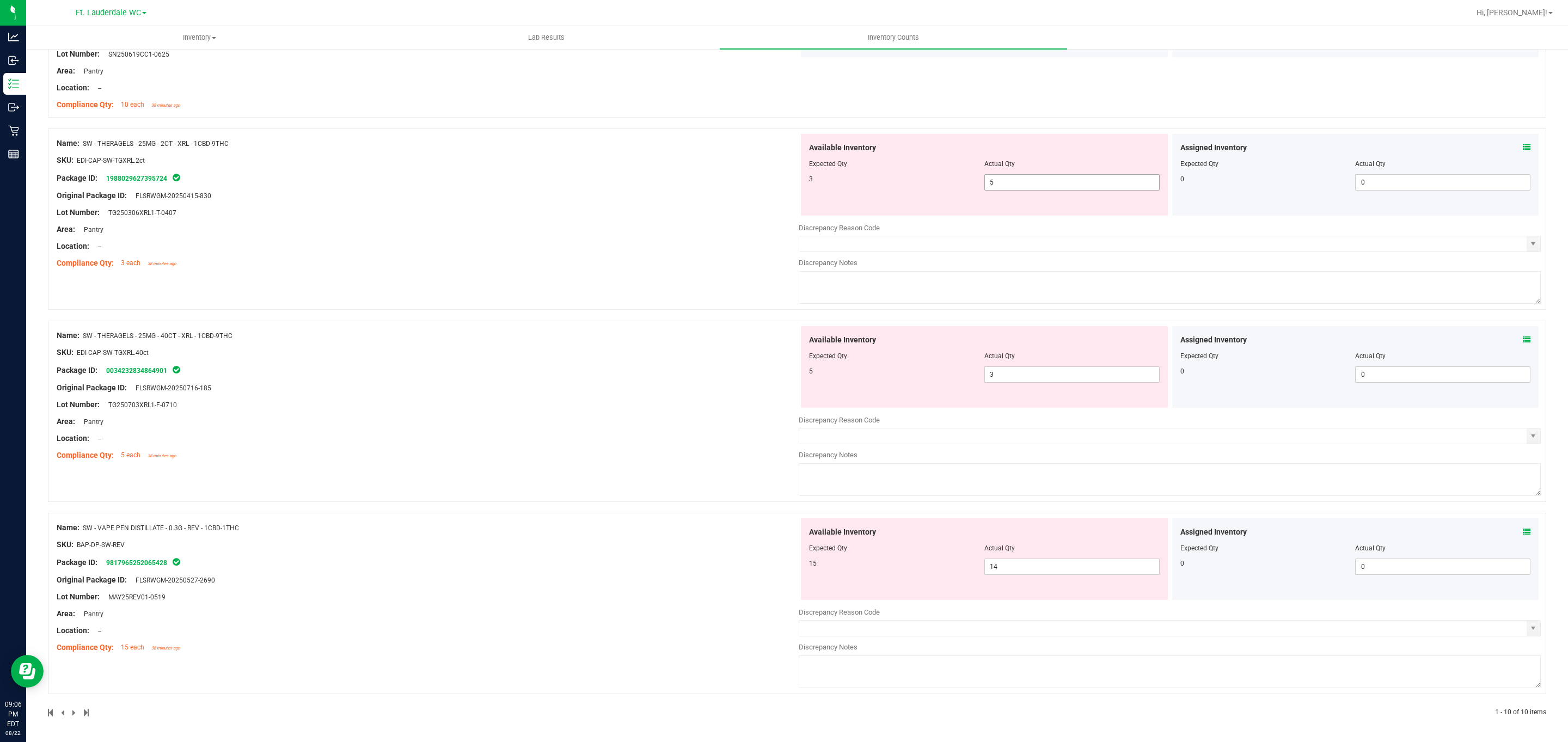
click at [1019, 174] on span "5 5" at bounding box center [1072, 182] width 175 height 17
click at [1022, 178] on span "5 5" at bounding box center [1072, 182] width 175 height 17
click at [1022, 178] on input "5" at bounding box center [1071, 182] width 174 height 15
type input "3"
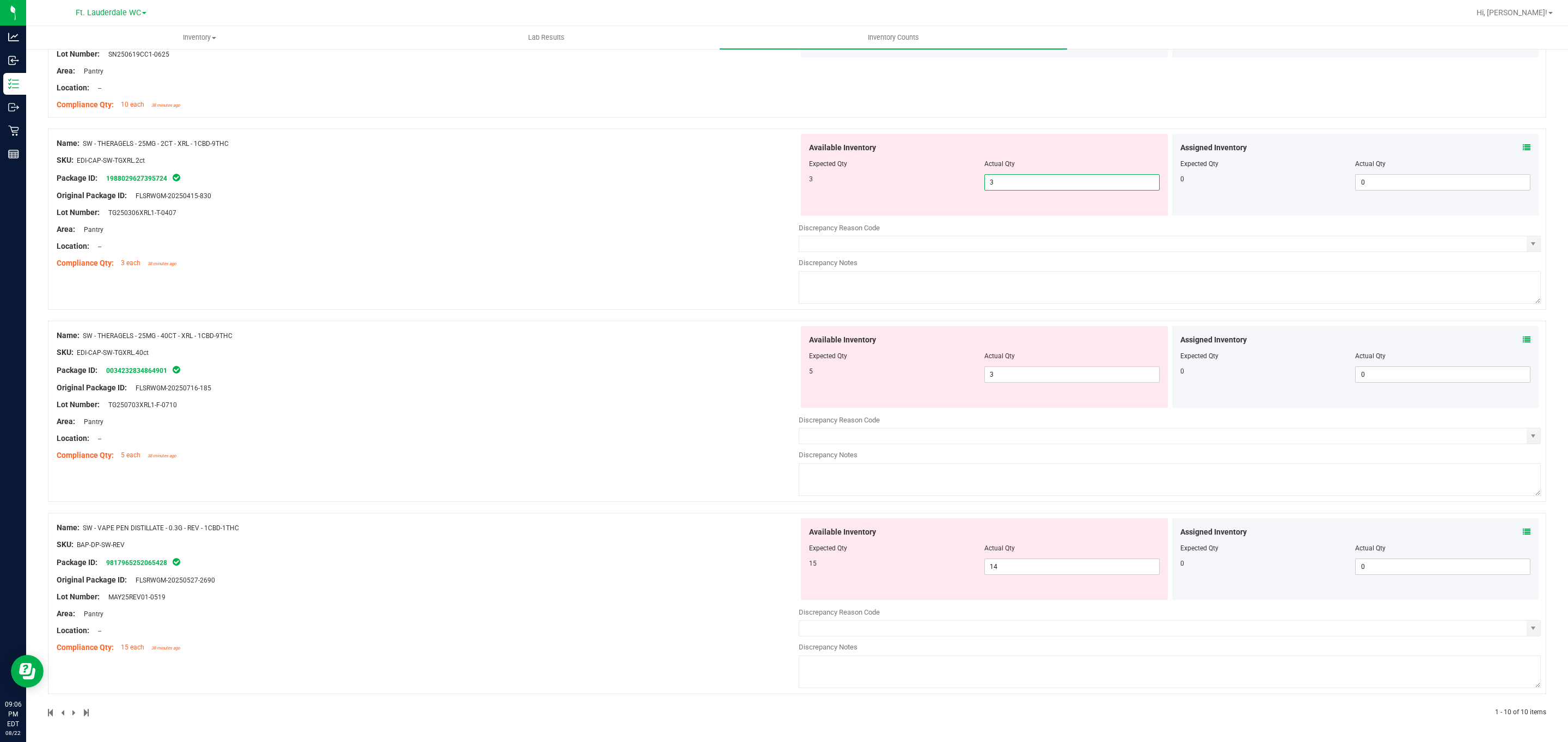
type input "3"
click at [944, 188] on div "Available Inventory Expected Qty Actual Qty 3 3 3" at bounding box center [984, 174] width 367 height 81
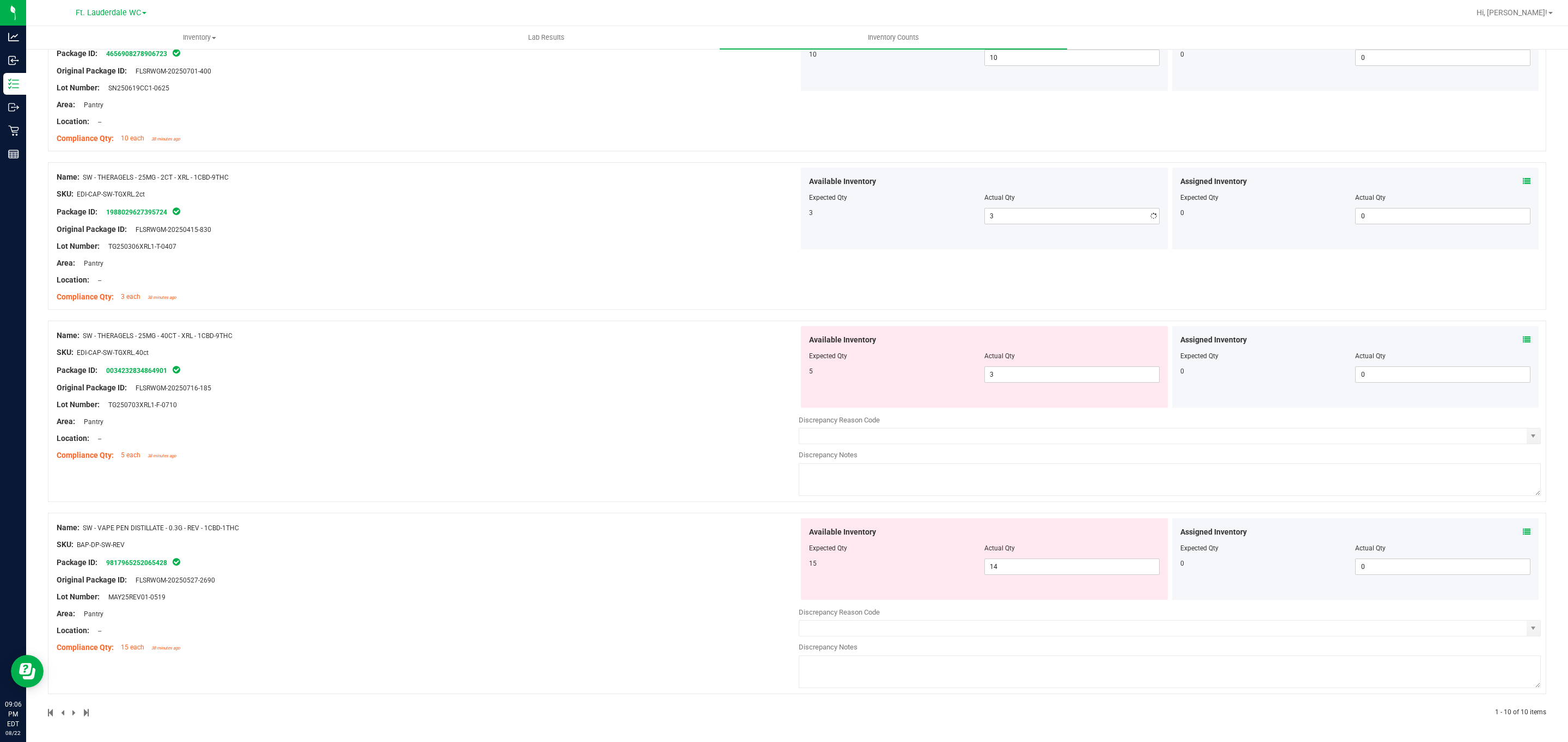
scroll to position [1162, 0]
click at [999, 369] on span "3 3" at bounding box center [1072, 374] width 175 height 17
click at [999, 369] on input "3" at bounding box center [1071, 374] width 174 height 15
type input "5"
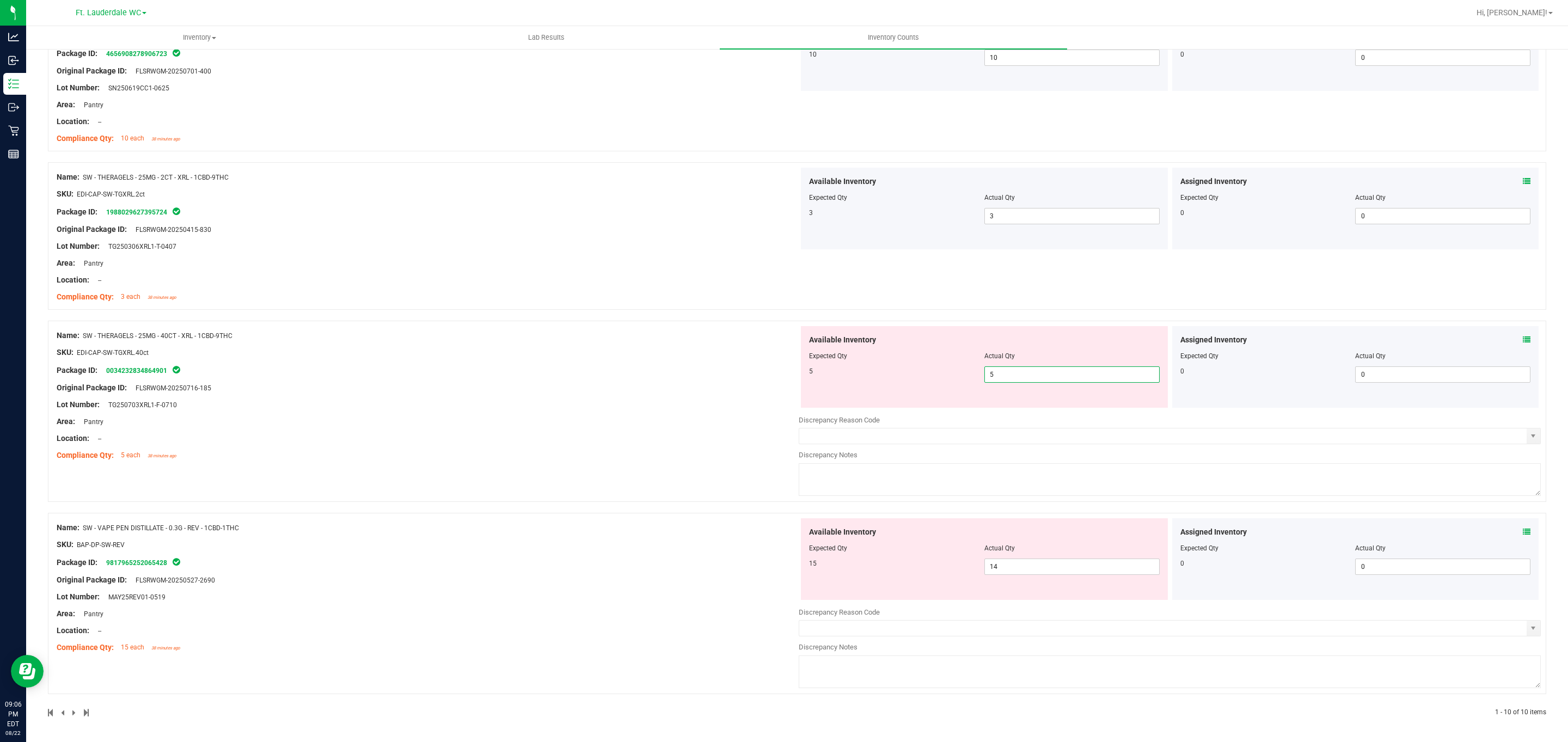
scroll to position [1127, 0]
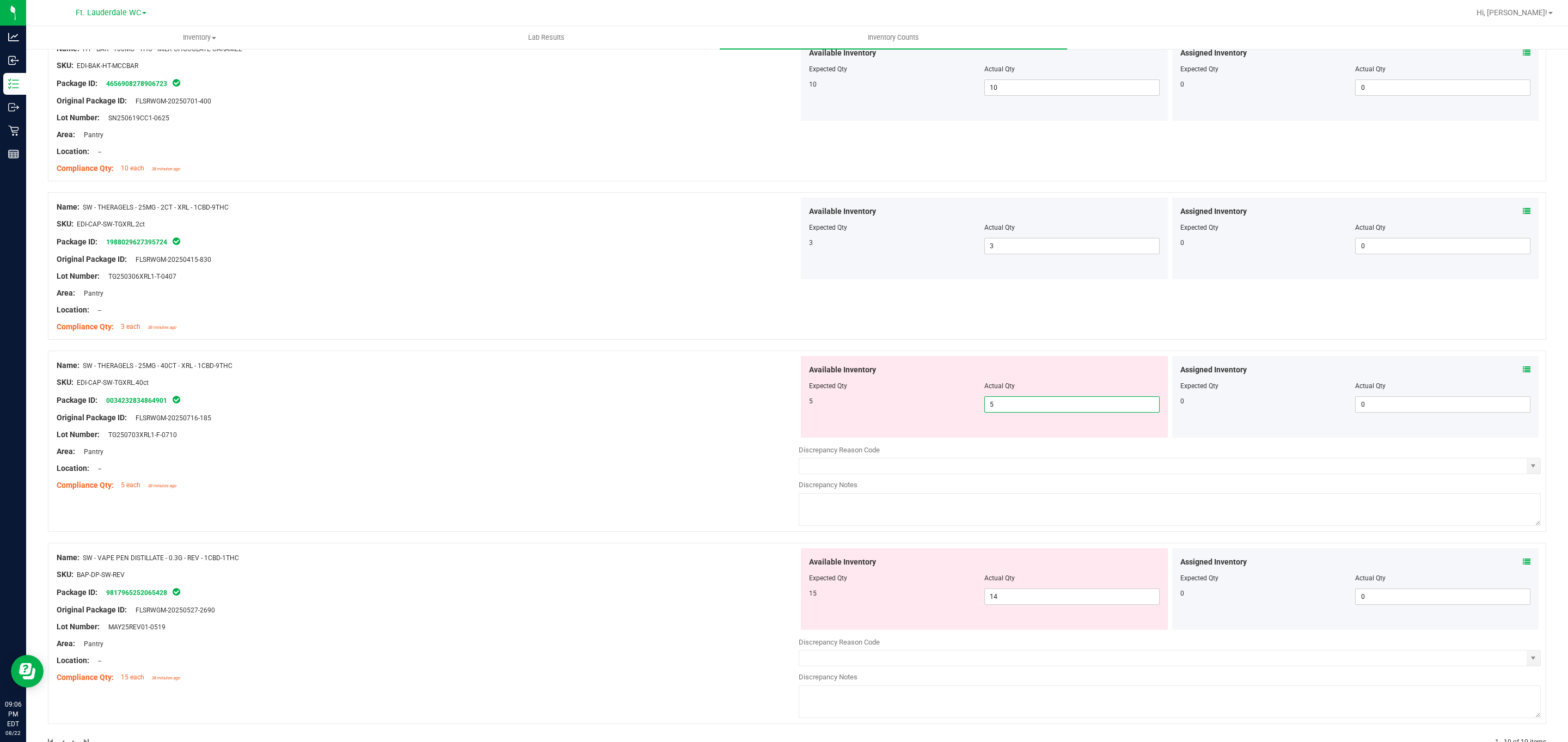
click at [948, 573] on div "Expected Qty" at bounding box center [896, 578] width 175 height 10
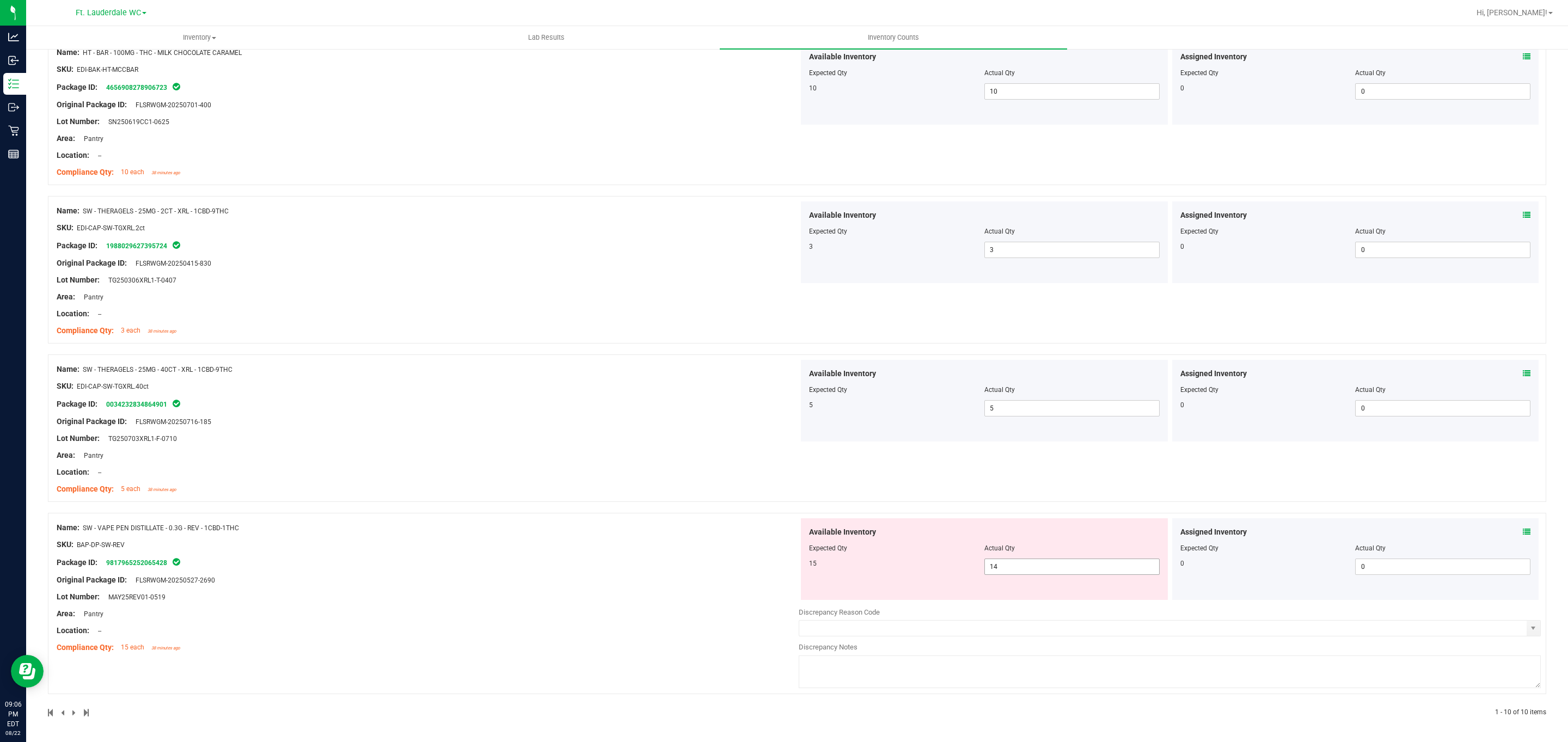
click at [1016, 574] on span "14 14" at bounding box center [1072, 566] width 175 height 17
type input "15"
click at [970, 331] on div "Name: SW - THERAGELS - 25MG - 2CT - XRL - 1CBD-9THC SKU: EDI-CAP-SW-TGXRL.2ct P…" at bounding box center [797, 270] width 1498 height 148
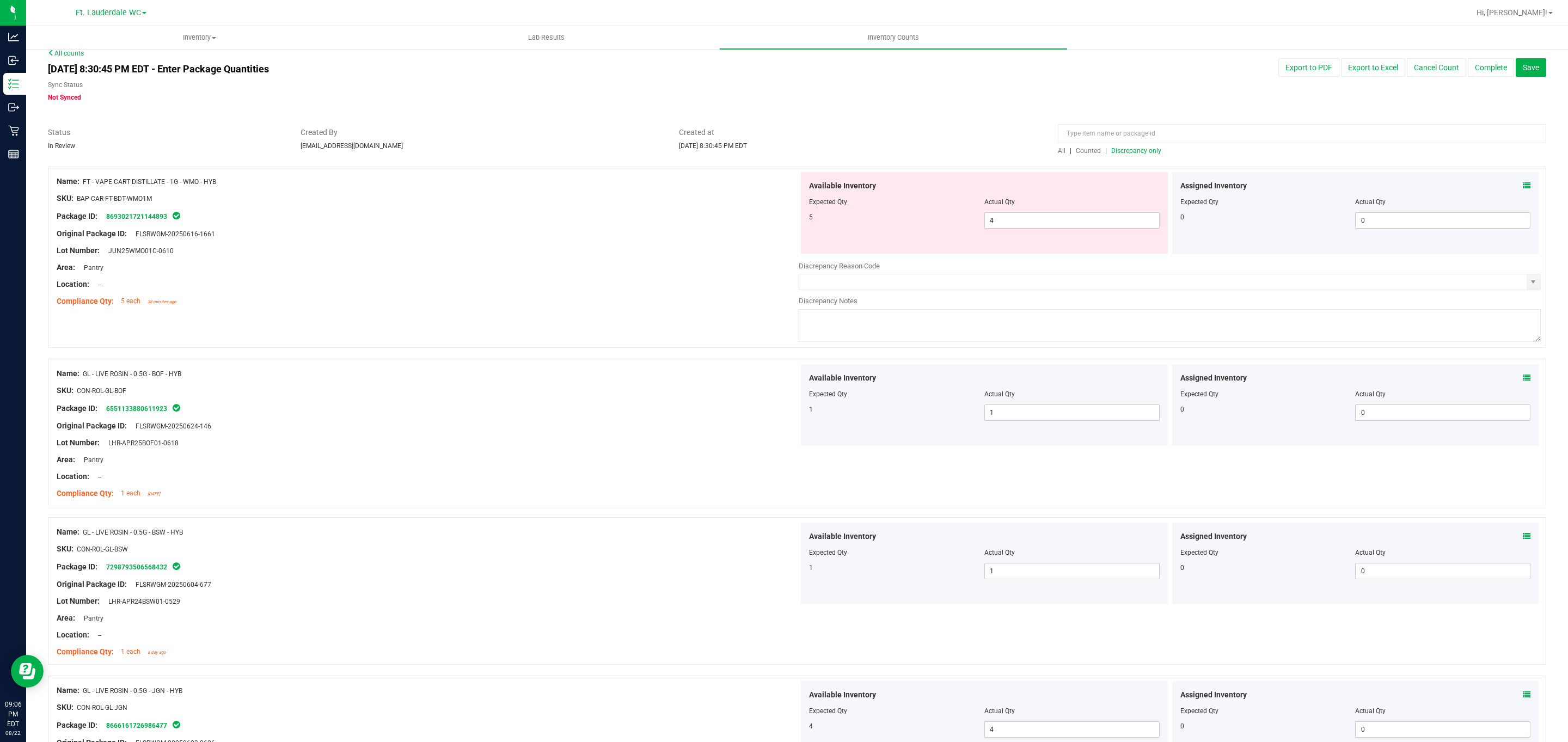
scroll to position [0, 0]
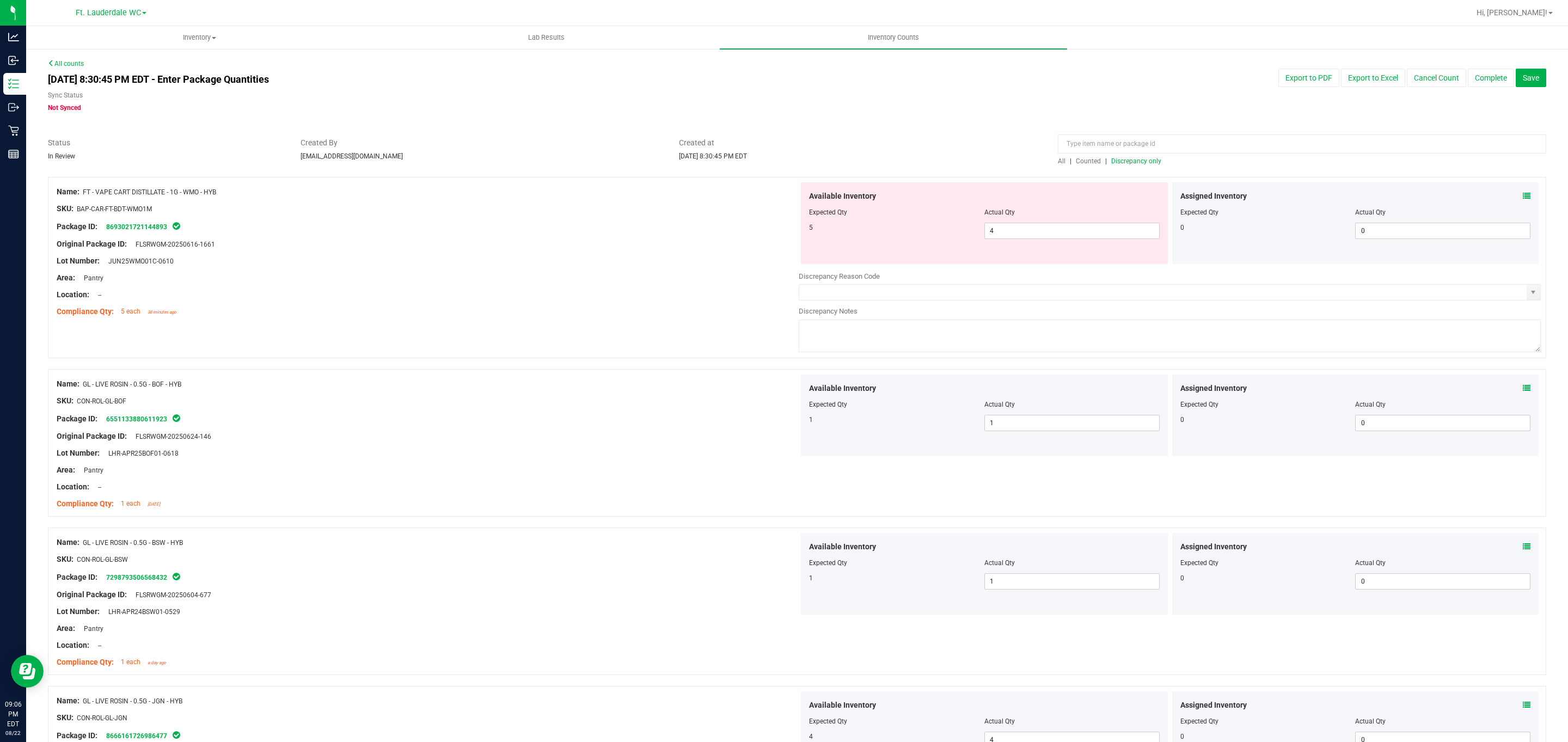
click at [1117, 164] on span "Discrepancy only" at bounding box center [1136, 161] width 50 height 8
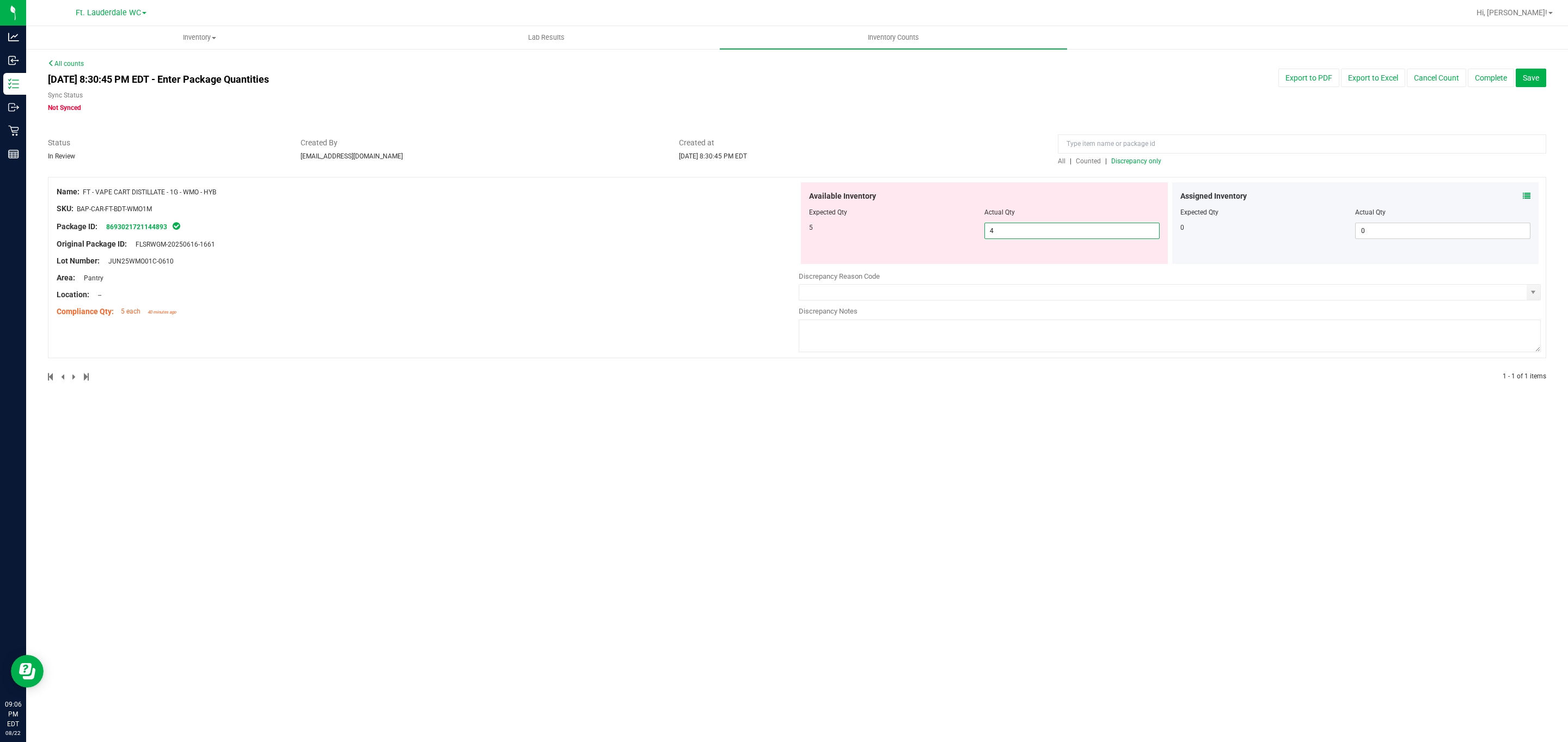
click at [1093, 227] on span "4 4" at bounding box center [1072, 230] width 175 height 17
click at [1093, 227] on input "4" at bounding box center [1071, 230] width 174 height 15
type input "5"
click at [1142, 172] on div at bounding box center [797, 172] width 1498 height 10
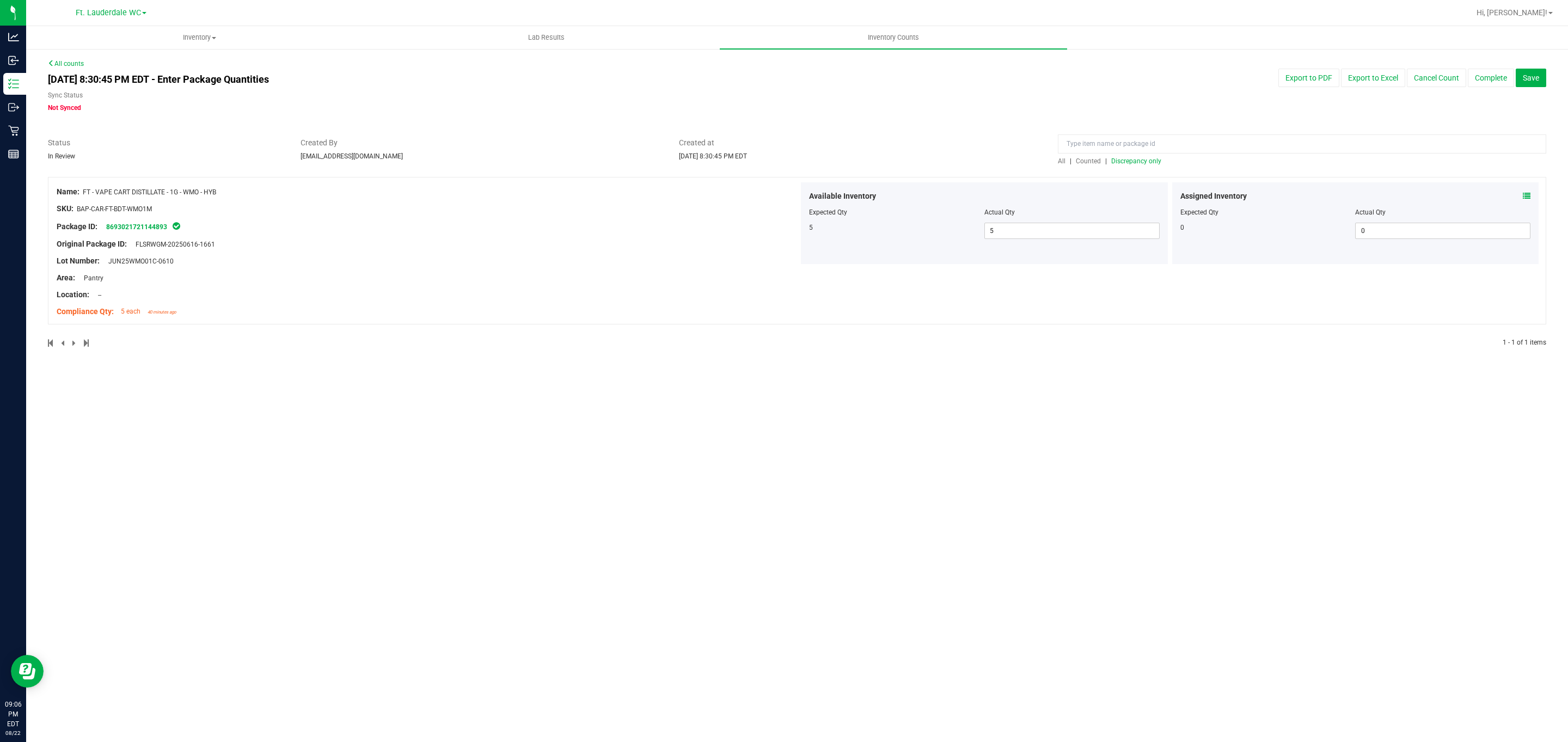
click at [1144, 159] on span "Discrepancy only" at bounding box center [1136, 161] width 50 height 8
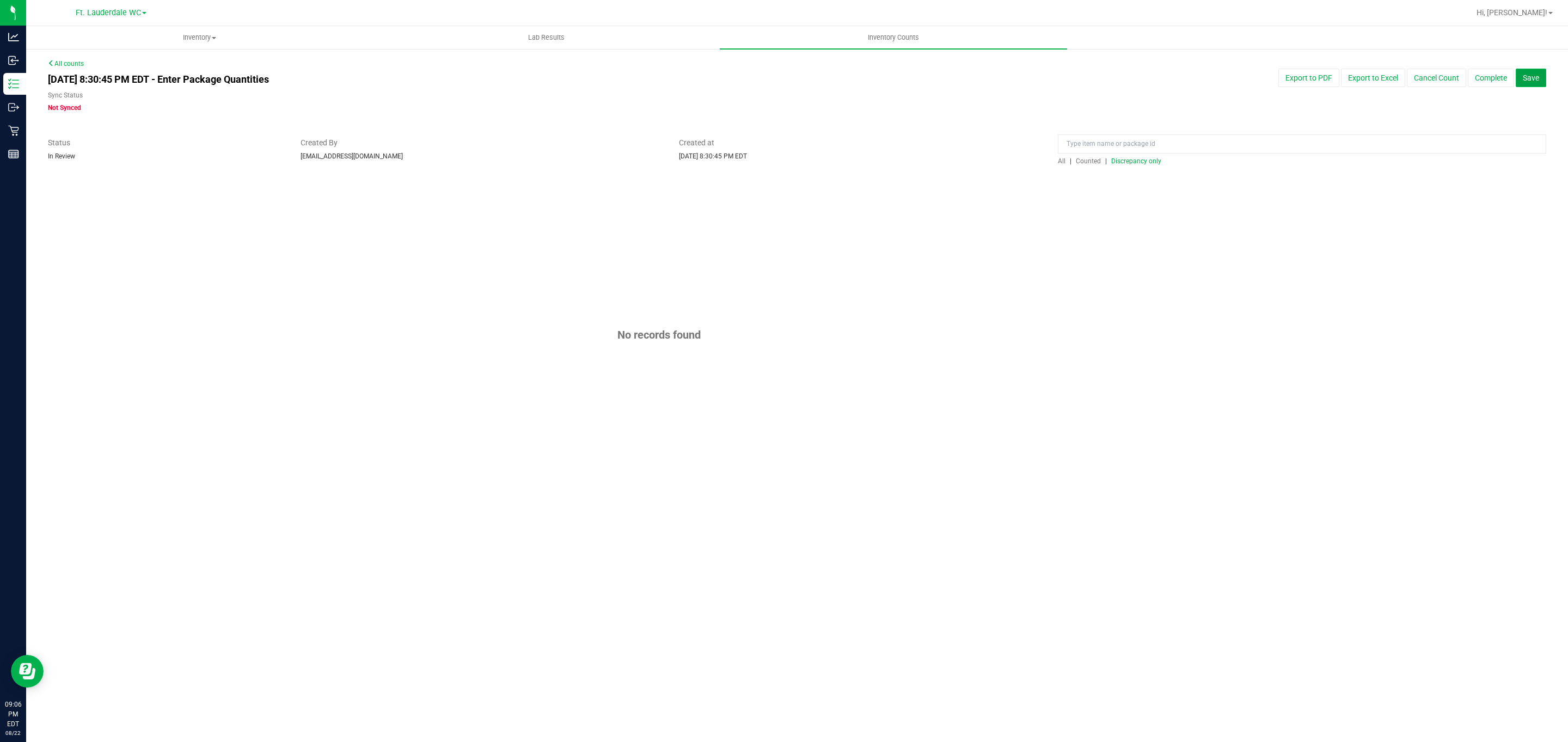
click at [1530, 77] on span "Save" at bounding box center [1530, 78] width 17 height 9
